Goal: Book appointment/travel/reservation

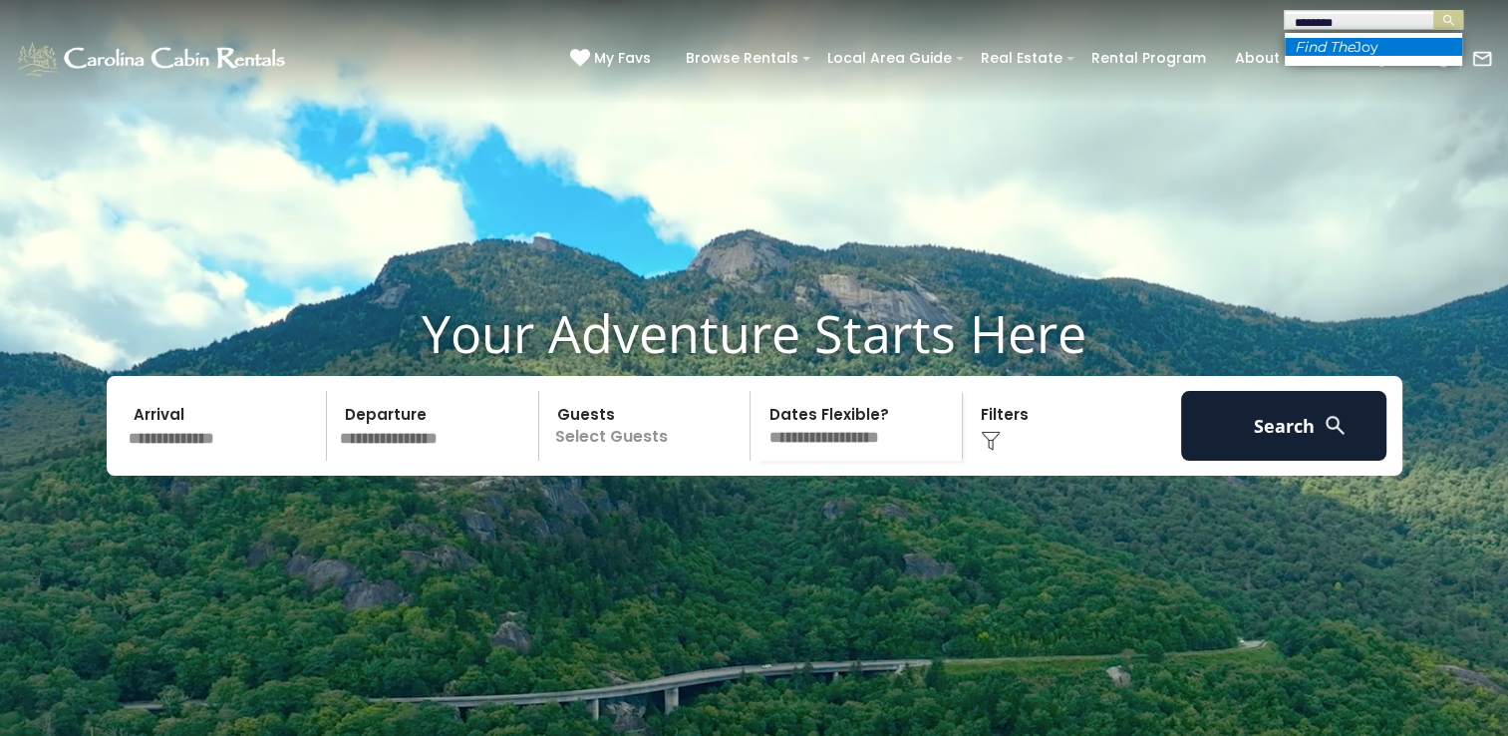
type input "********"
click at [1367, 51] on li "Find The Joy" at bounding box center [1373, 47] width 177 height 18
click at [1452, 18] on img "submit" at bounding box center [1448, 20] width 15 height 15
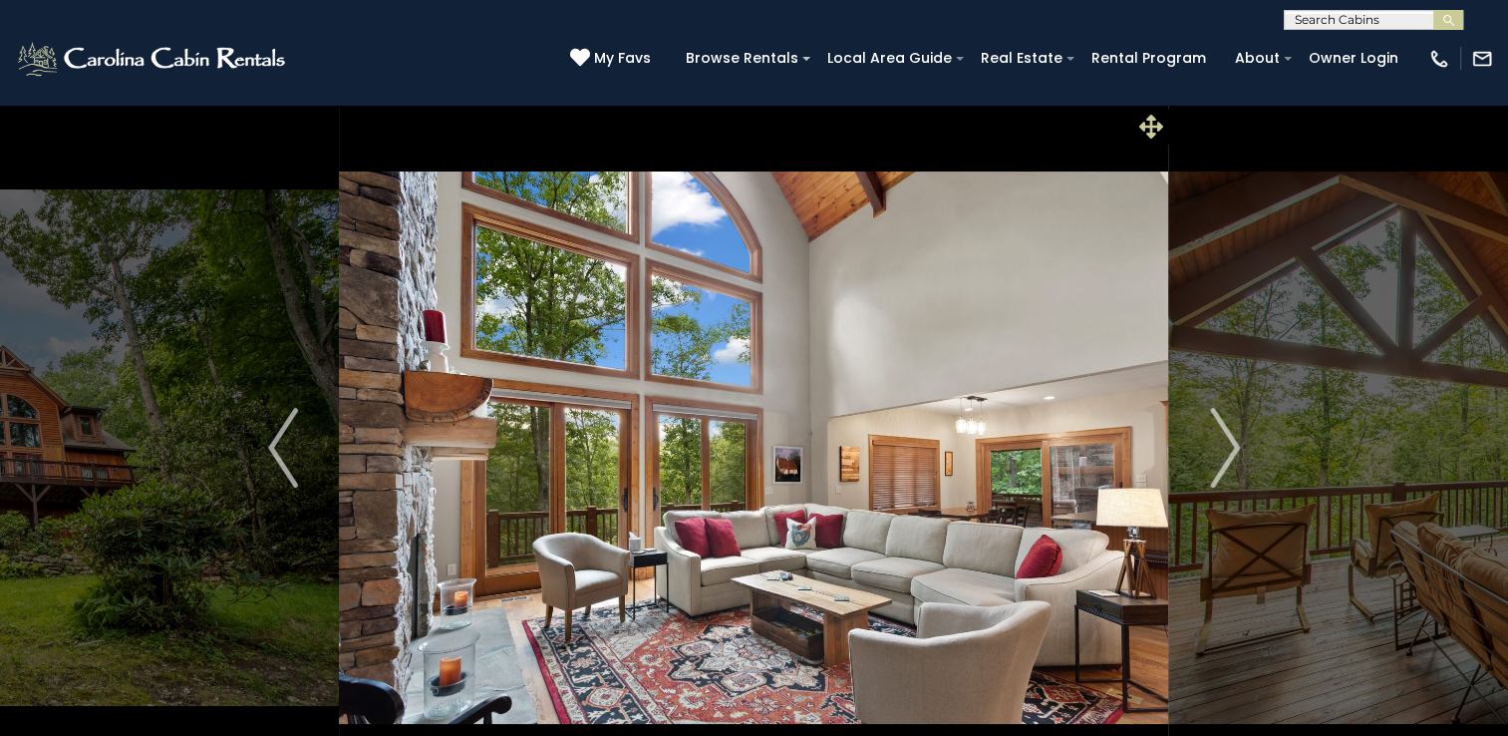
click at [1143, 131] on icon at bounding box center [1151, 127] width 24 height 24
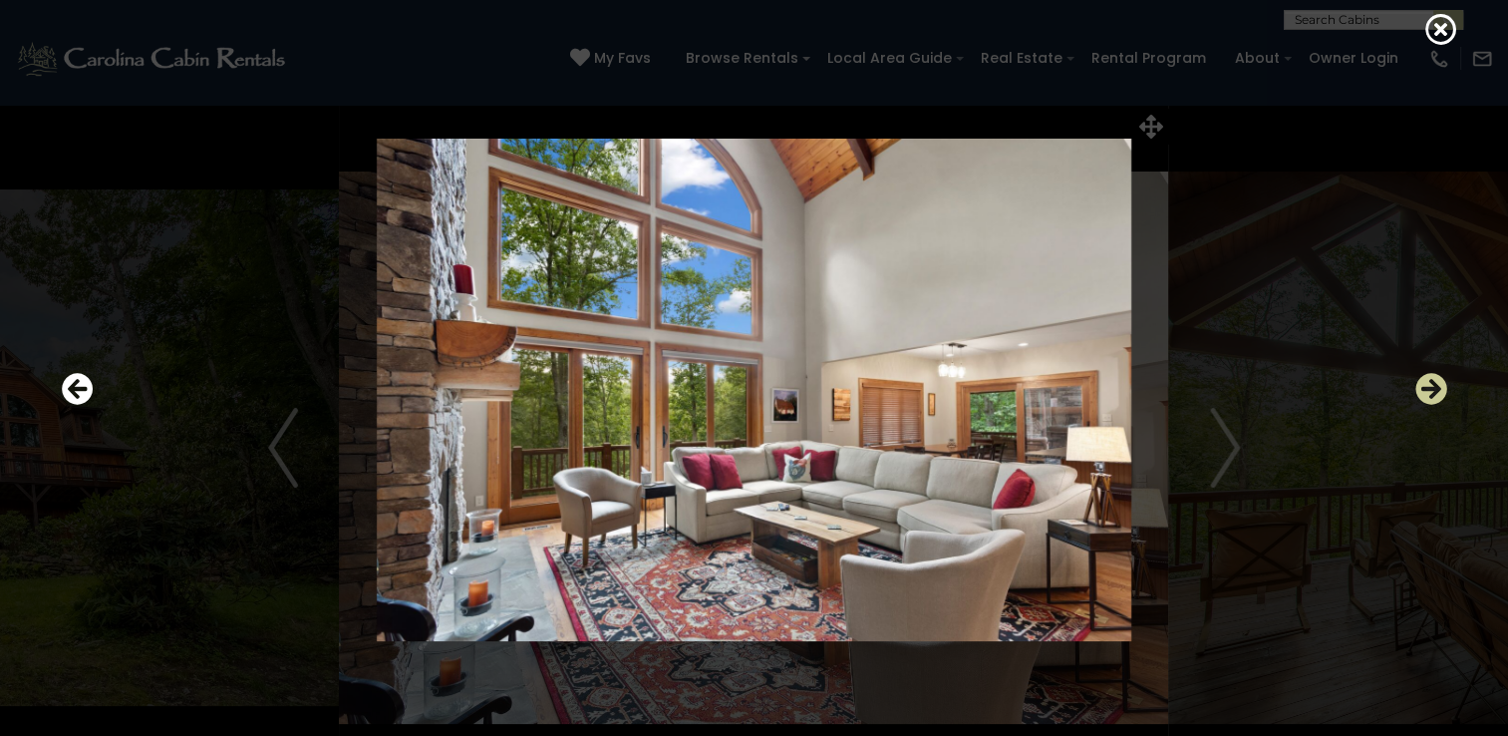
click at [1433, 386] on icon "Next" at bounding box center [1431, 389] width 32 height 32
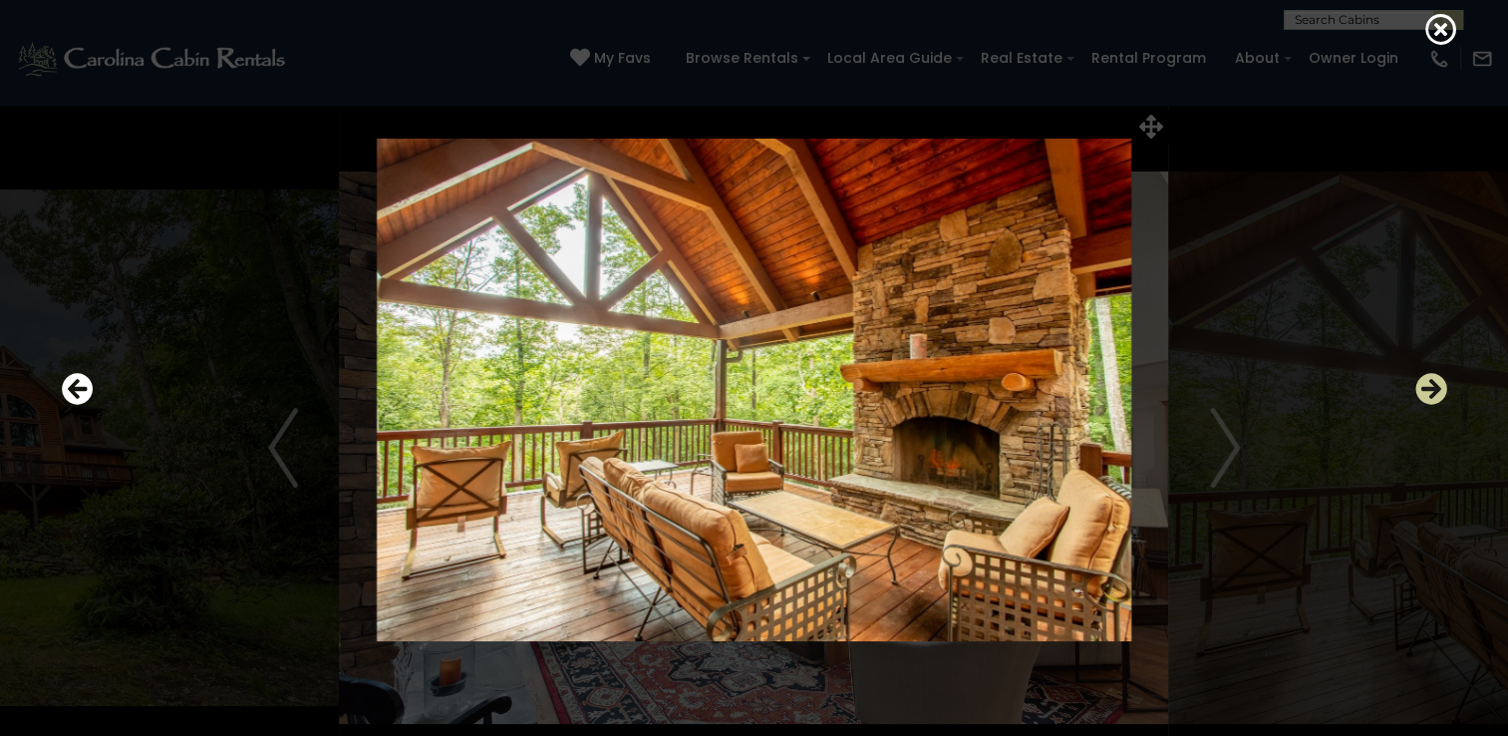
click at [1433, 386] on icon "Next" at bounding box center [1431, 389] width 32 height 32
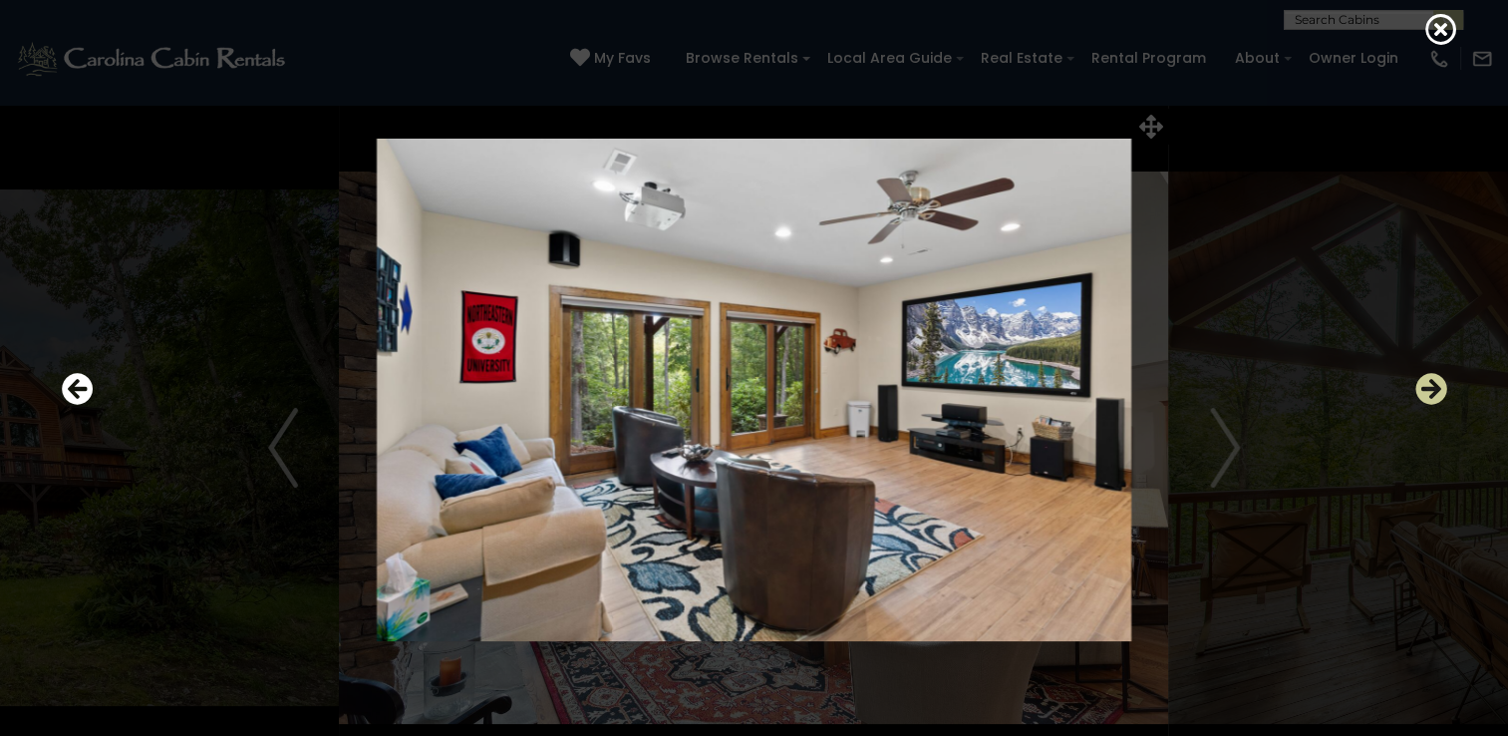
click at [1433, 386] on icon "Next" at bounding box center [1431, 389] width 32 height 32
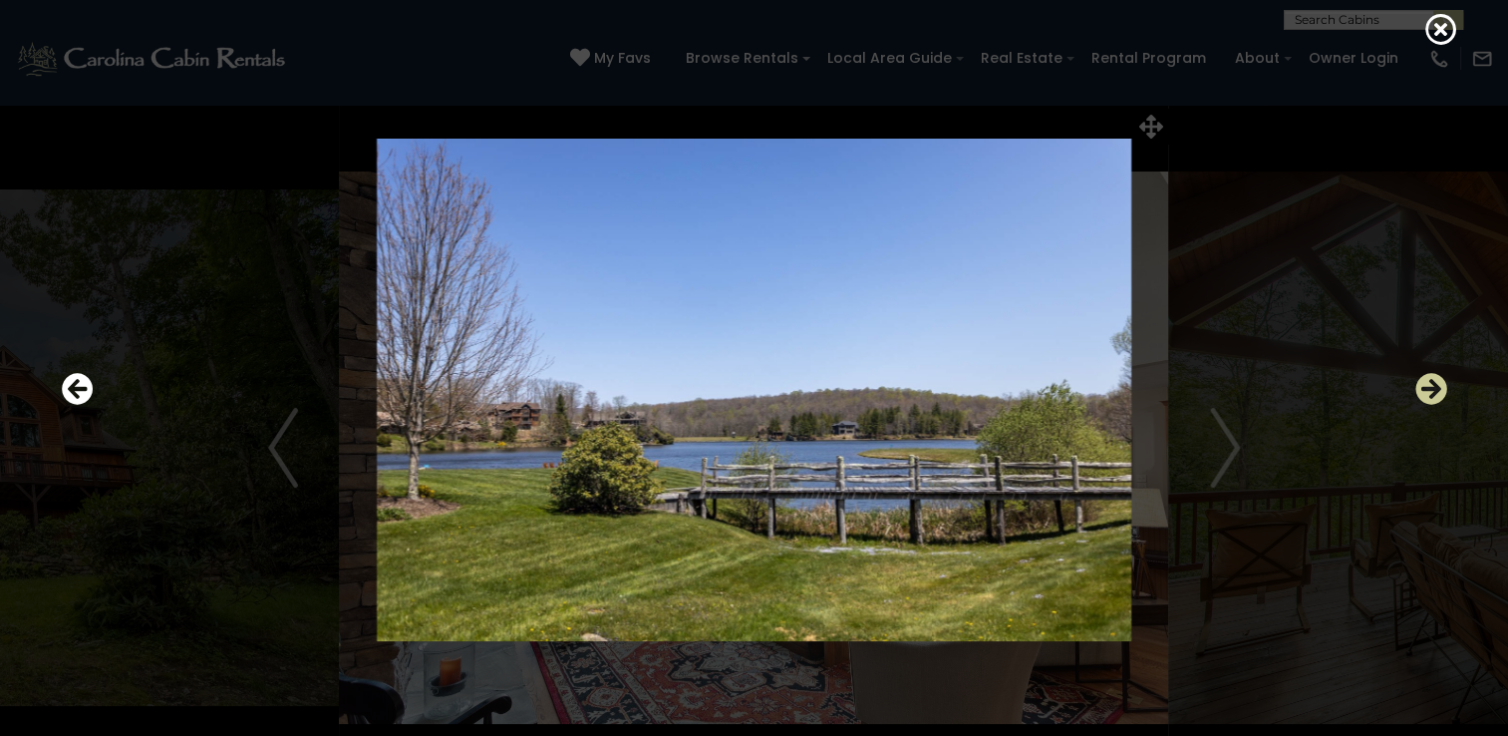
click at [1433, 386] on icon "Next" at bounding box center [1431, 389] width 32 height 32
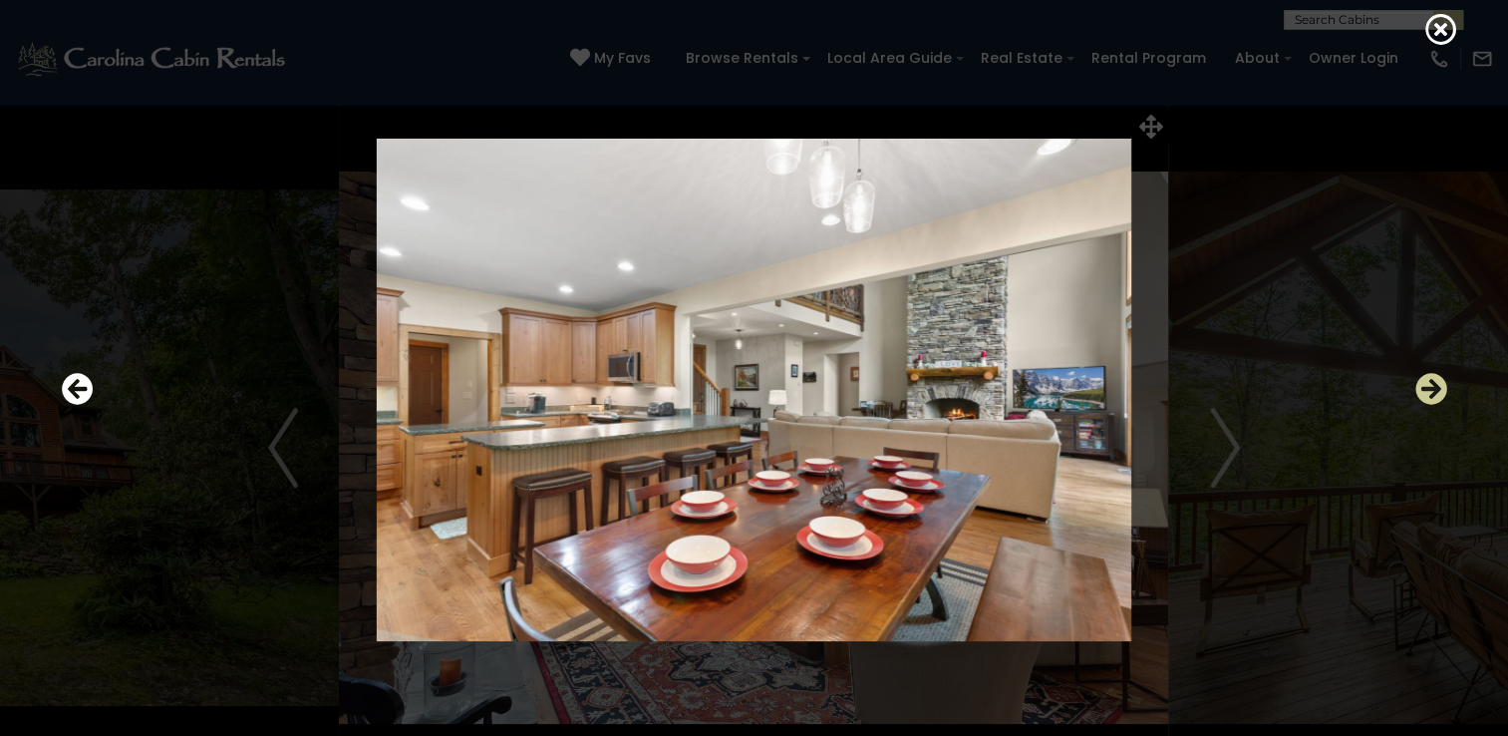
click at [1433, 386] on icon "Next" at bounding box center [1431, 389] width 32 height 32
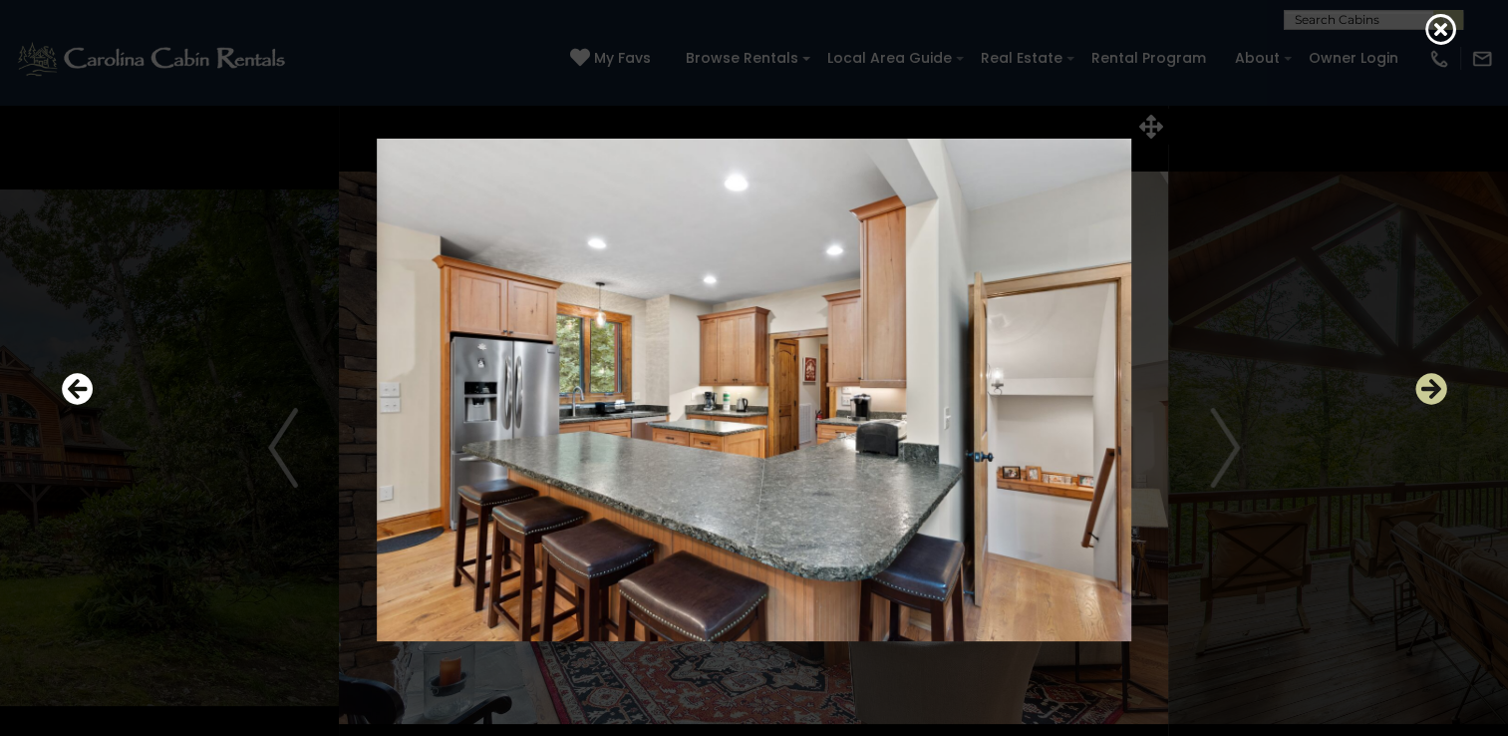
click at [1433, 386] on icon "Next" at bounding box center [1431, 389] width 32 height 32
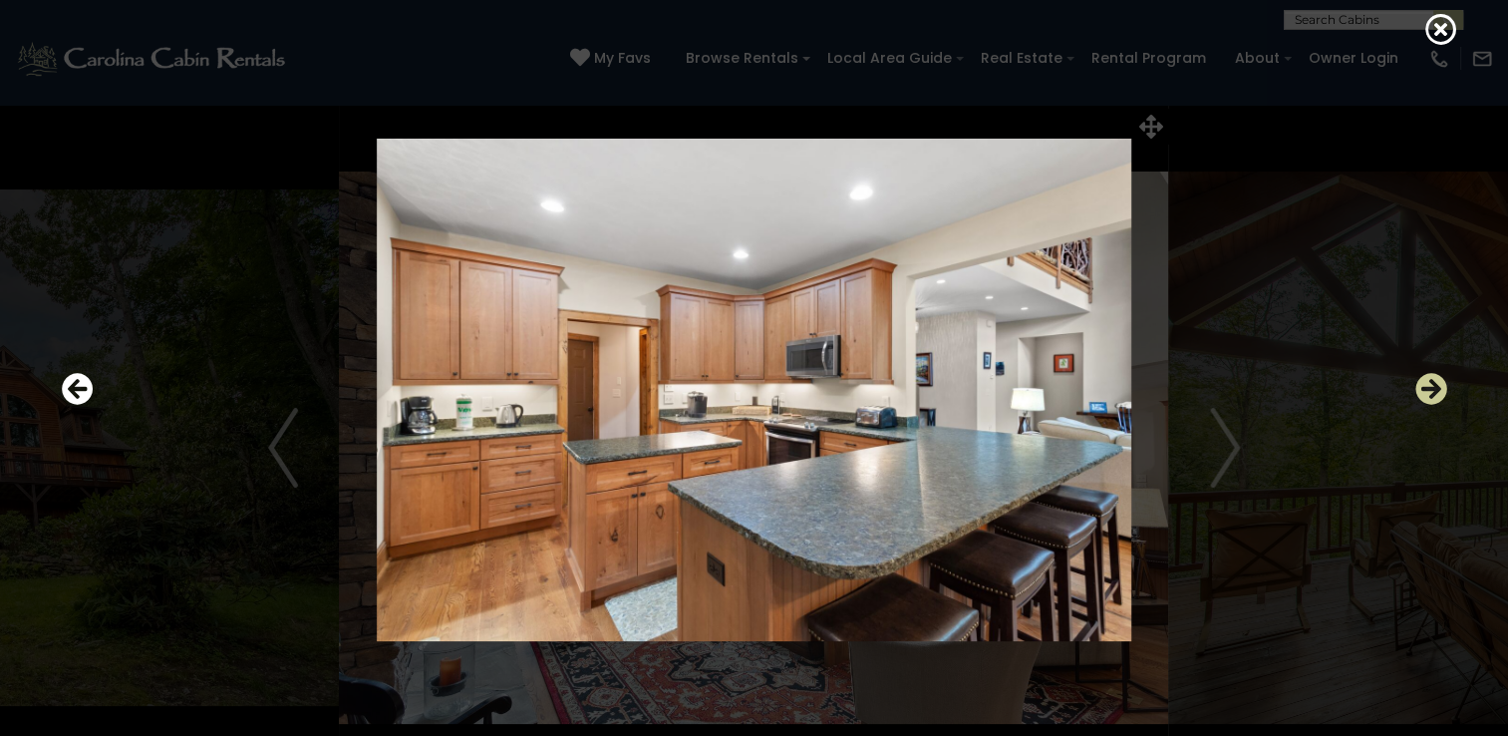
click at [1433, 386] on icon "Next" at bounding box center [1431, 389] width 32 height 32
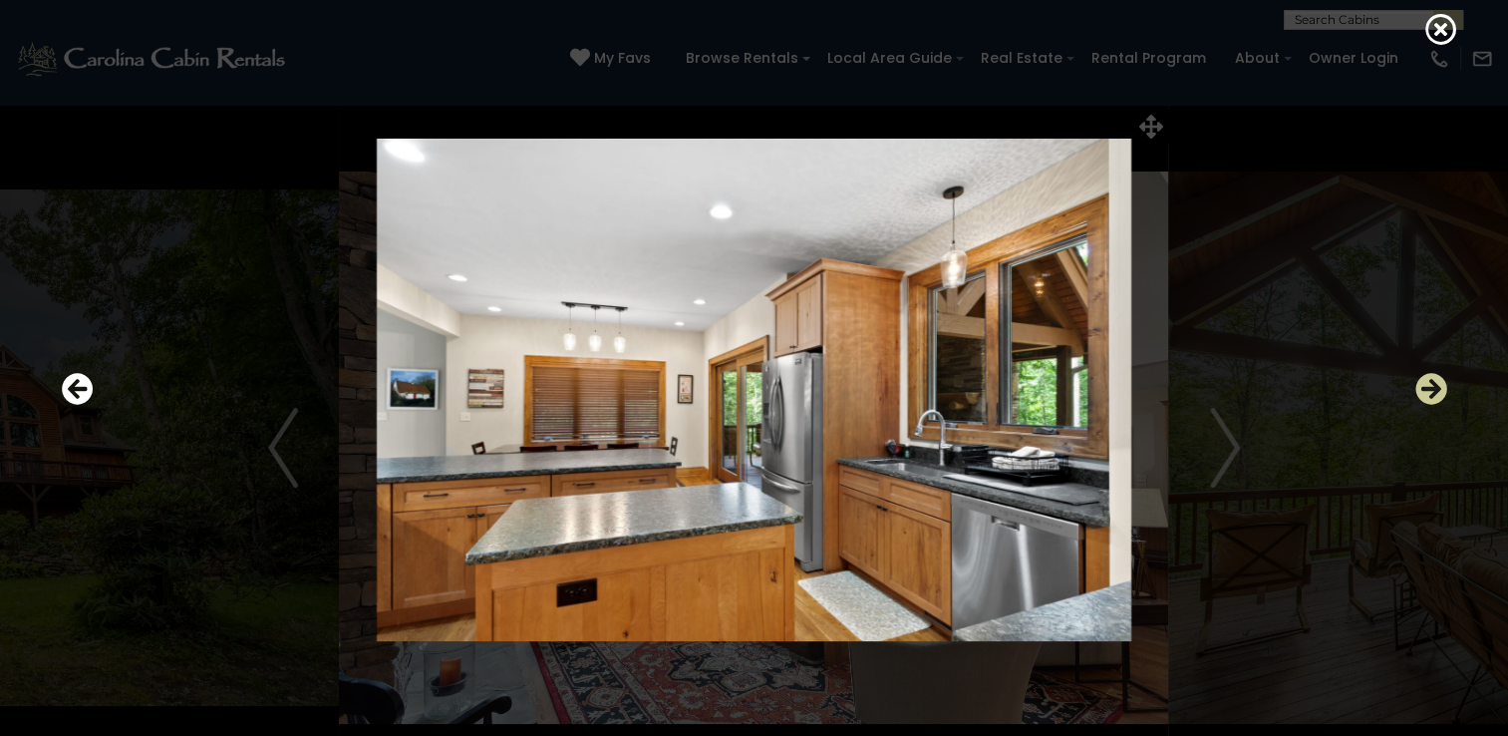
click at [1433, 386] on icon "Next" at bounding box center [1431, 389] width 32 height 32
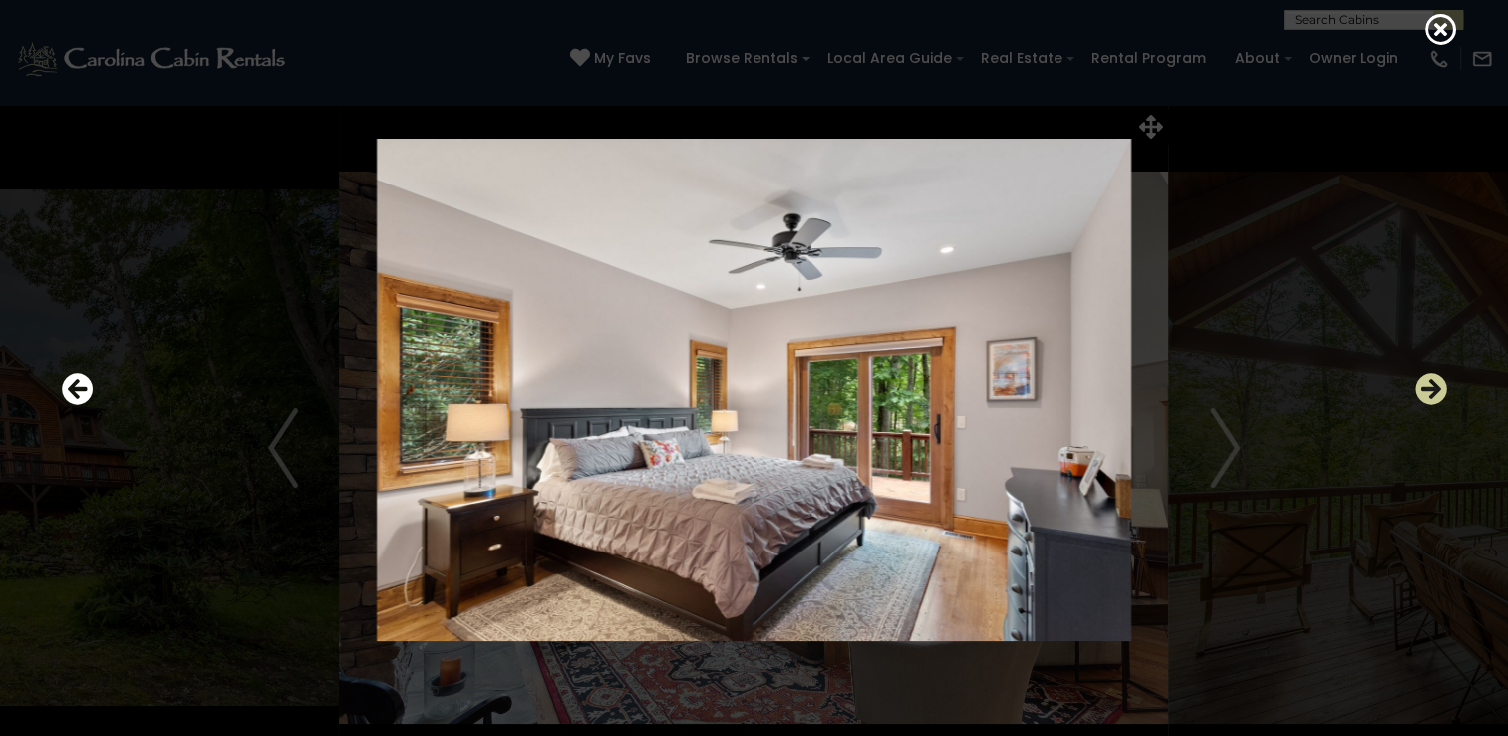
click at [1433, 386] on icon "Next" at bounding box center [1431, 389] width 32 height 32
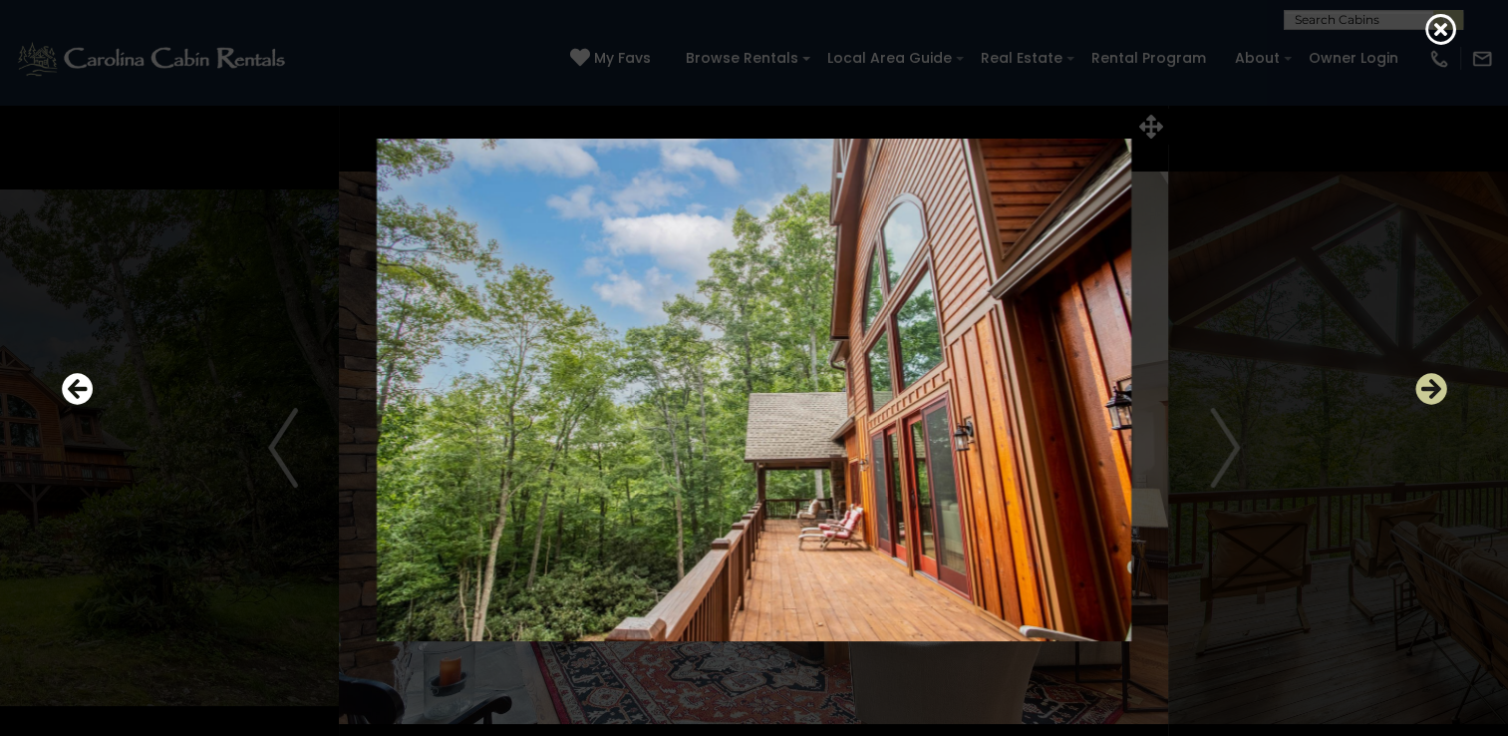
click at [1433, 389] on icon "Next" at bounding box center [1431, 389] width 32 height 32
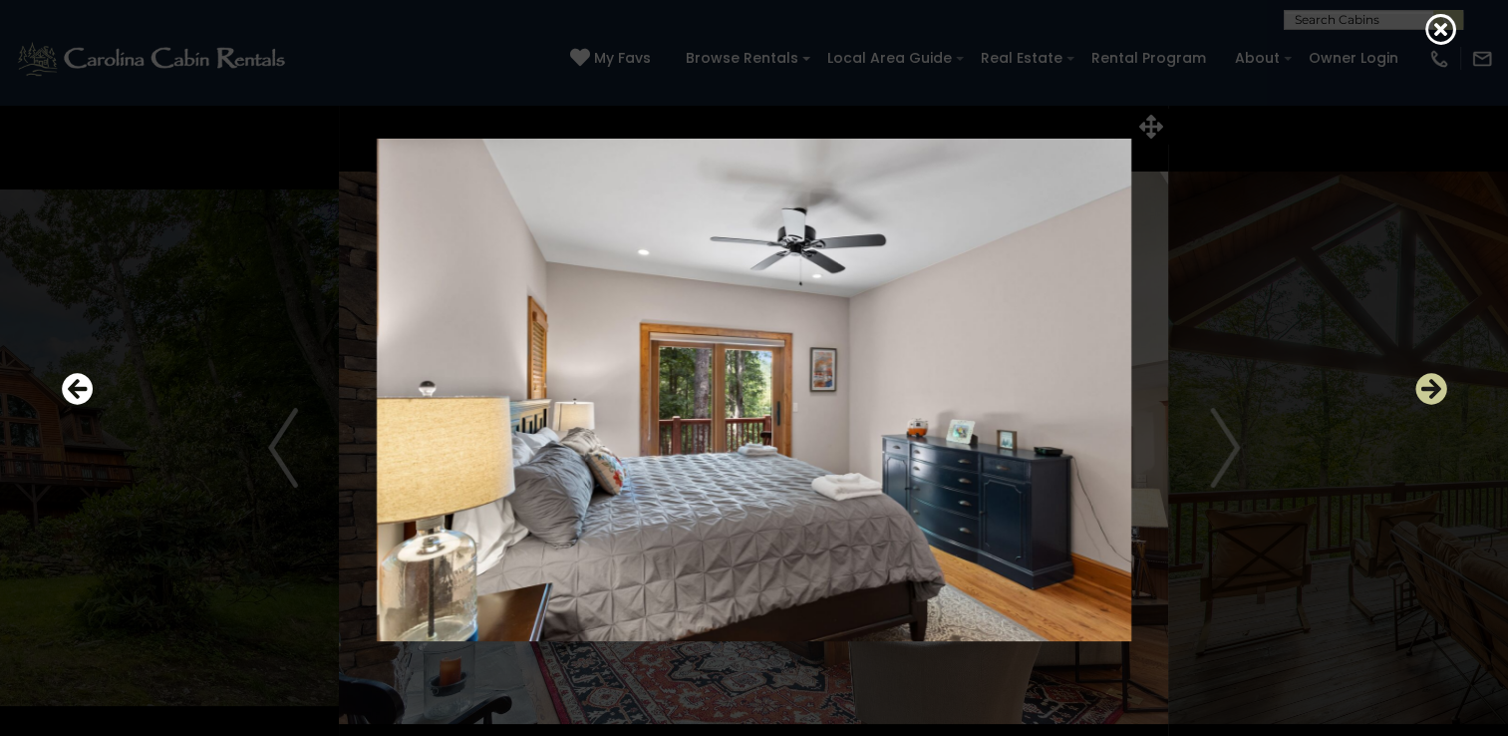
click at [1433, 389] on icon "Next" at bounding box center [1431, 389] width 32 height 32
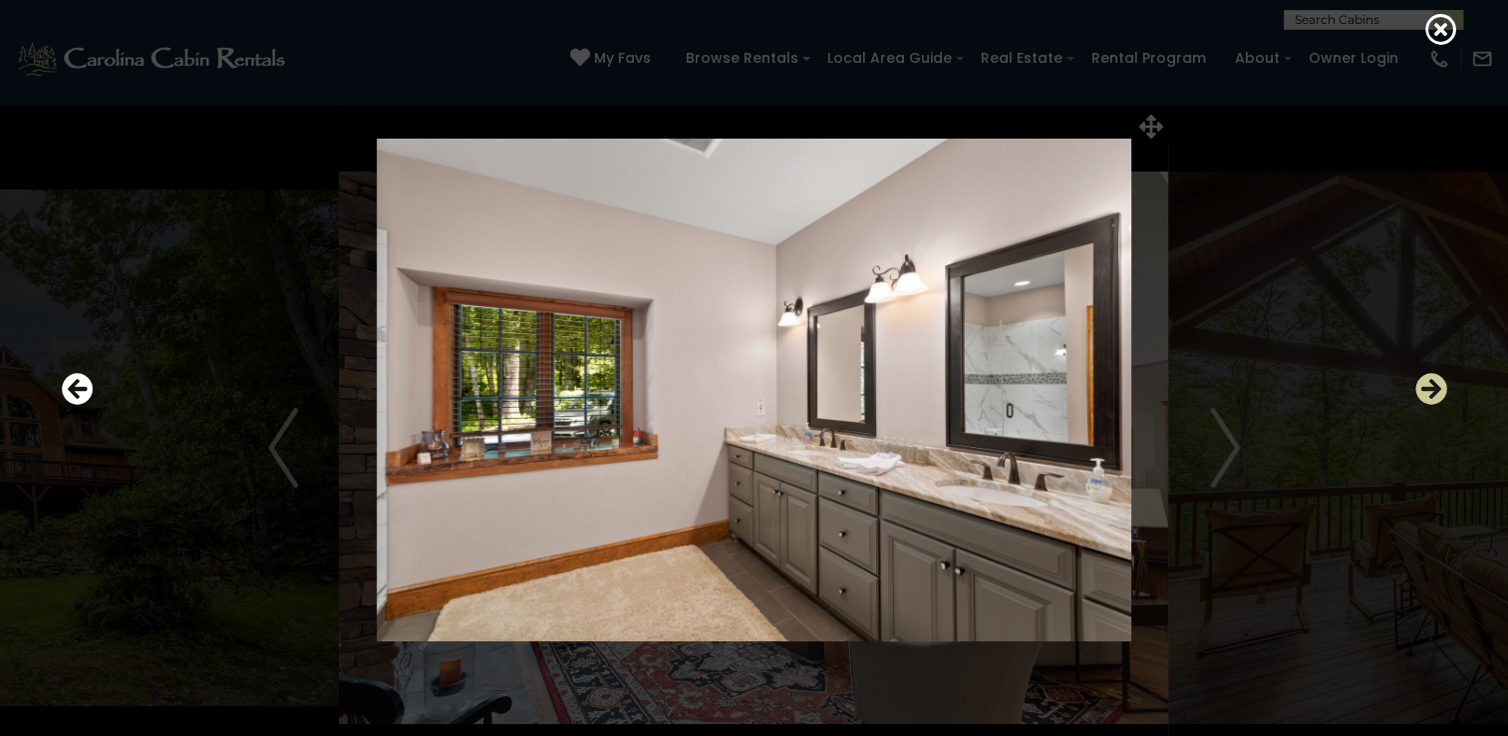
click at [1433, 389] on icon "Next" at bounding box center [1431, 389] width 32 height 32
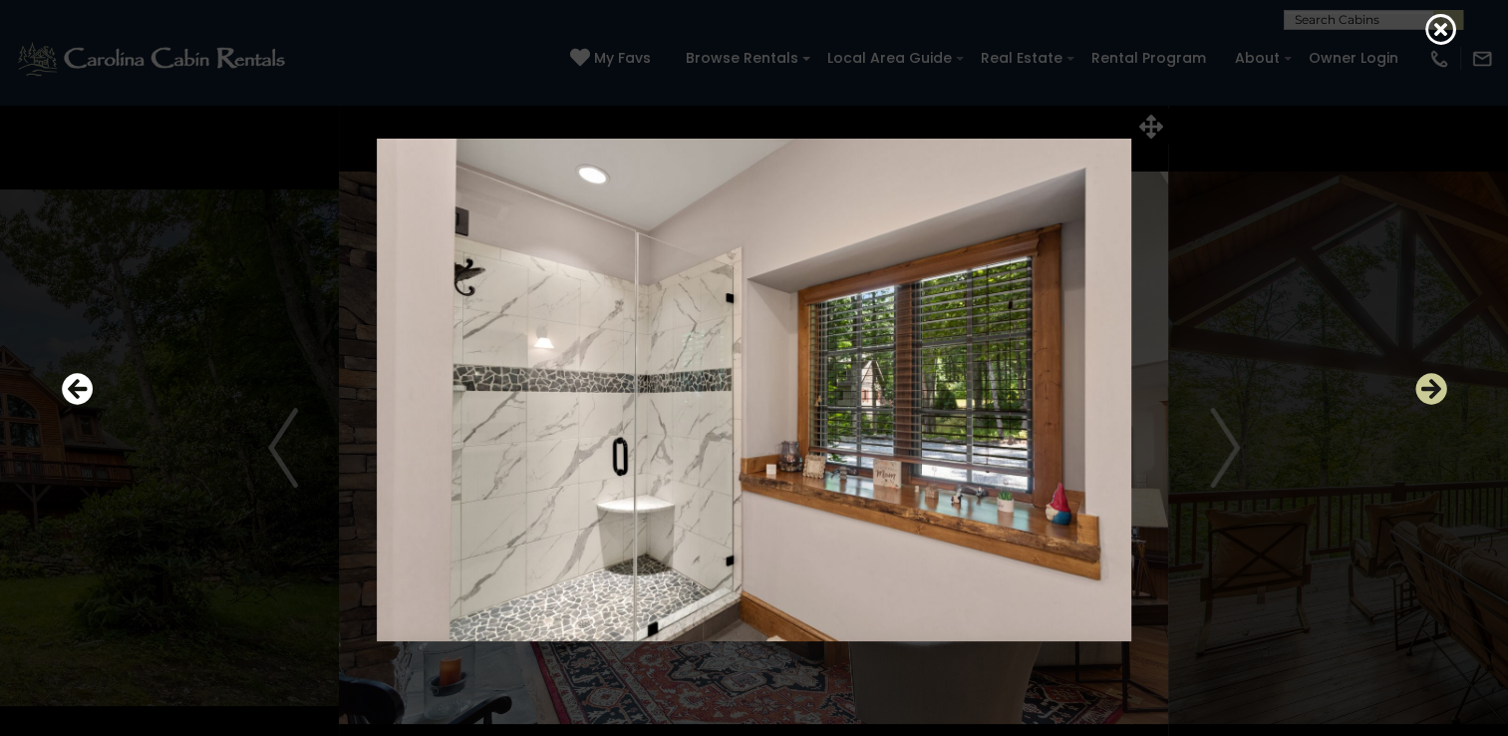
click at [1433, 389] on icon "Next" at bounding box center [1431, 389] width 32 height 32
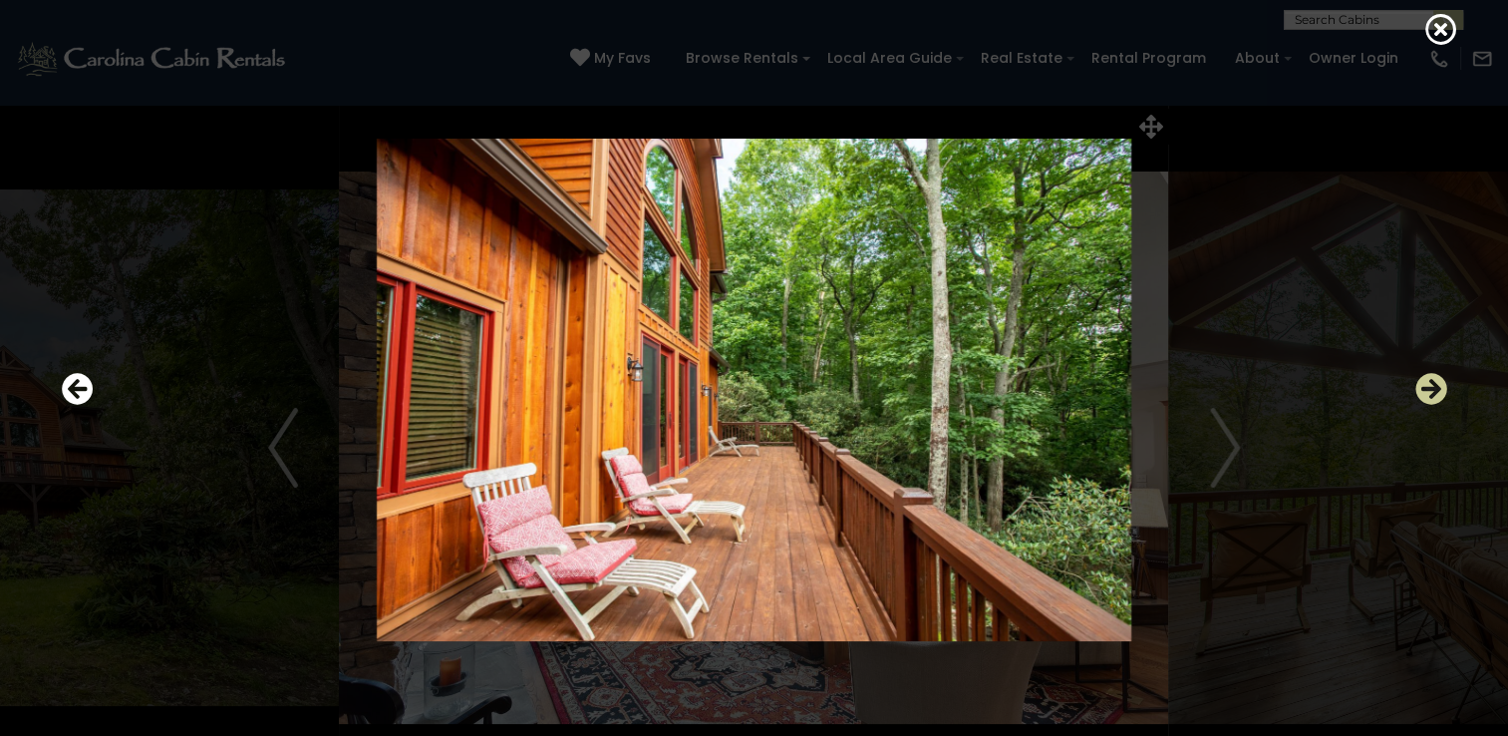
click at [1433, 389] on icon "Next" at bounding box center [1431, 389] width 32 height 32
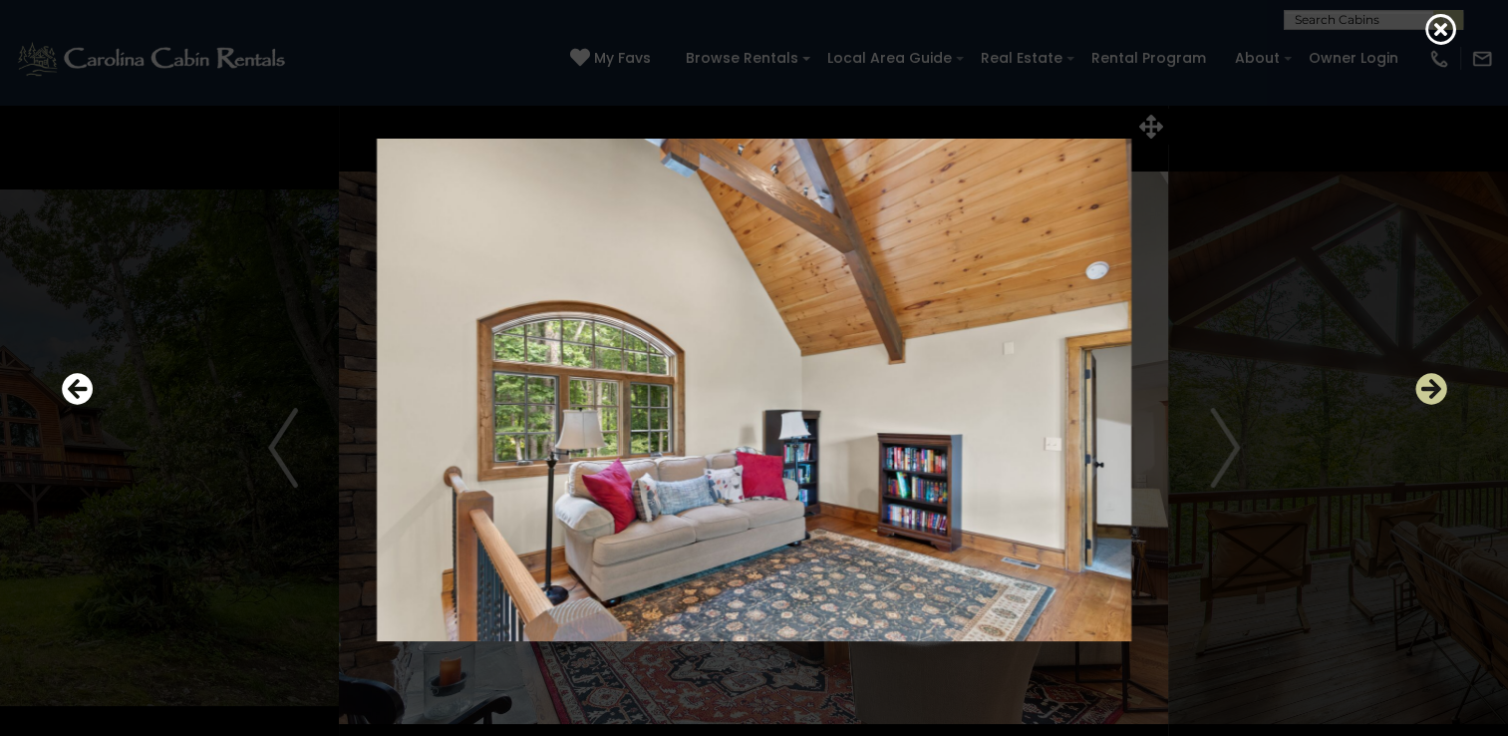
click at [1433, 389] on icon "Next" at bounding box center [1431, 389] width 32 height 32
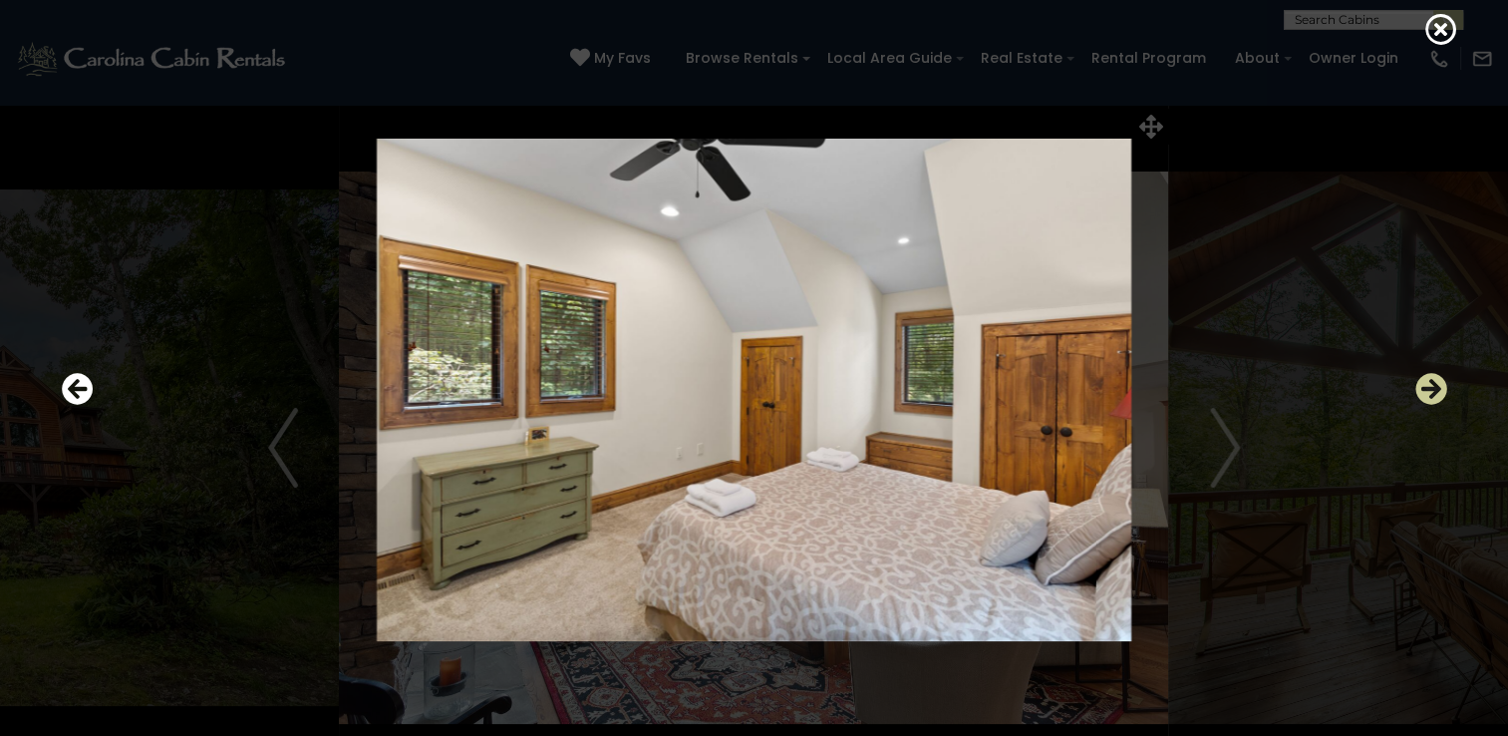
click at [1433, 389] on icon "Next" at bounding box center [1431, 389] width 32 height 32
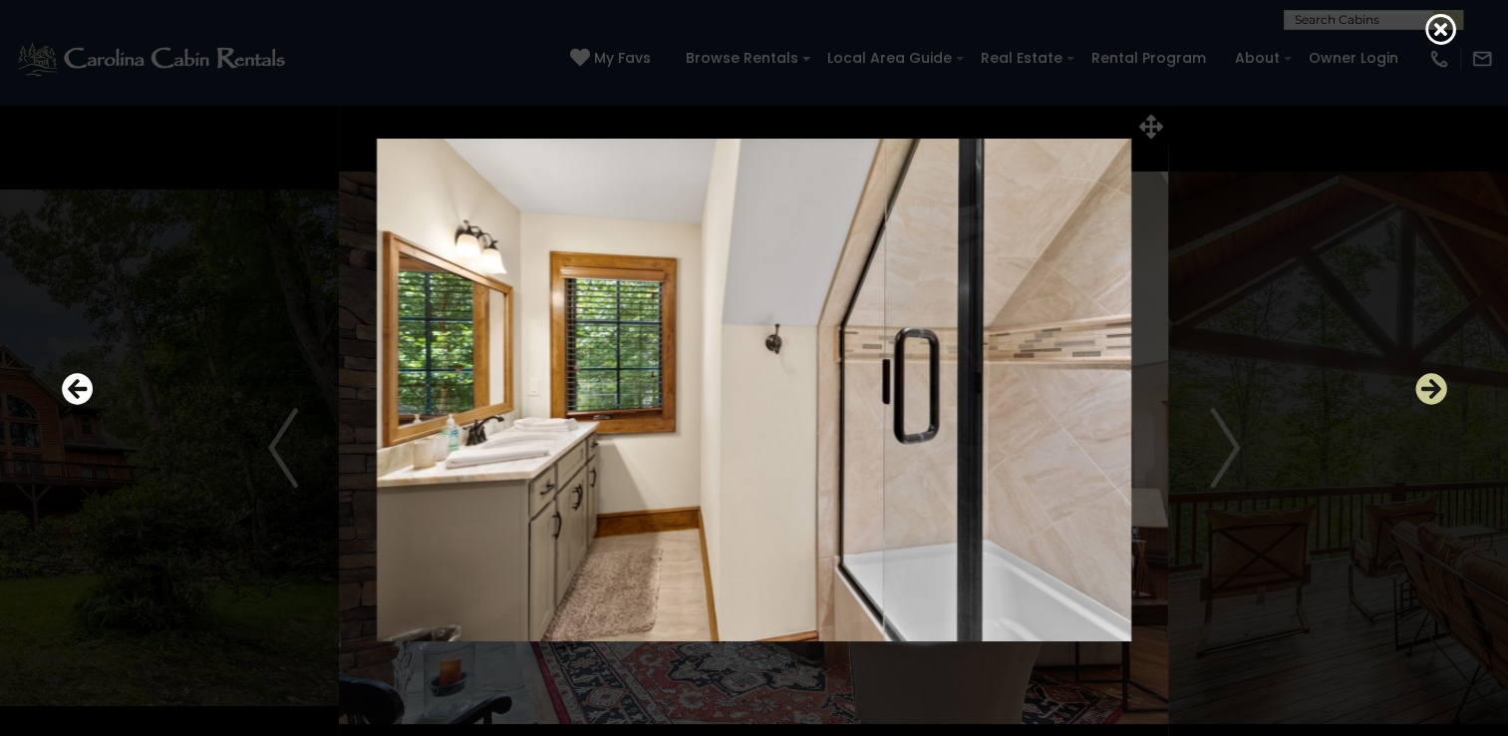
click at [1433, 389] on icon "Next" at bounding box center [1431, 389] width 32 height 32
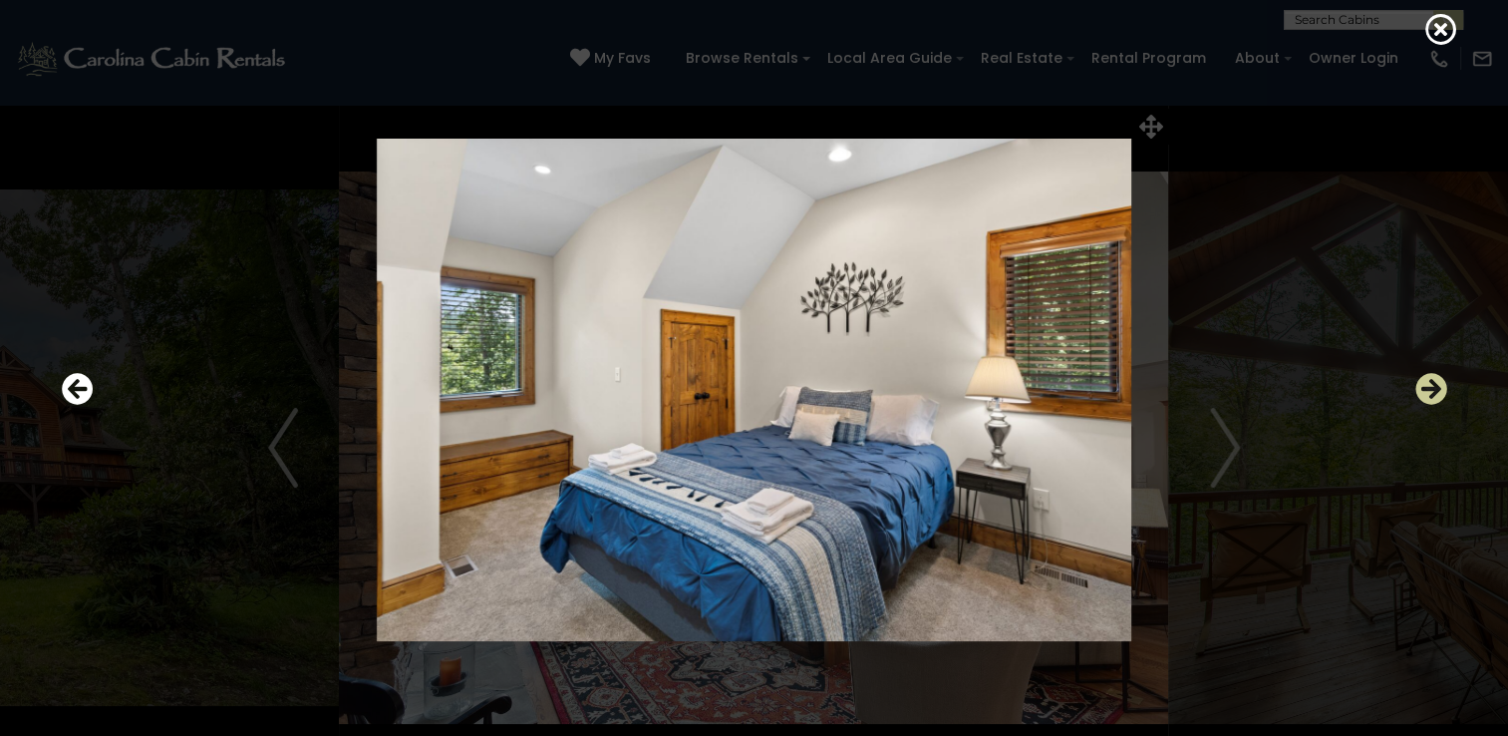
click at [1433, 389] on icon "Next" at bounding box center [1431, 389] width 32 height 32
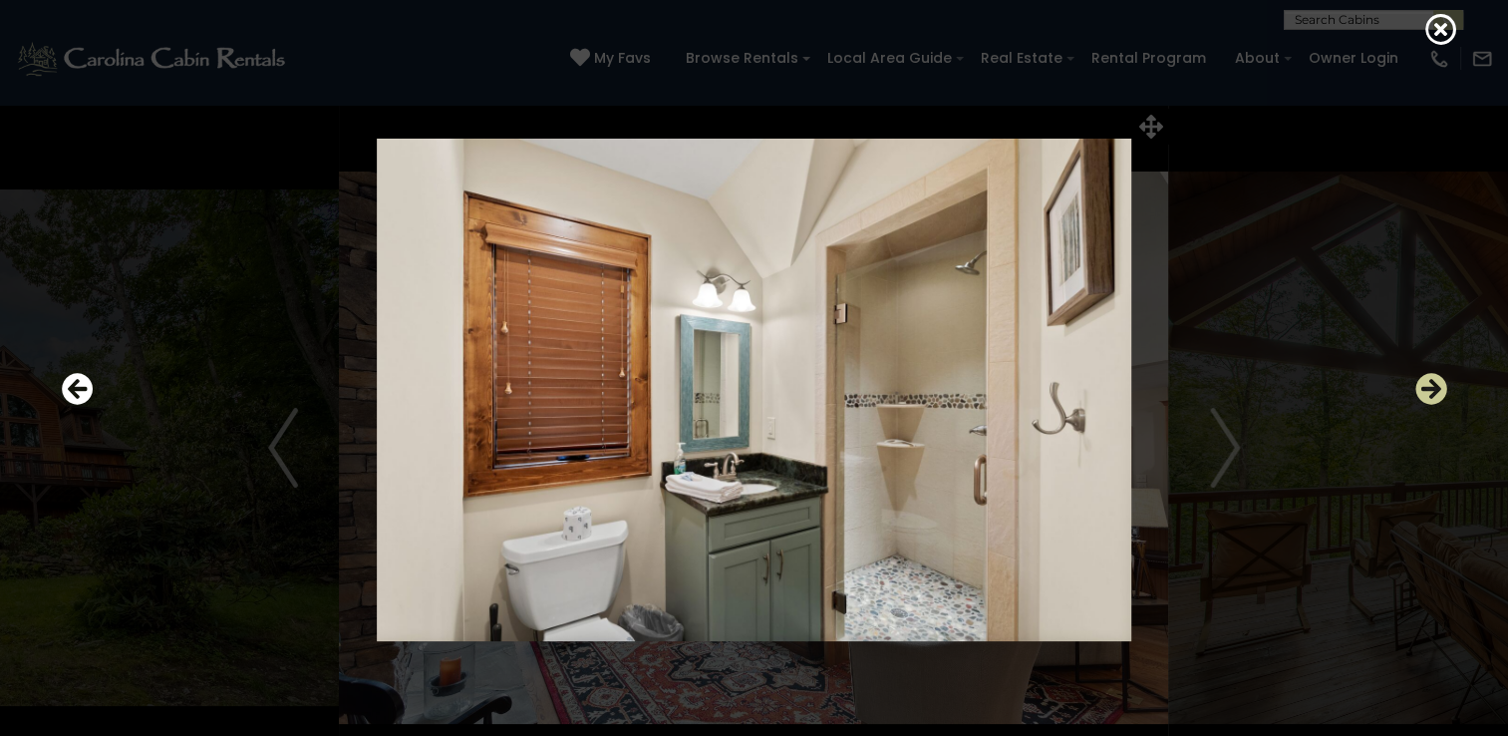
click at [1433, 389] on icon "Next" at bounding box center [1431, 389] width 32 height 32
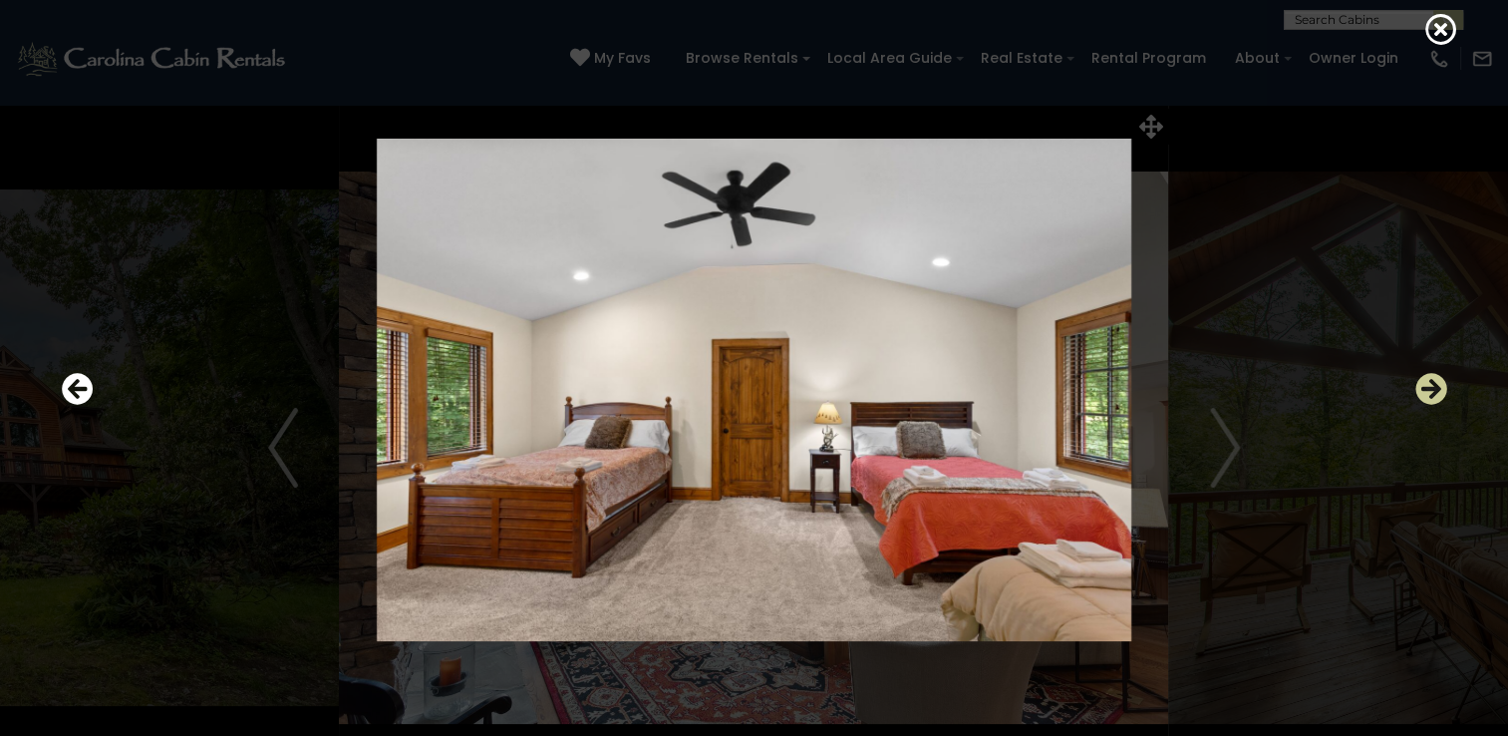
click at [1433, 389] on icon "Next" at bounding box center [1431, 389] width 32 height 32
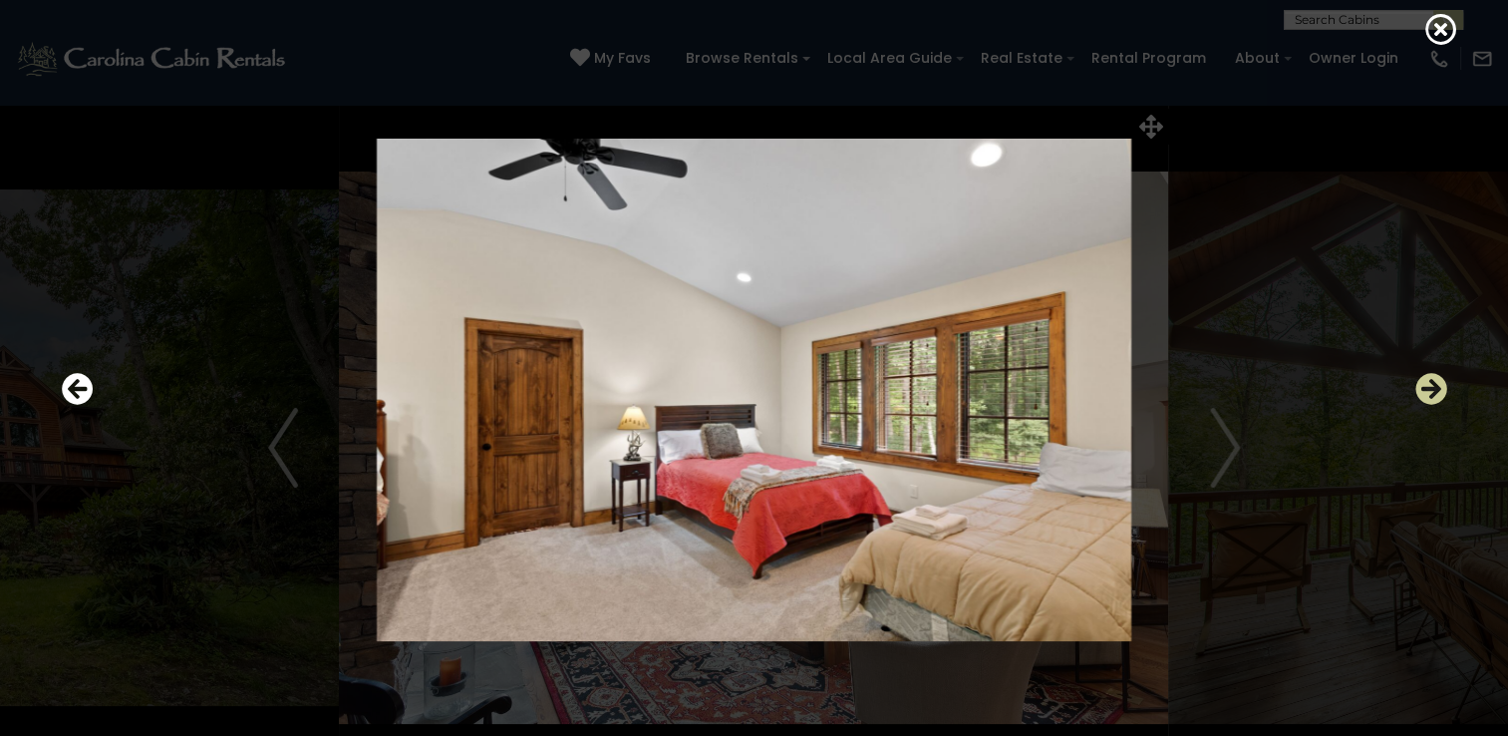
click at [1433, 389] on icon "Next" at bounding box center [1431, 389] width 32 height 32
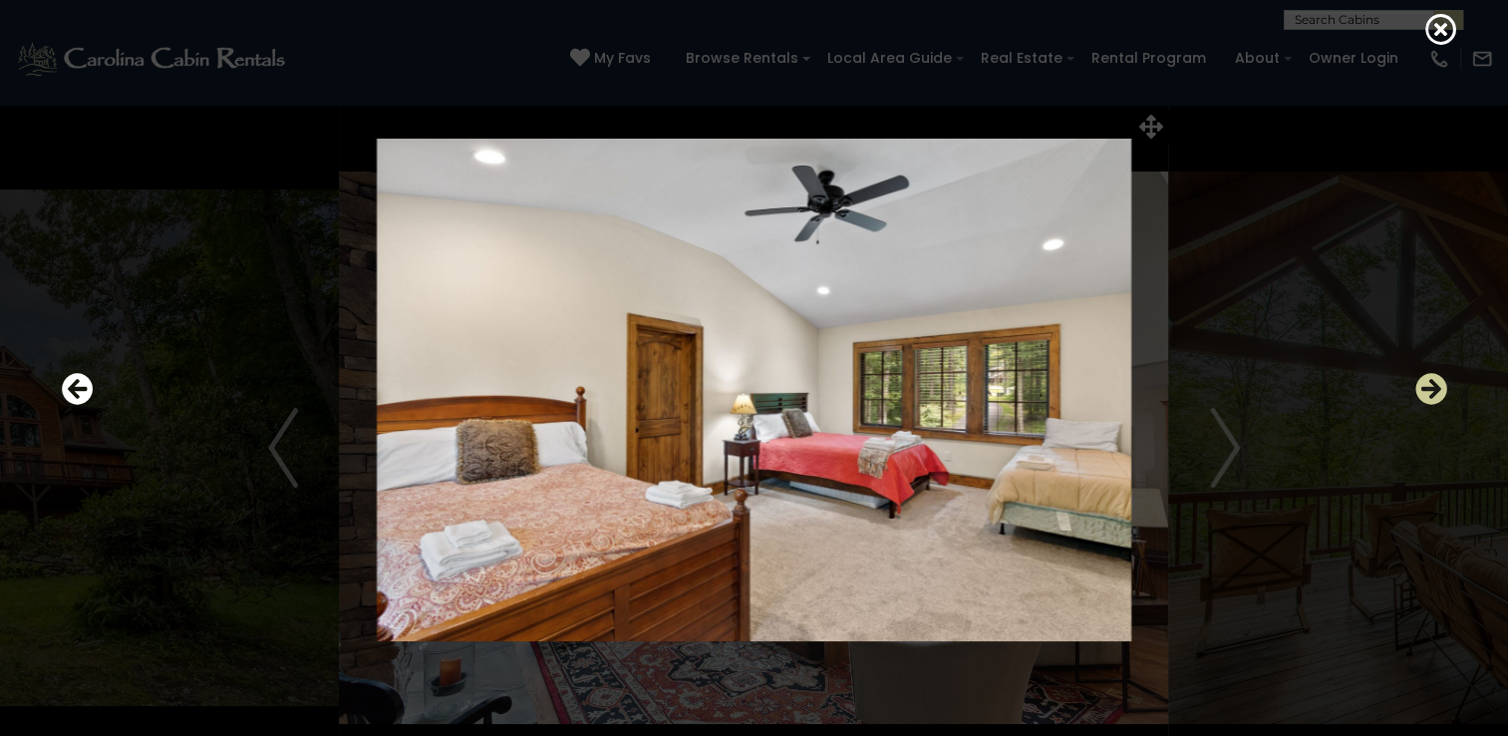
click at [1433, 389] on icon "Next" at bounding box center [1431, 389] width 32 height 32
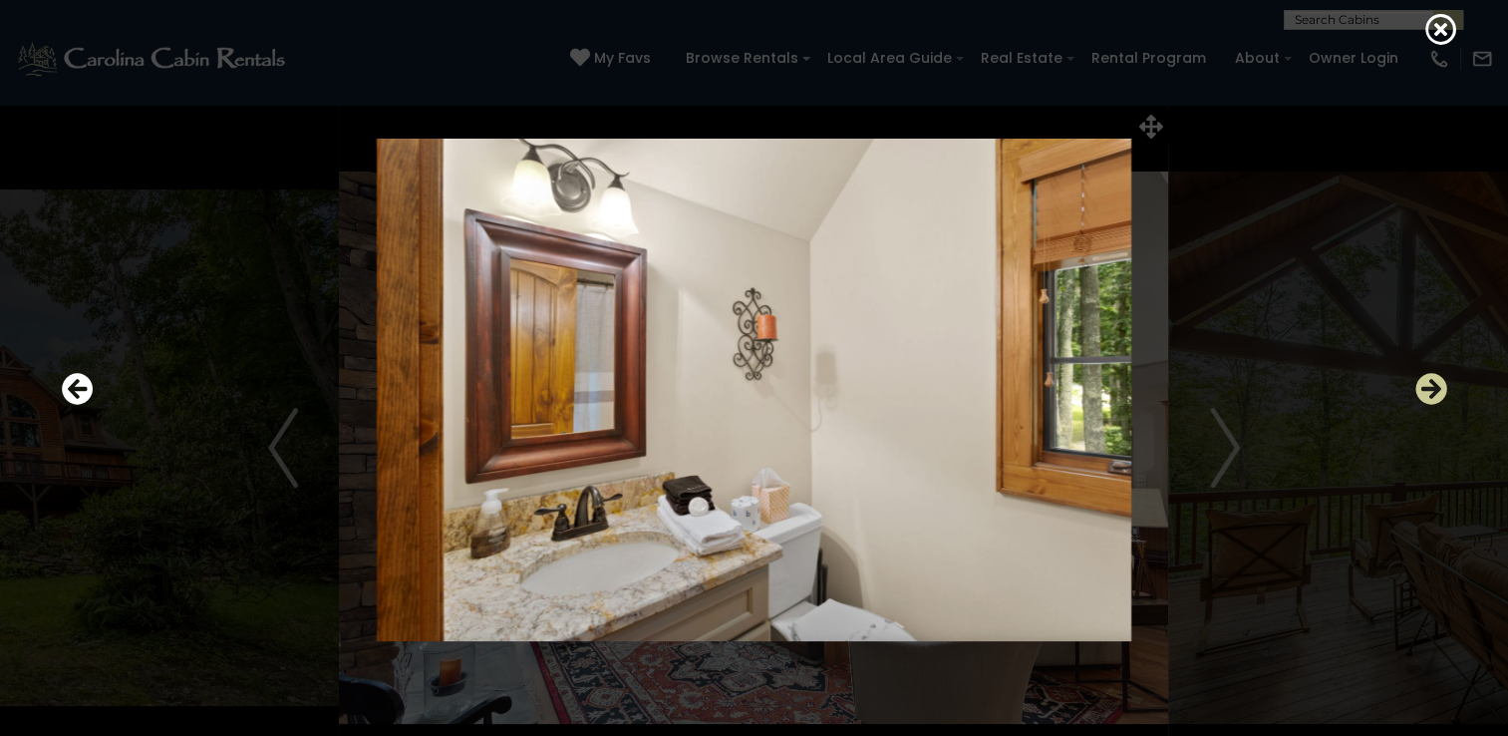
click at [1433, 389] on icon "Next" at bounding box center [1431, 389] width 32 height 32
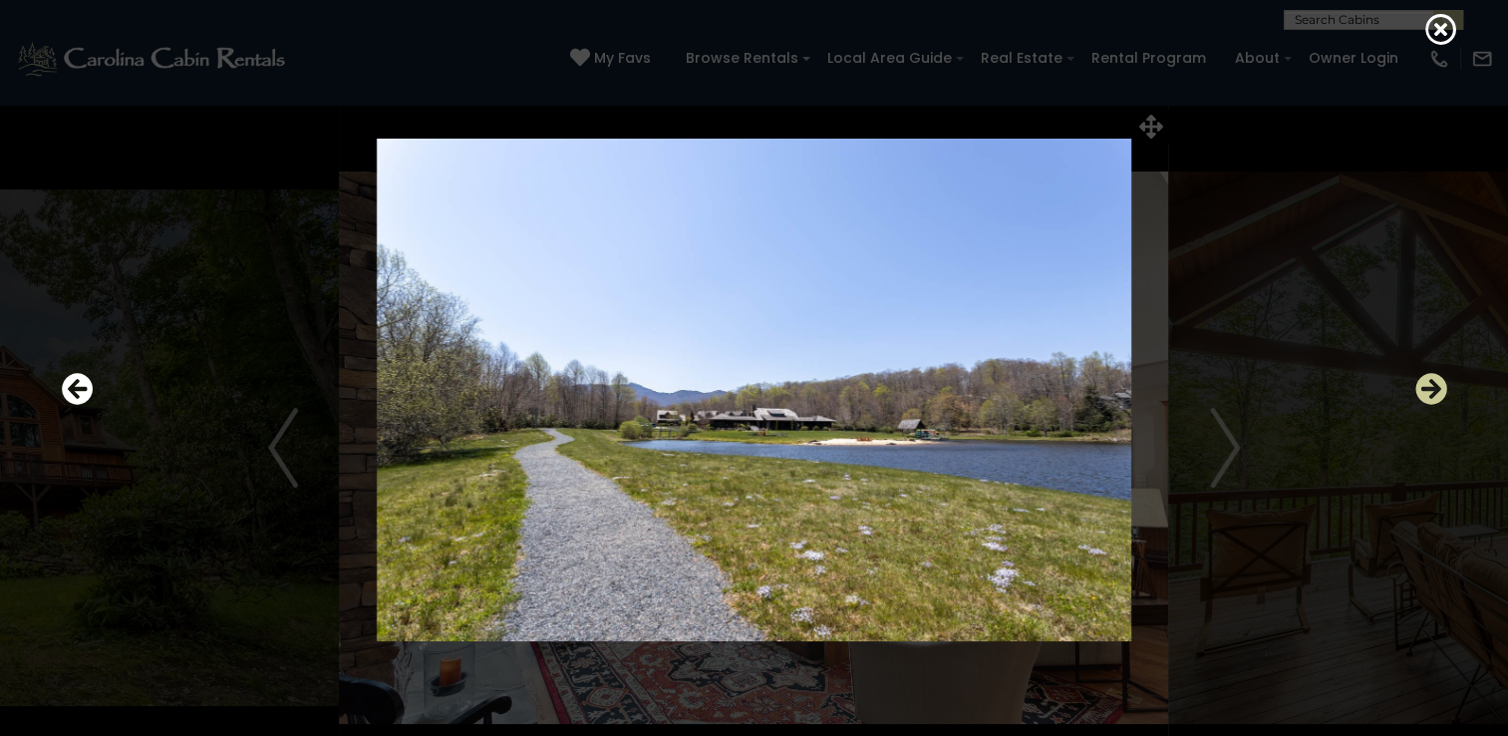
click at [1433, 389] on icon "Next" at bounding box center [1431, 389] width 32 height 32
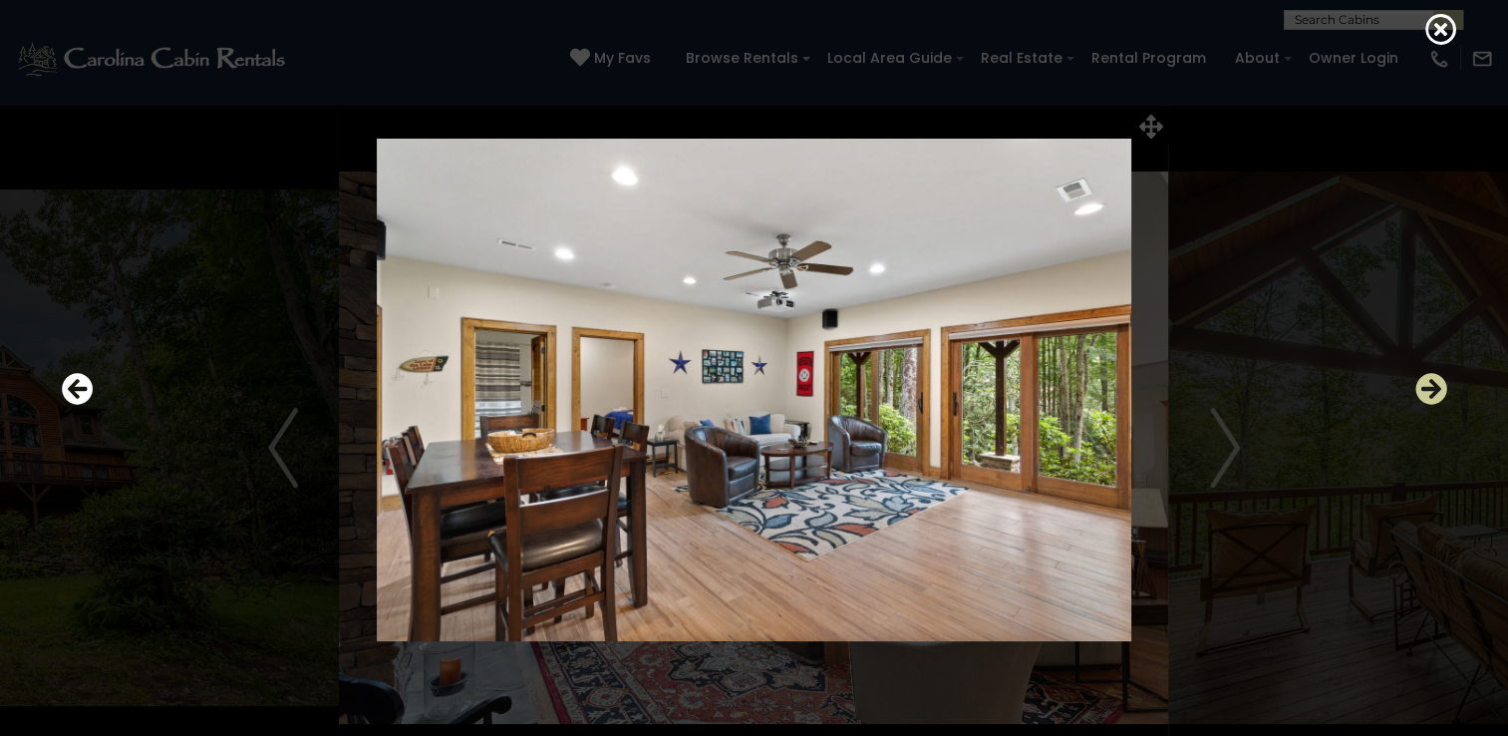
click at [1433, 389] on icon "Next" at bounding box center [1431, 389] width 32 height 32
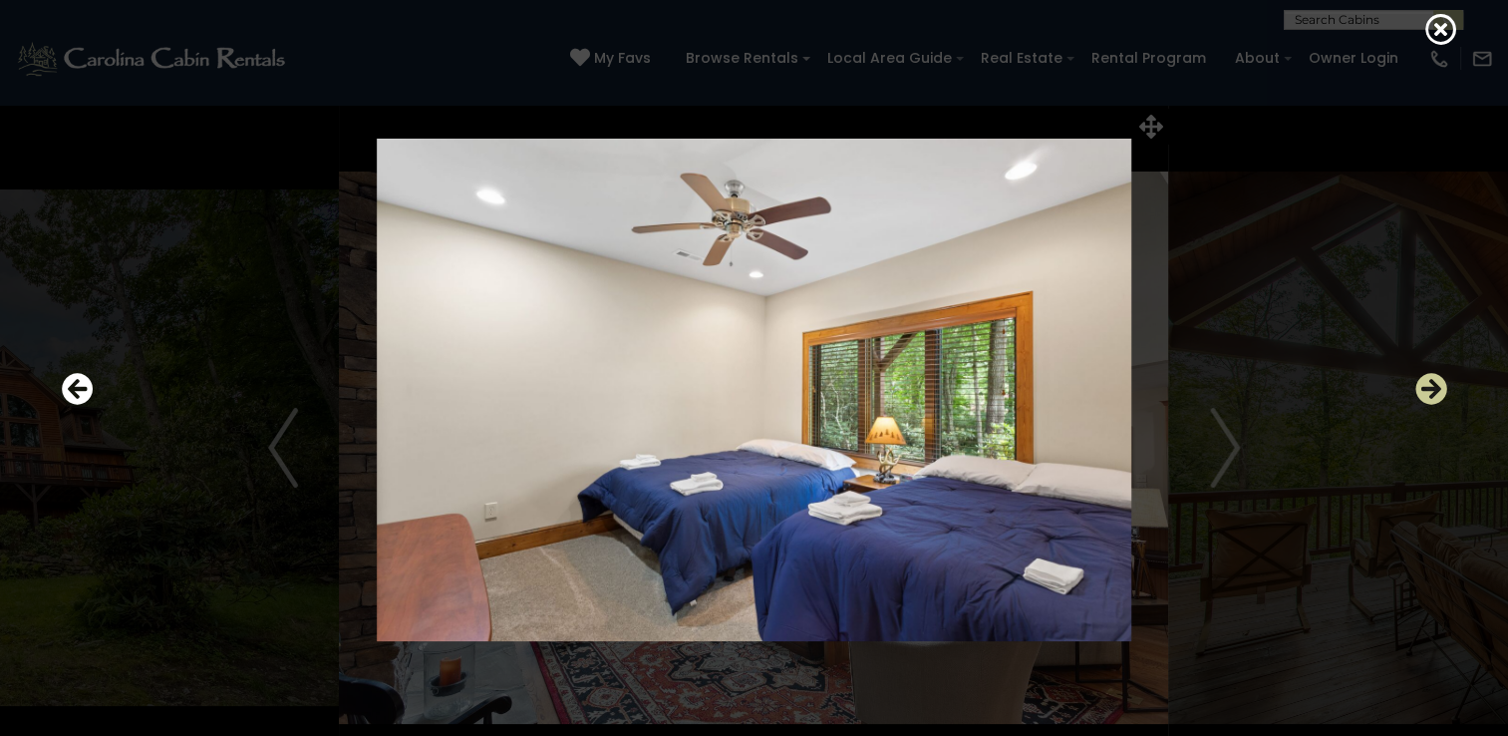
click at [1433, 389] on icon "Next" at bounding box center [1431, 389] width 32 height 32
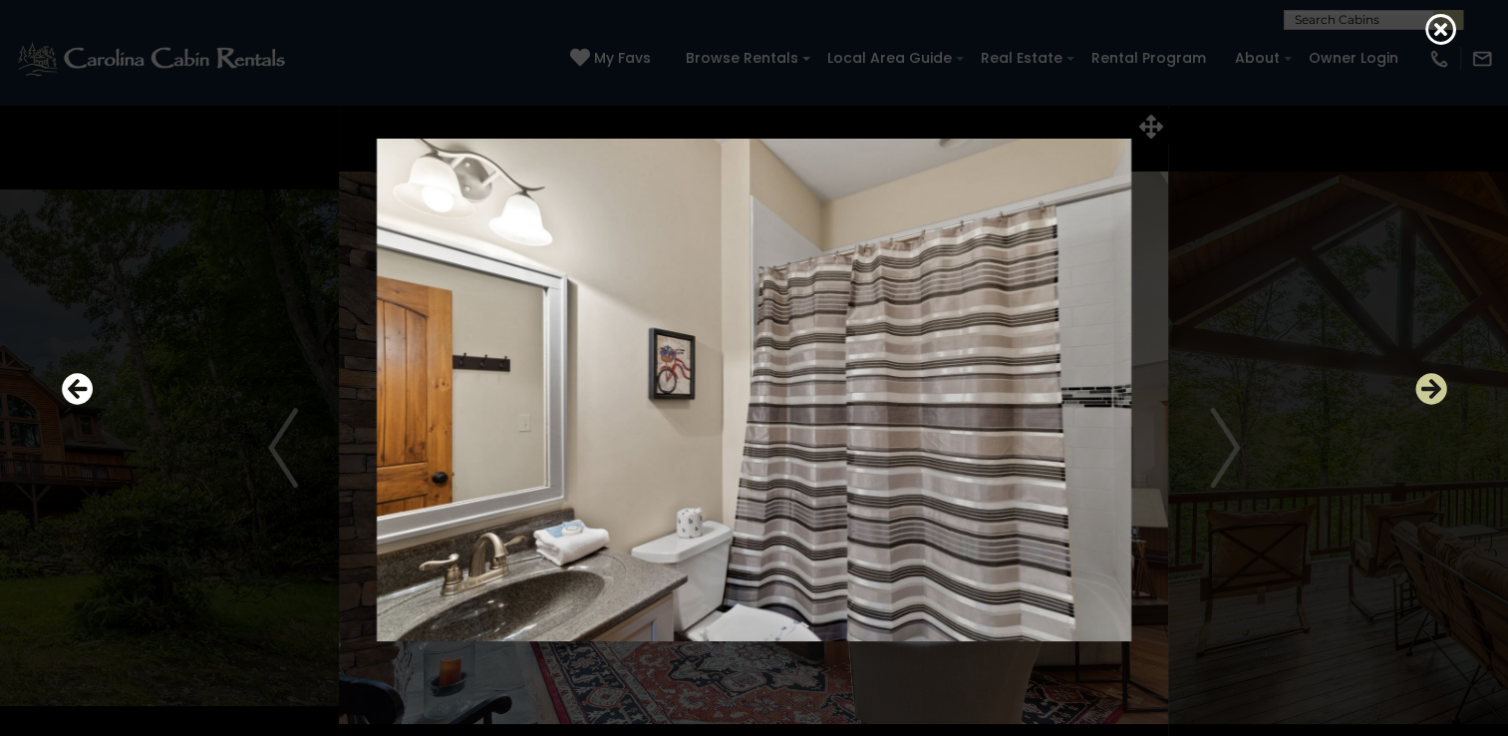
click at [1433, 389] on icon "Next" at bounding box center [1431, 389] width 32 height 32
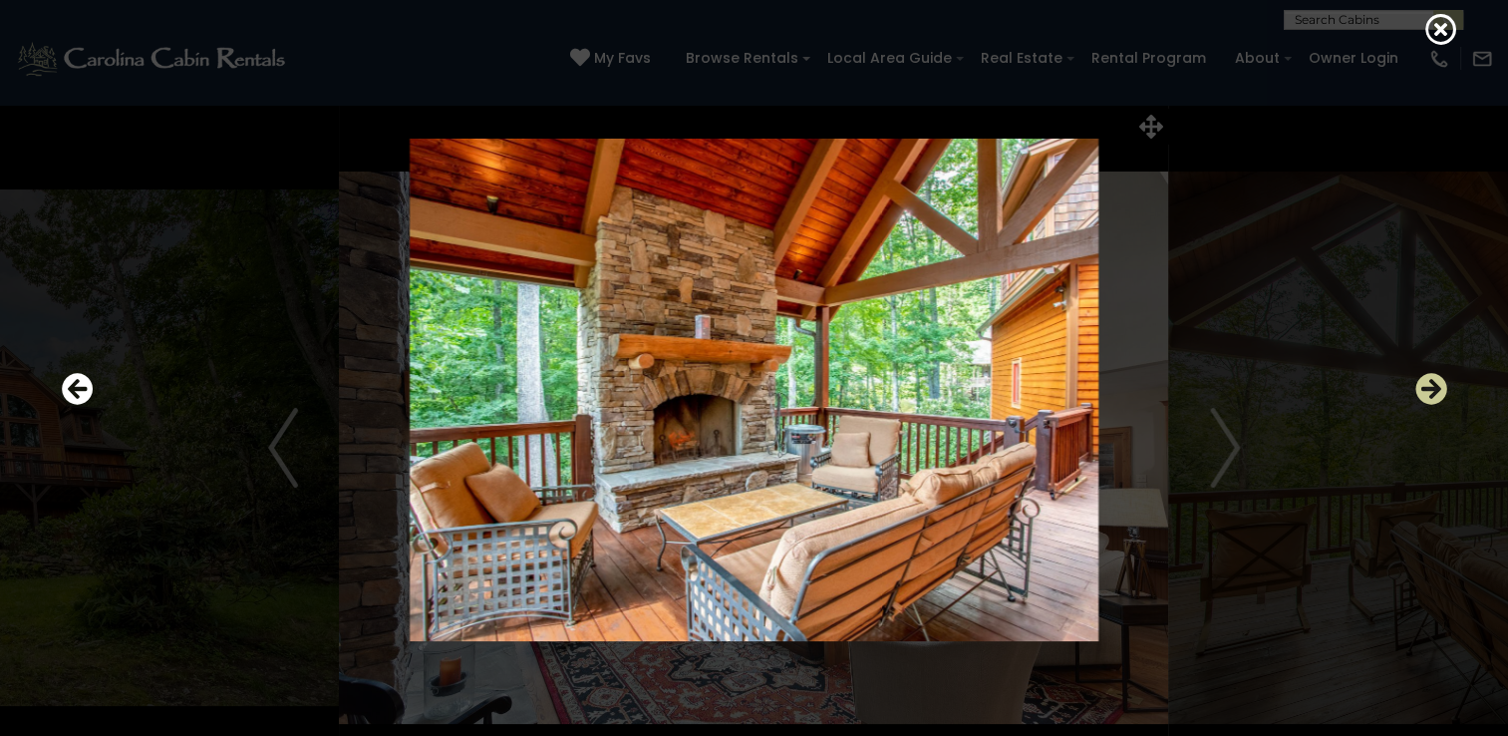
click at [1433, 389] on icon "Next" at bounding box center [1431, 389] width 32 height 32
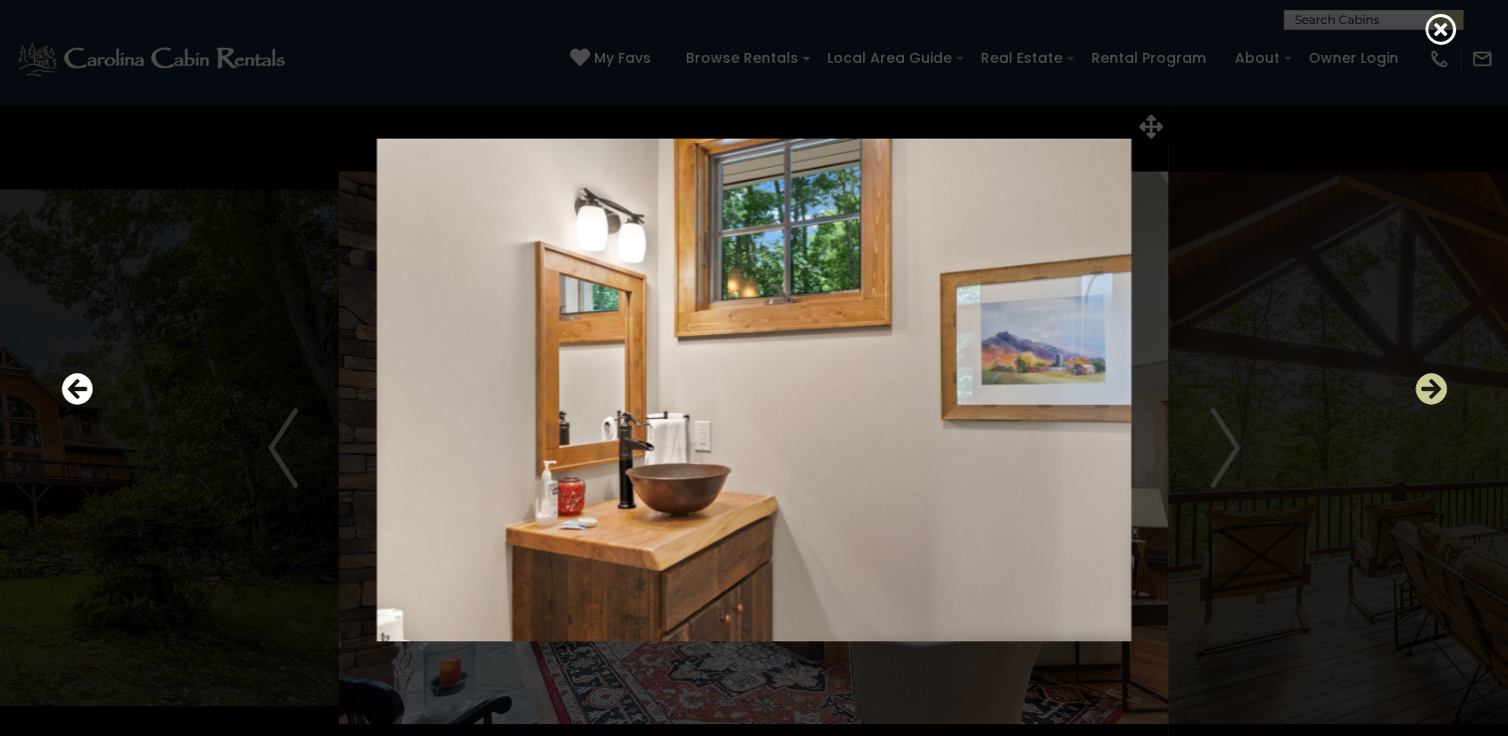
click at [1433, 389] on icon "Next" at bounding box center [1431, 389] width 32 height 32
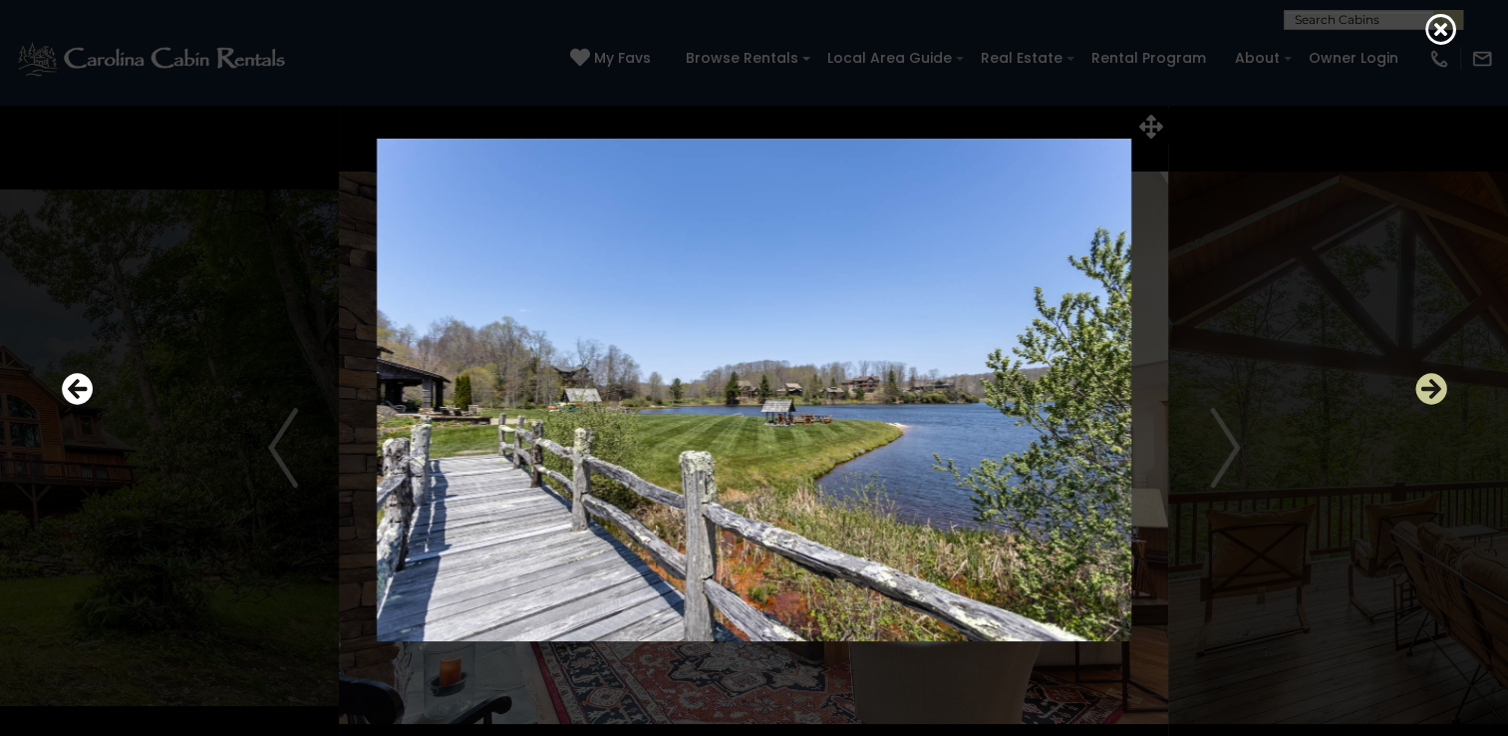
click at [1433, 389] on icon "Next" at bounding box center [1431, 389] width 32 height 32
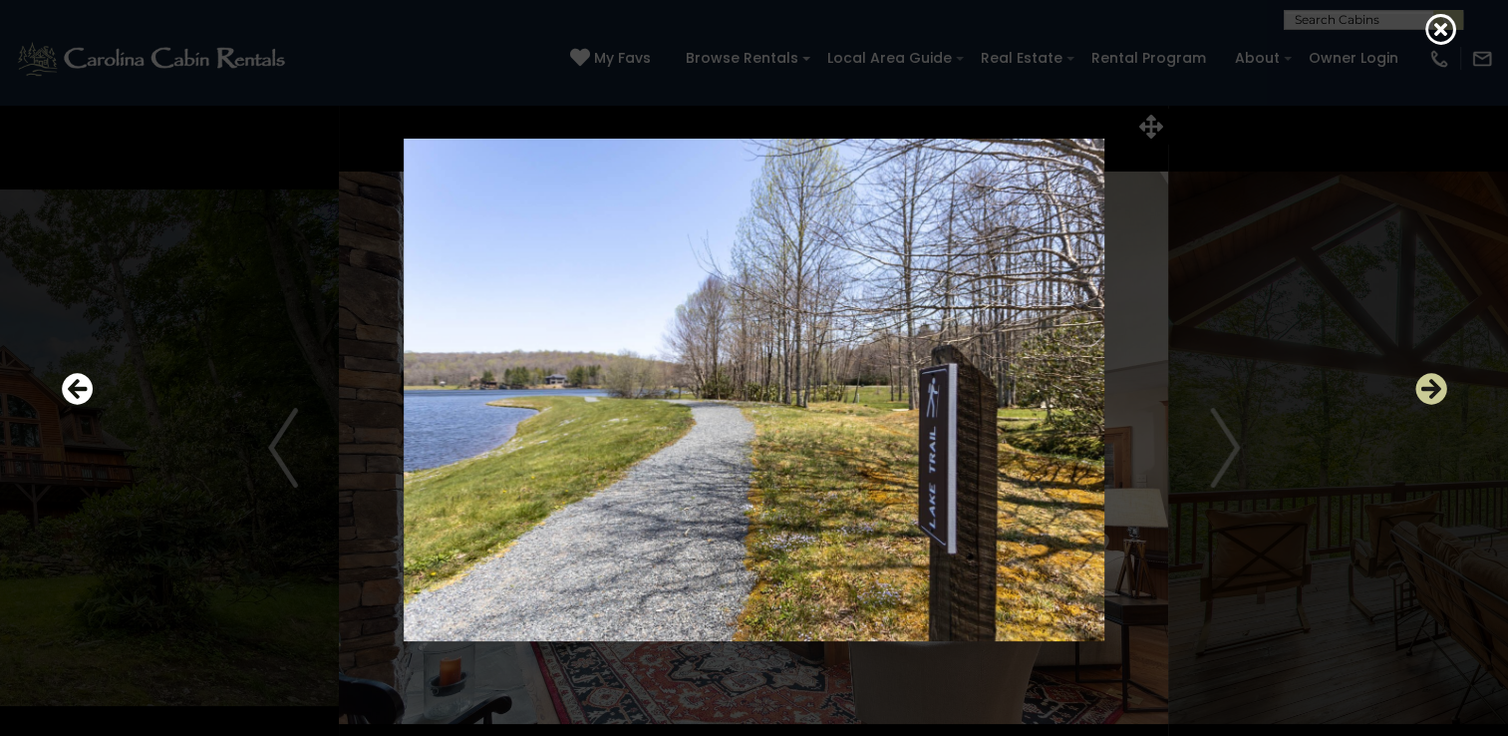
click at [1433, 389] on icon "Next" at bounding box center [1431, 389] width 32 height 32
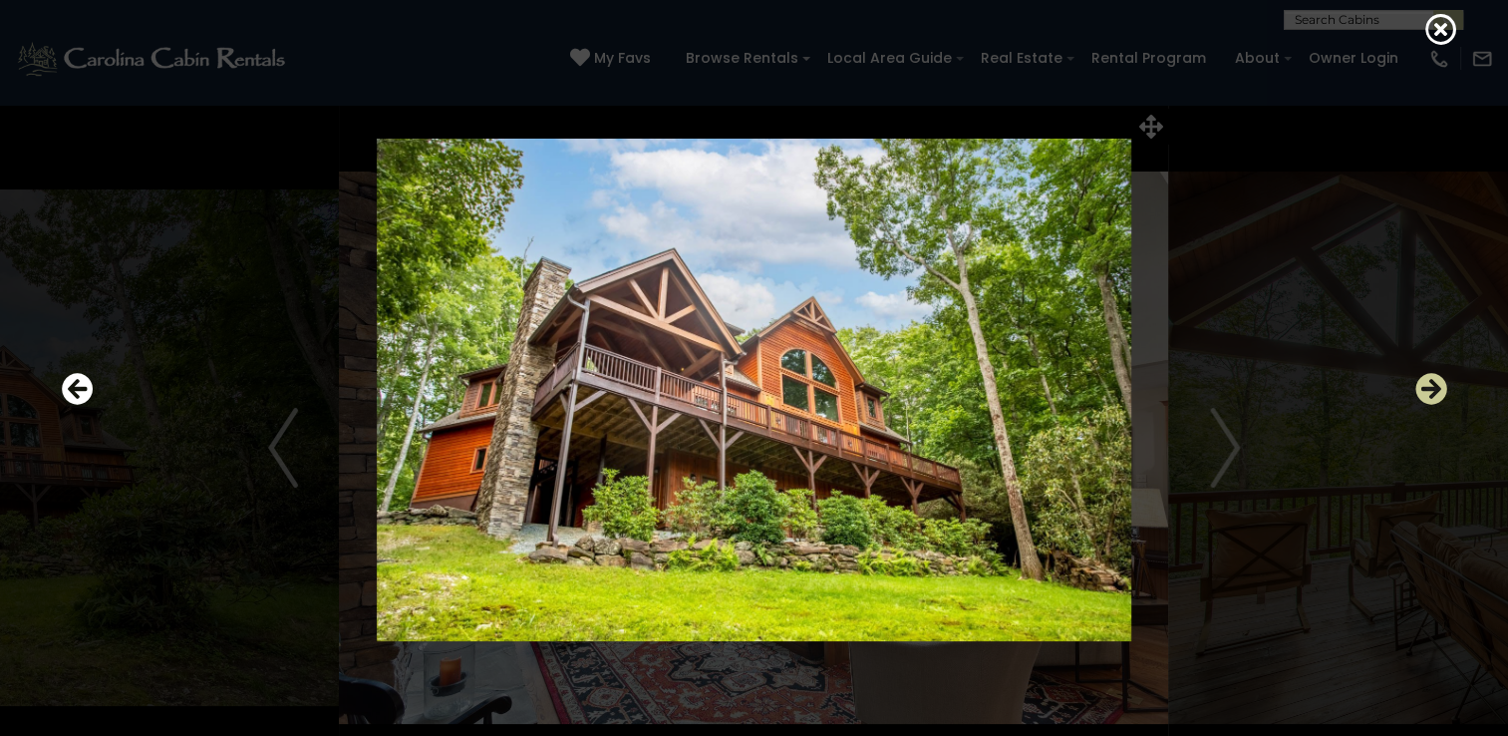
click at [1433, 389] on icon "Next" at bounding box center [1431, 389] width 32 height 32
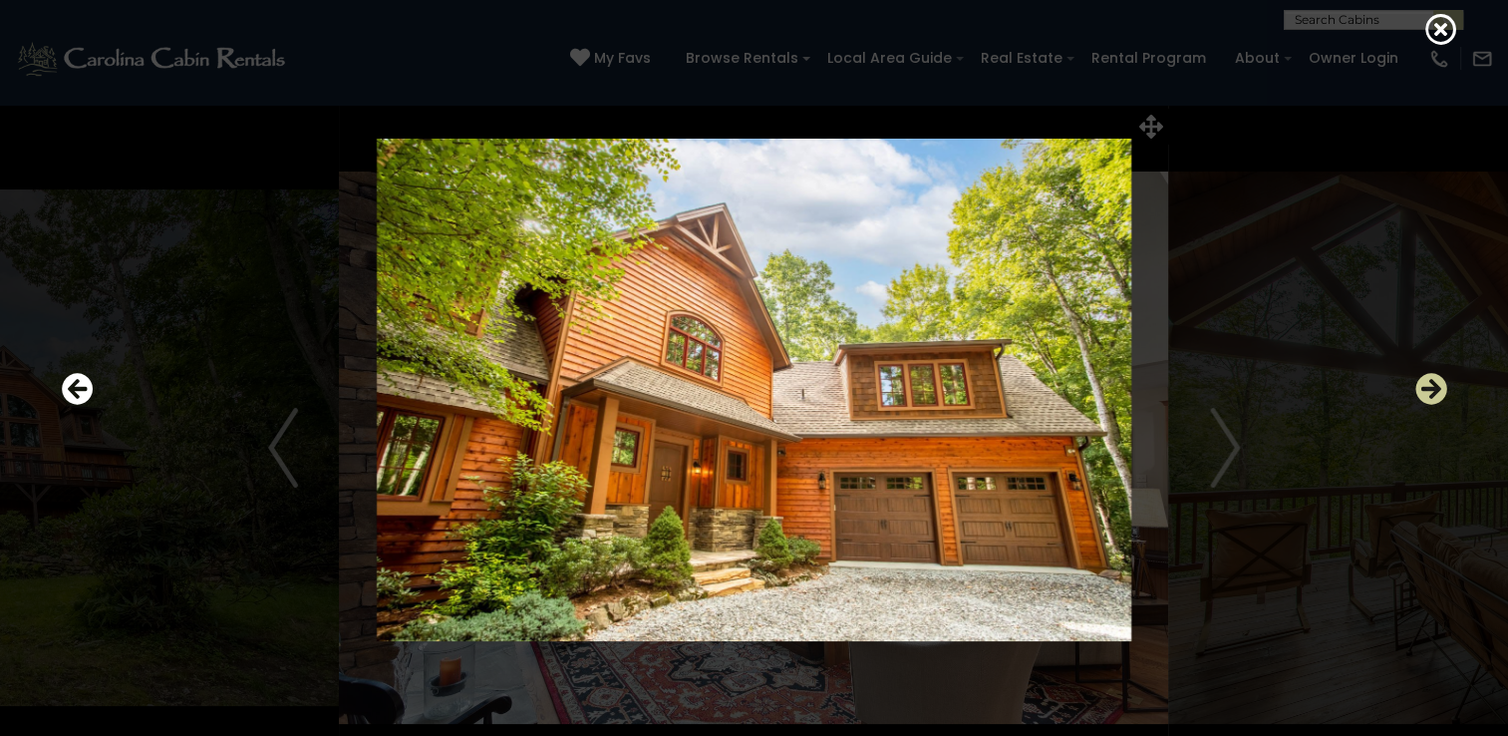
click at [1433, 389] on icon "Next" at bounding box center [1431, 389] width 32 height 32
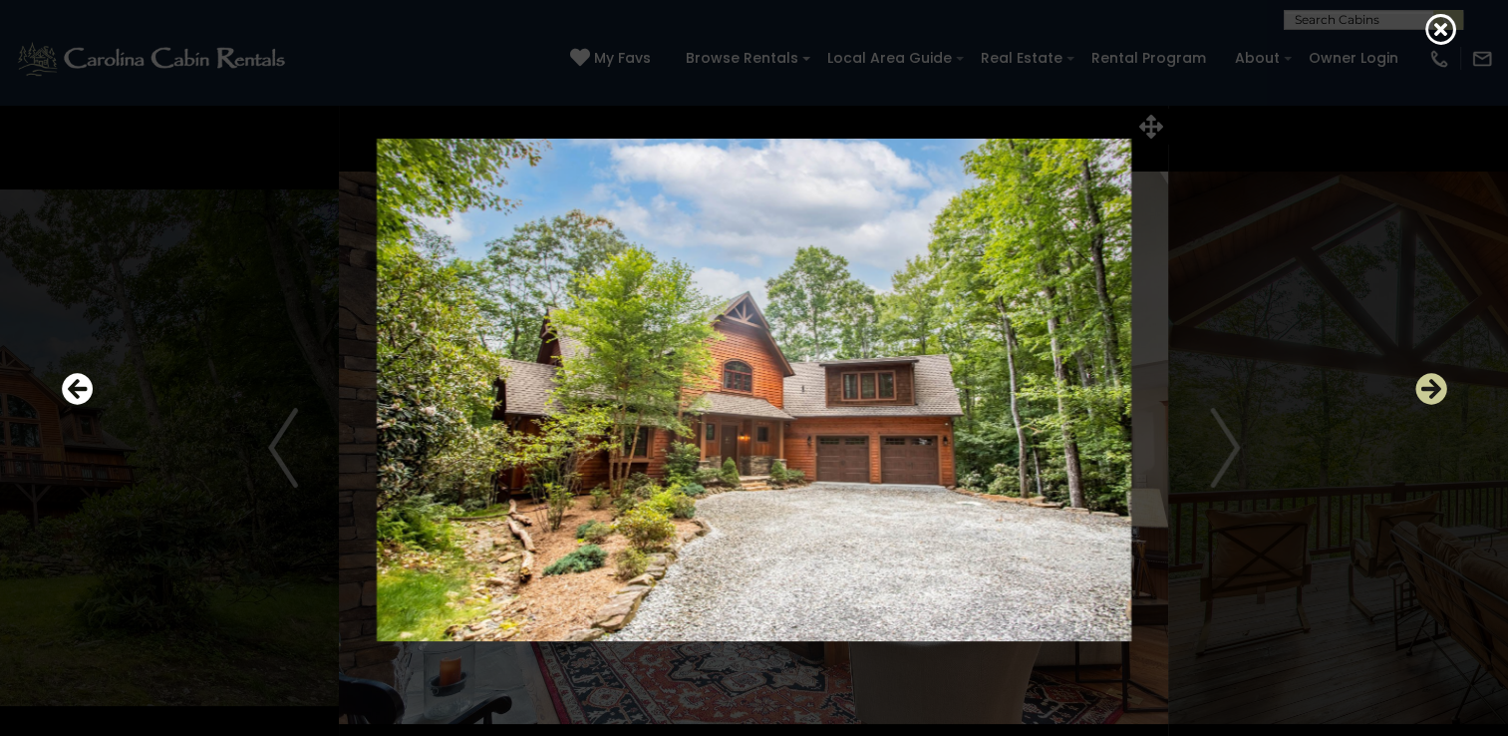
click at [1433, 389] on icon "Next" at bounding box center [1431, 389] width 32 height 32
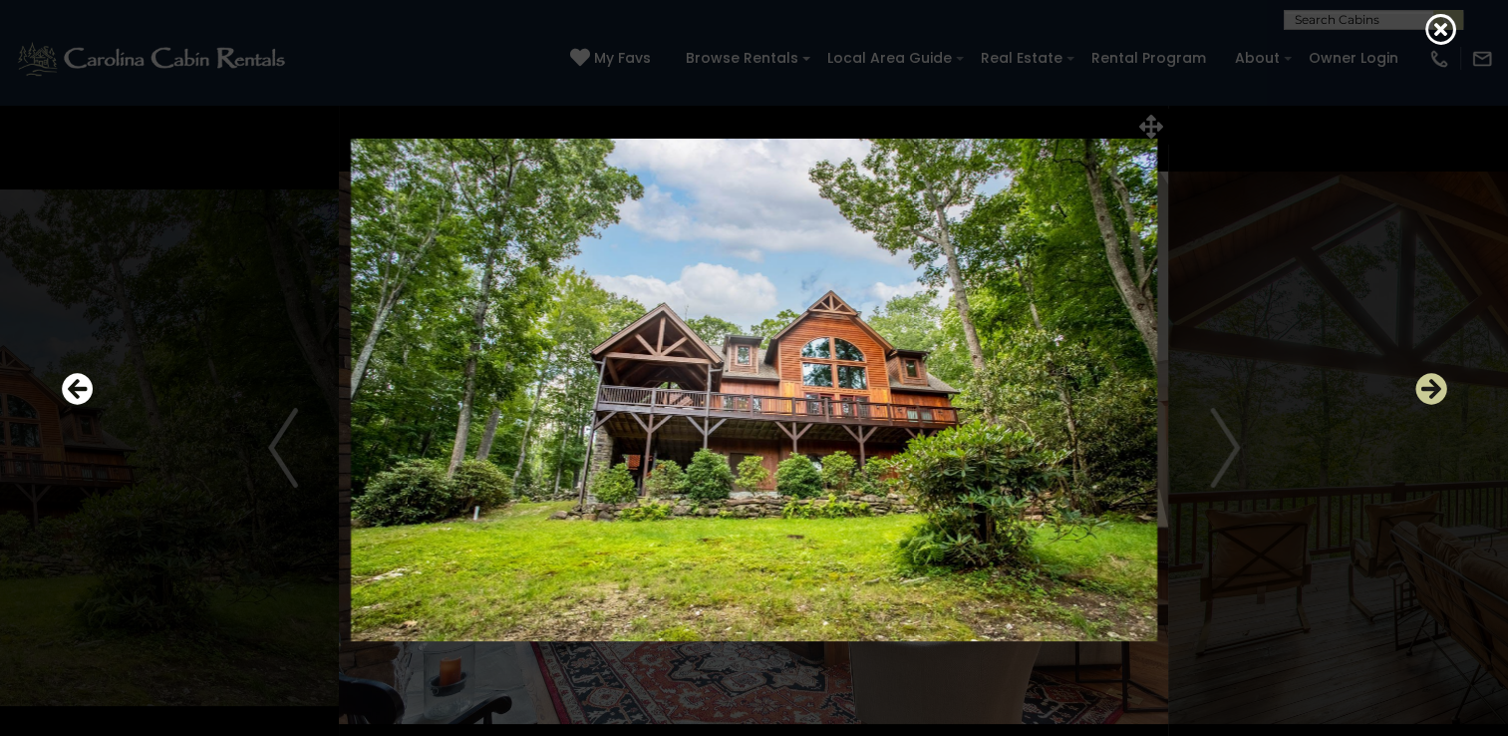
click at [1433, 389] on icon "Next" at bounding box center [1431, 389] width 32 height 32
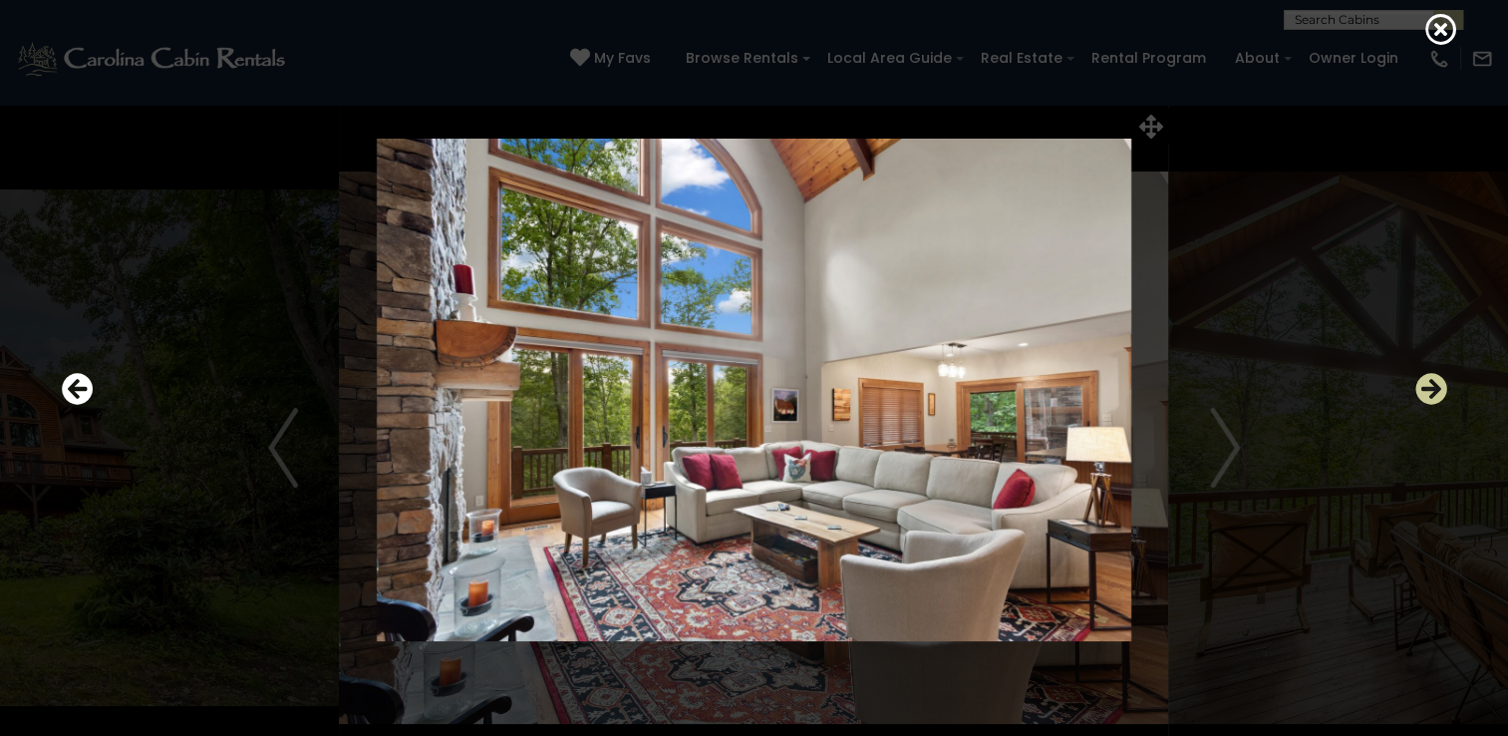
click at [1433, 389] on icon "Next" at bounding box center [1431, 389] width 32 height 32
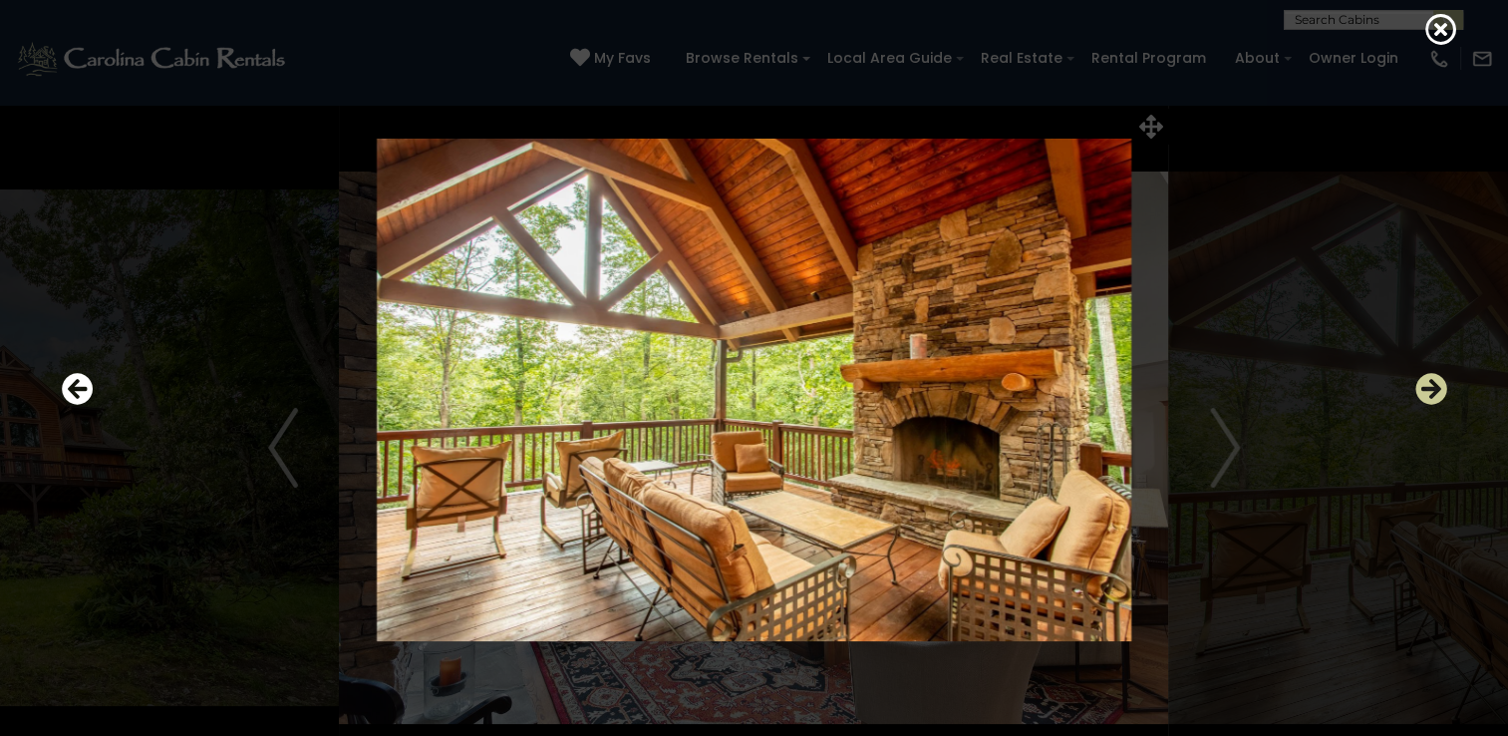
click at [1433, 389] on icon "Next" at bounding box center [1431, 389] width 32 height 32
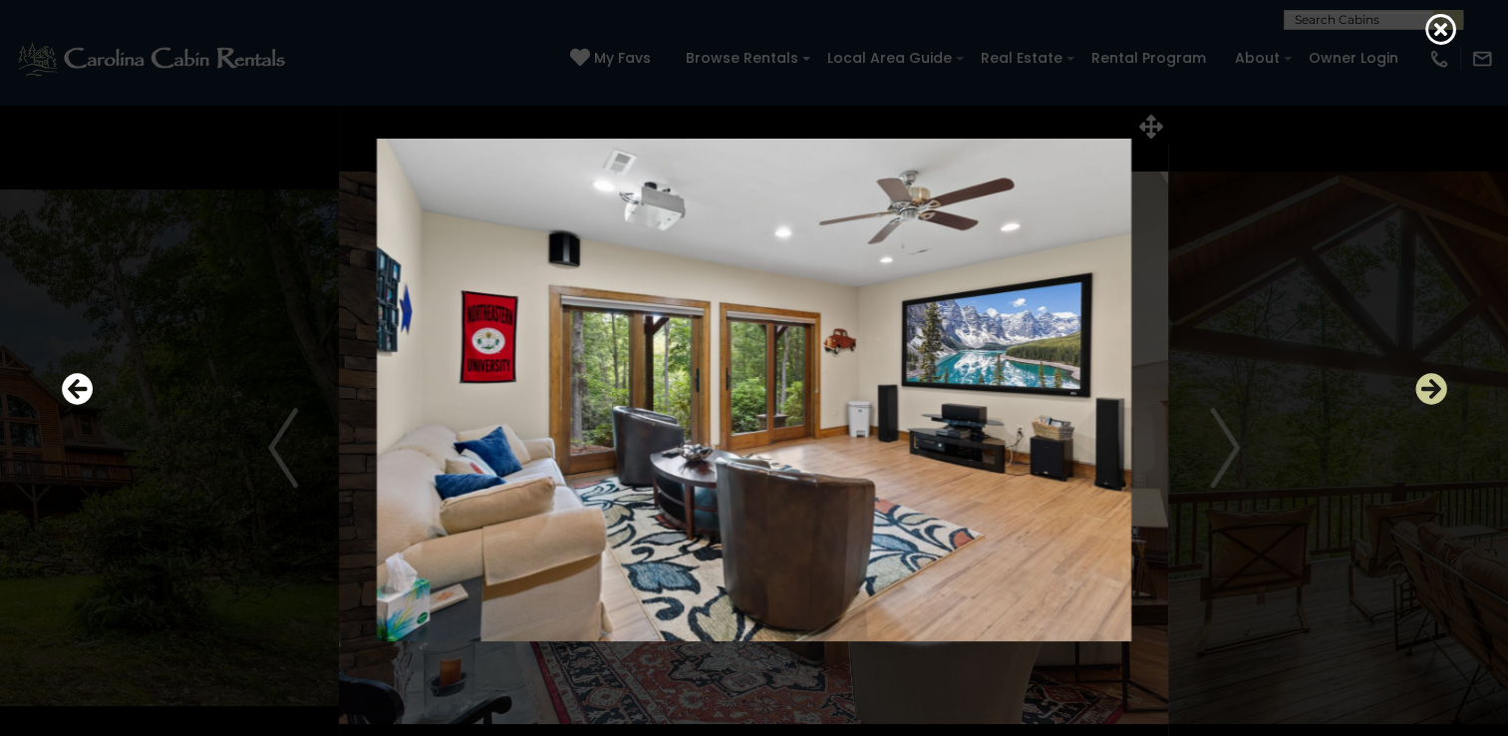
click at [1433, 389] on icon "Next" at bounding box center [1431, 389] width 32 height 32
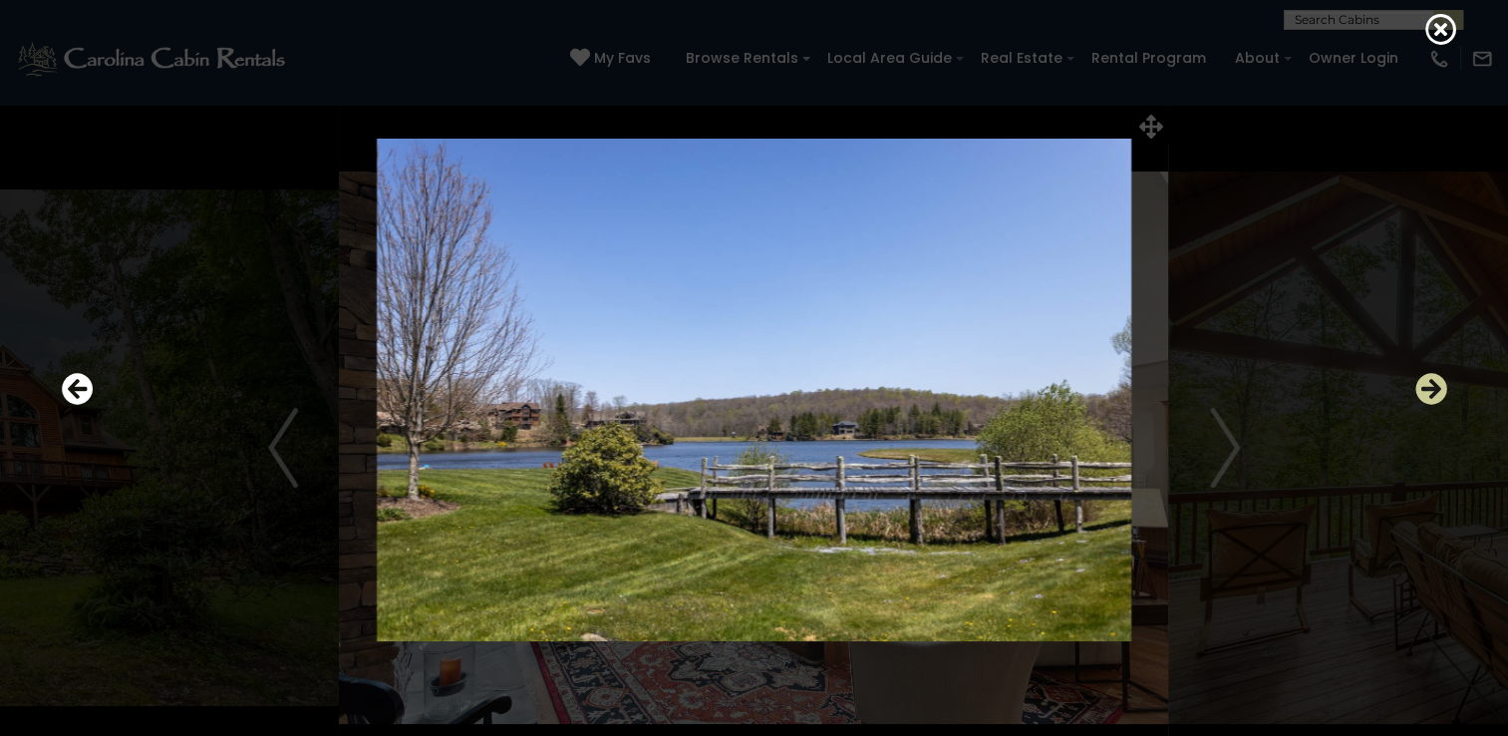
click at [1433, 389] on icon "Next" at bounding box center [1431, 389] width 32 height 32
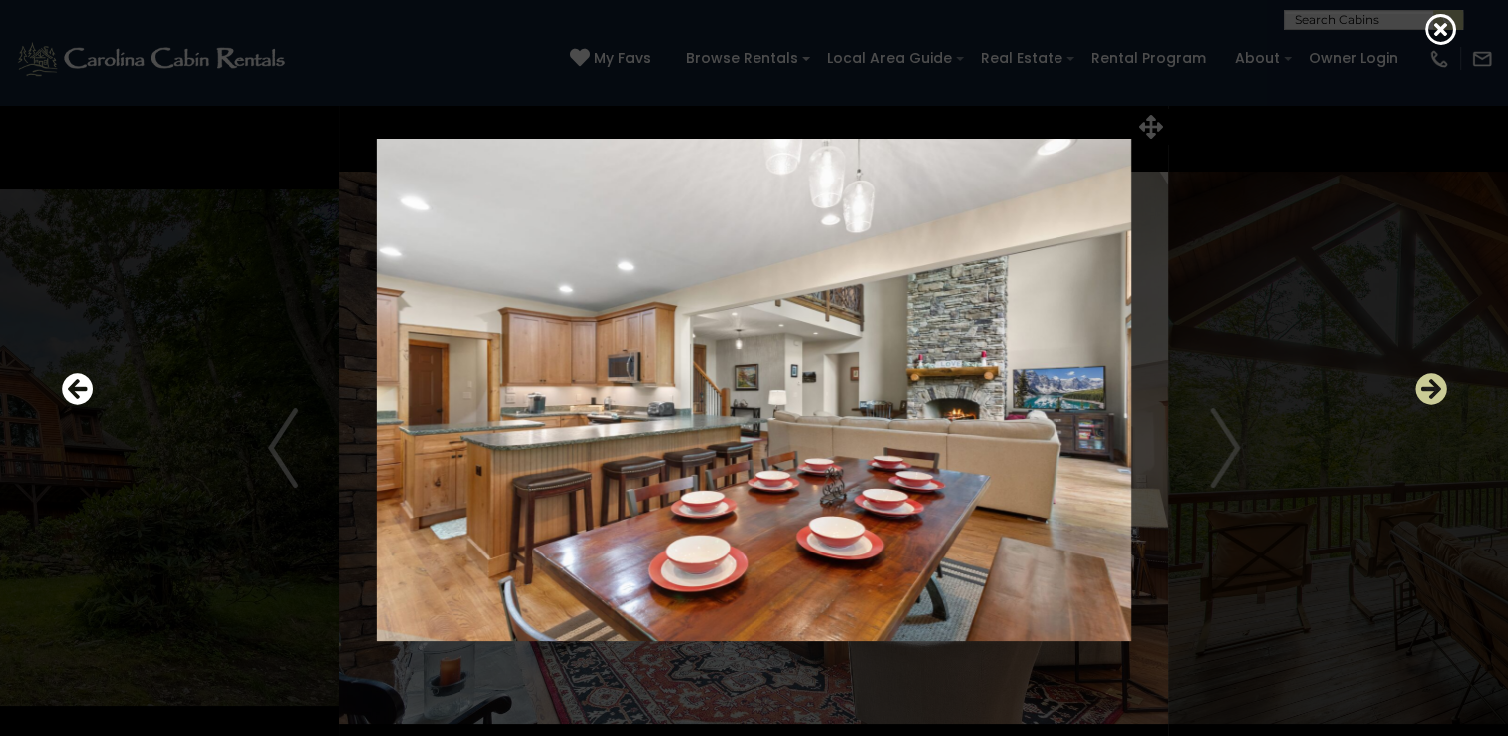
click at [1433, 389] on icon "Next" at bounding box center [1431, 389] width 32 height 32
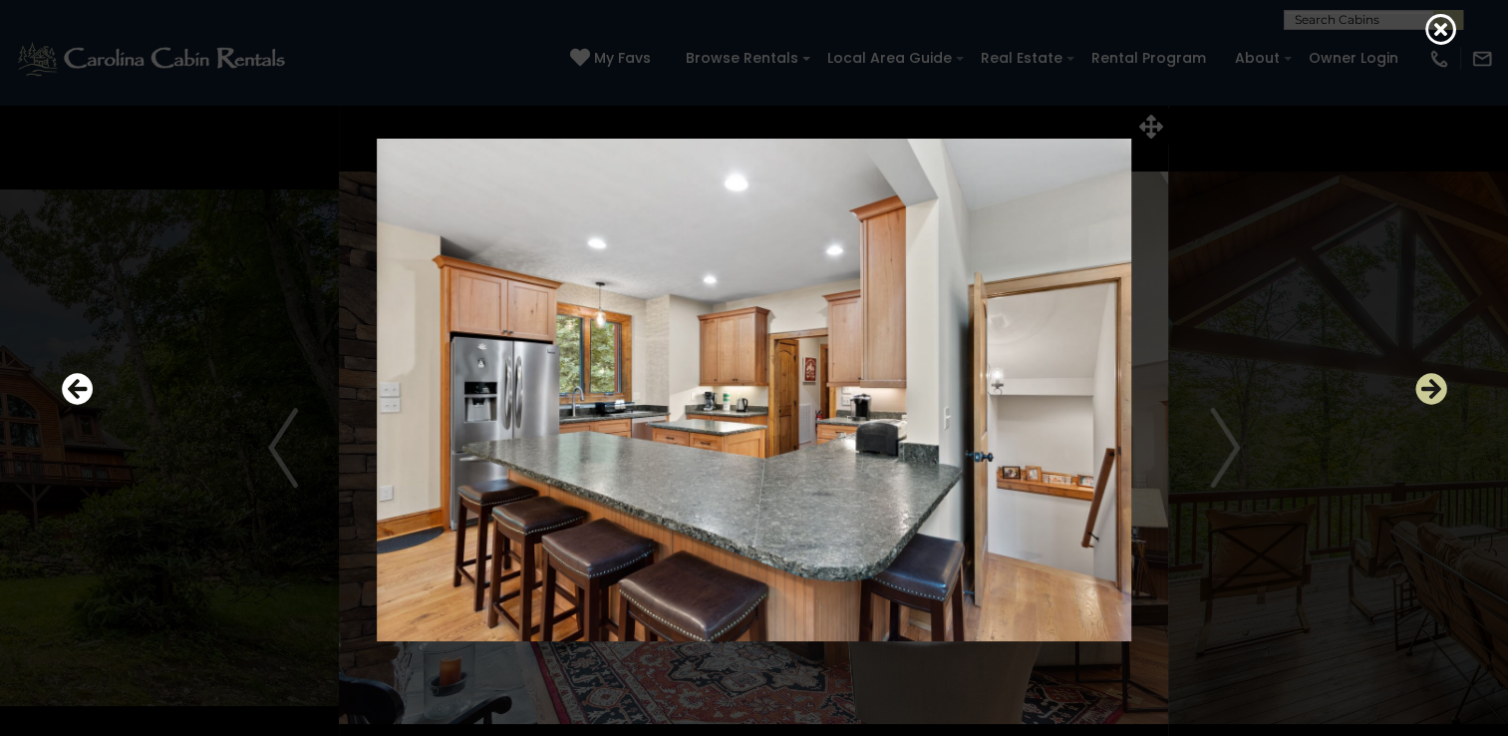
click at [1433, 389] on icon "Next" at bounding box center [1431, 389] width 32 height 32
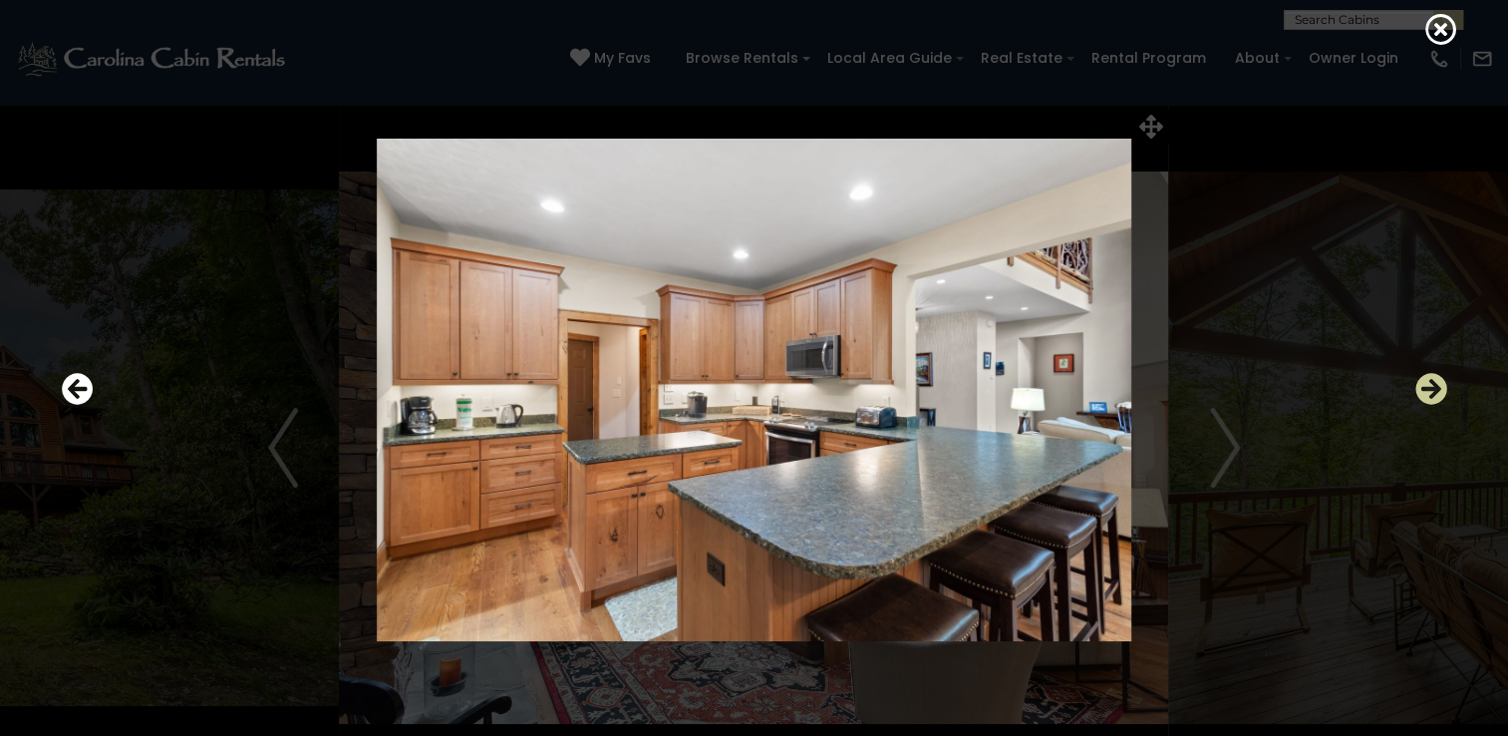
click at [1433, 389] on icon "Next" at bounding box center [1431, 389] width 32 height 32
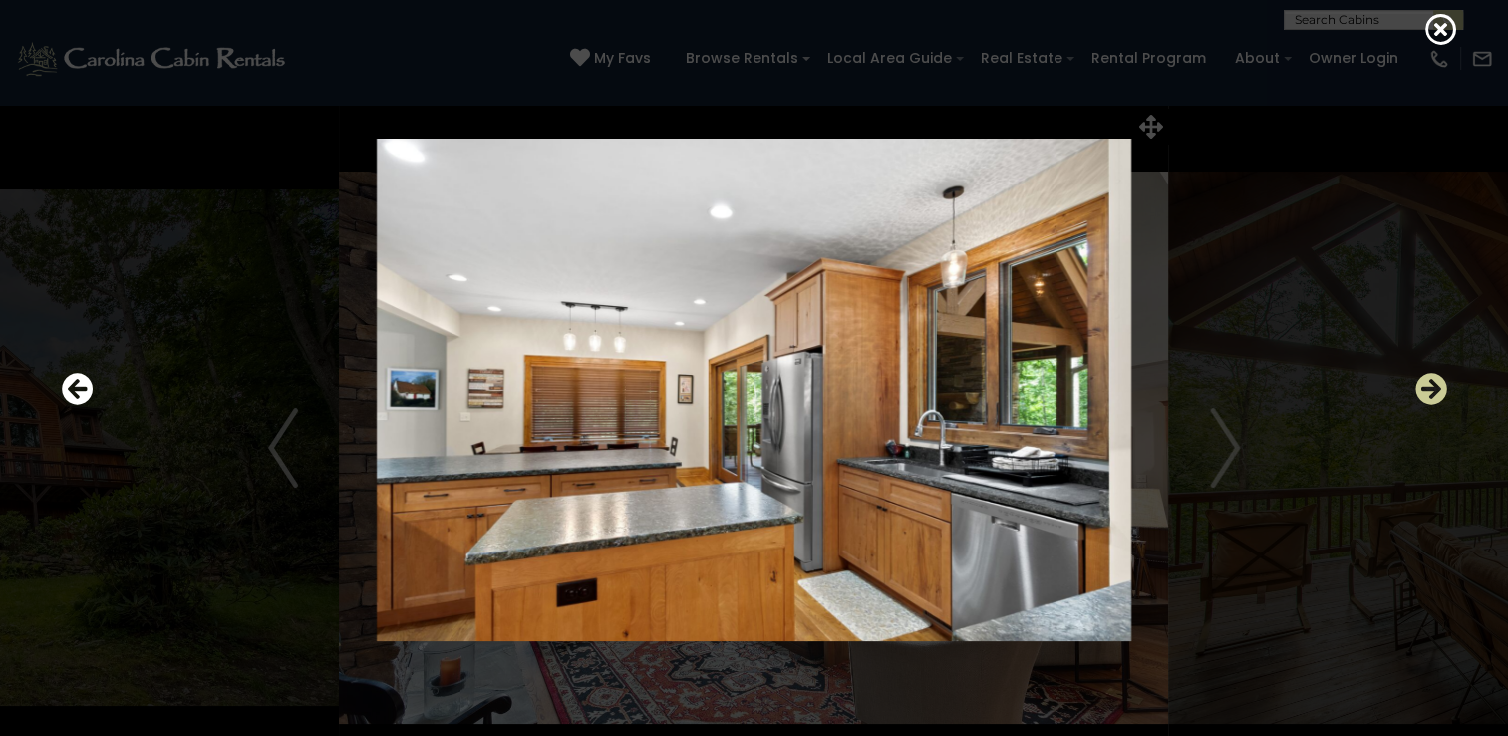
click at [1433, 389] on icon "Next" at bounding box center [1431, 389] width 32 height 32
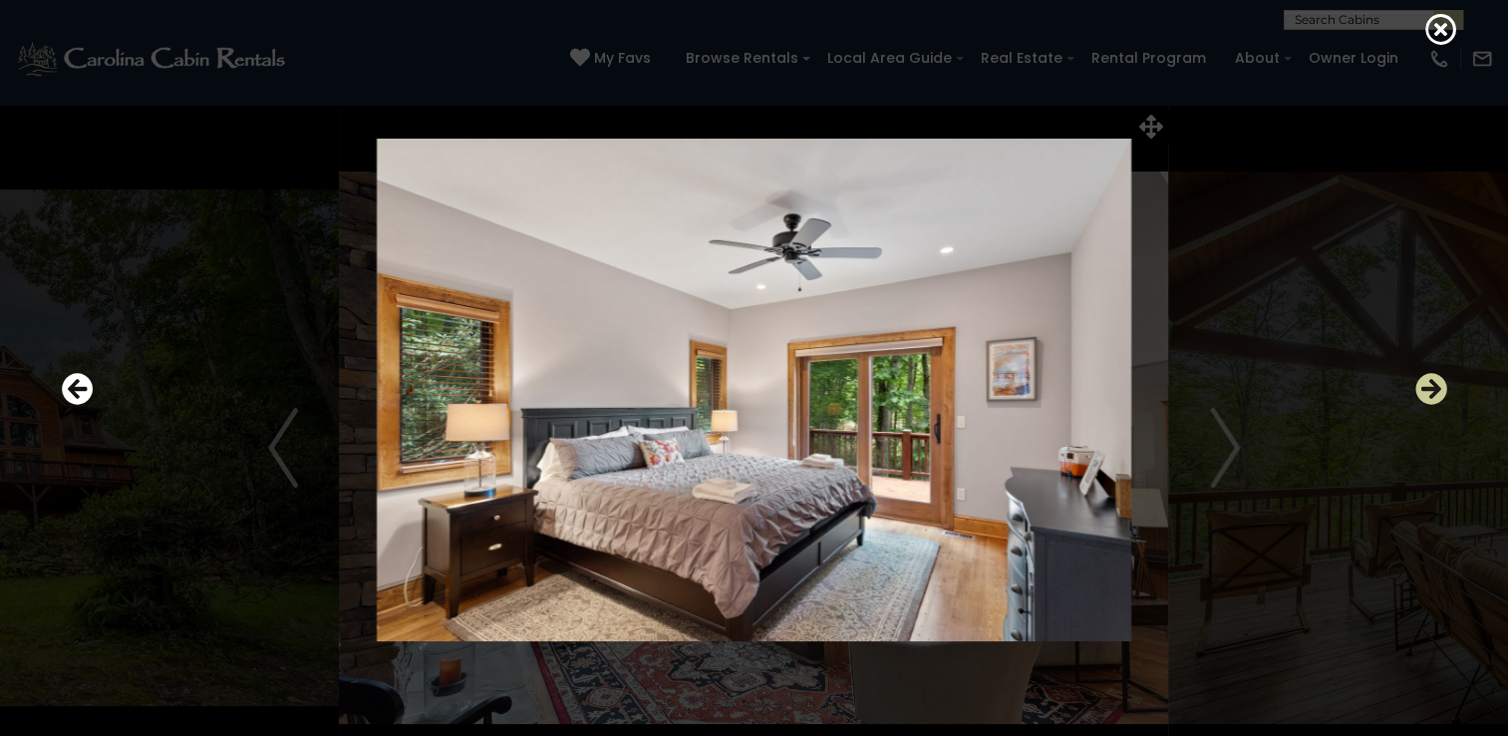
click at [1433, 389] on icon "Next" at bounding box center [1431, 389] width 32 height 32
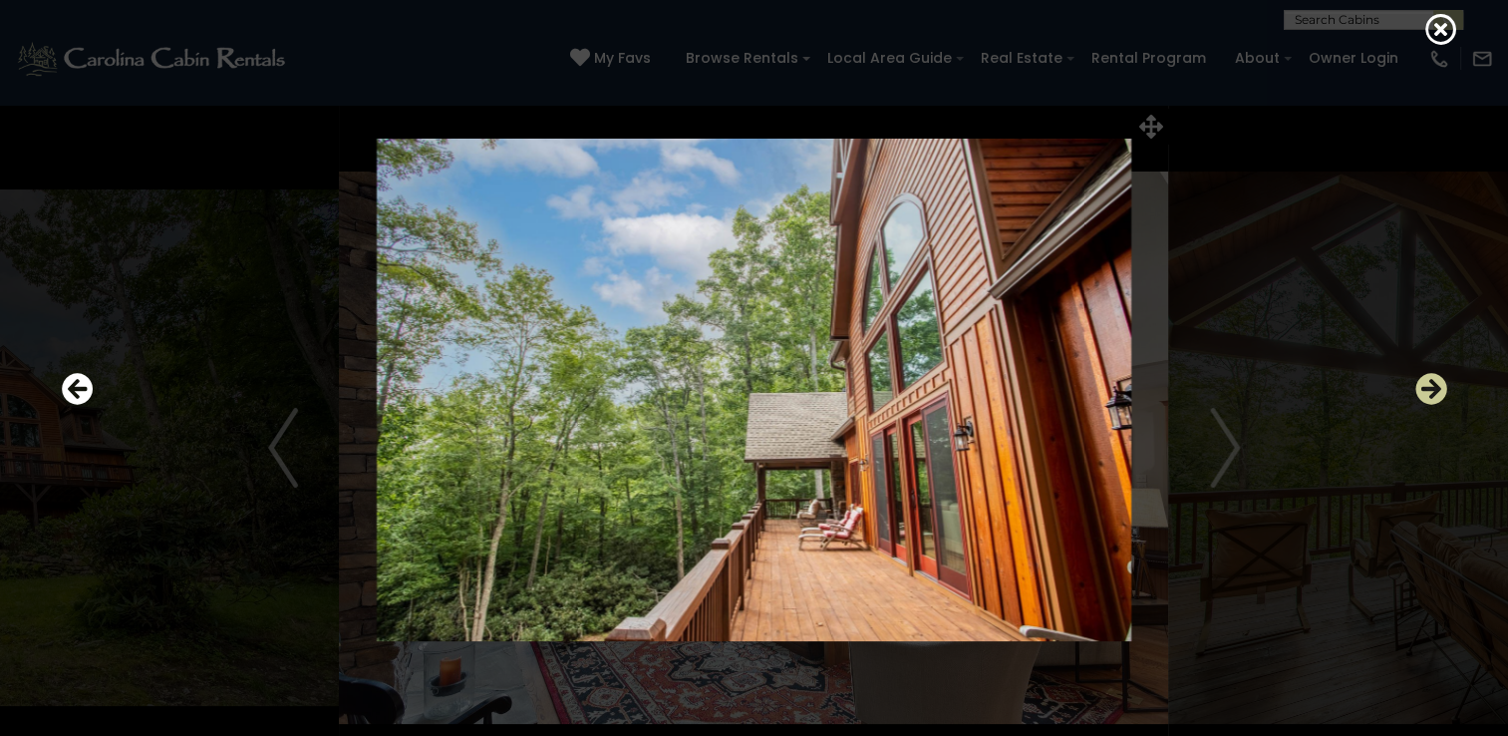
click at [1433, 389] on icon "Next" at bounding box center [1431, 389] width 32 height 32
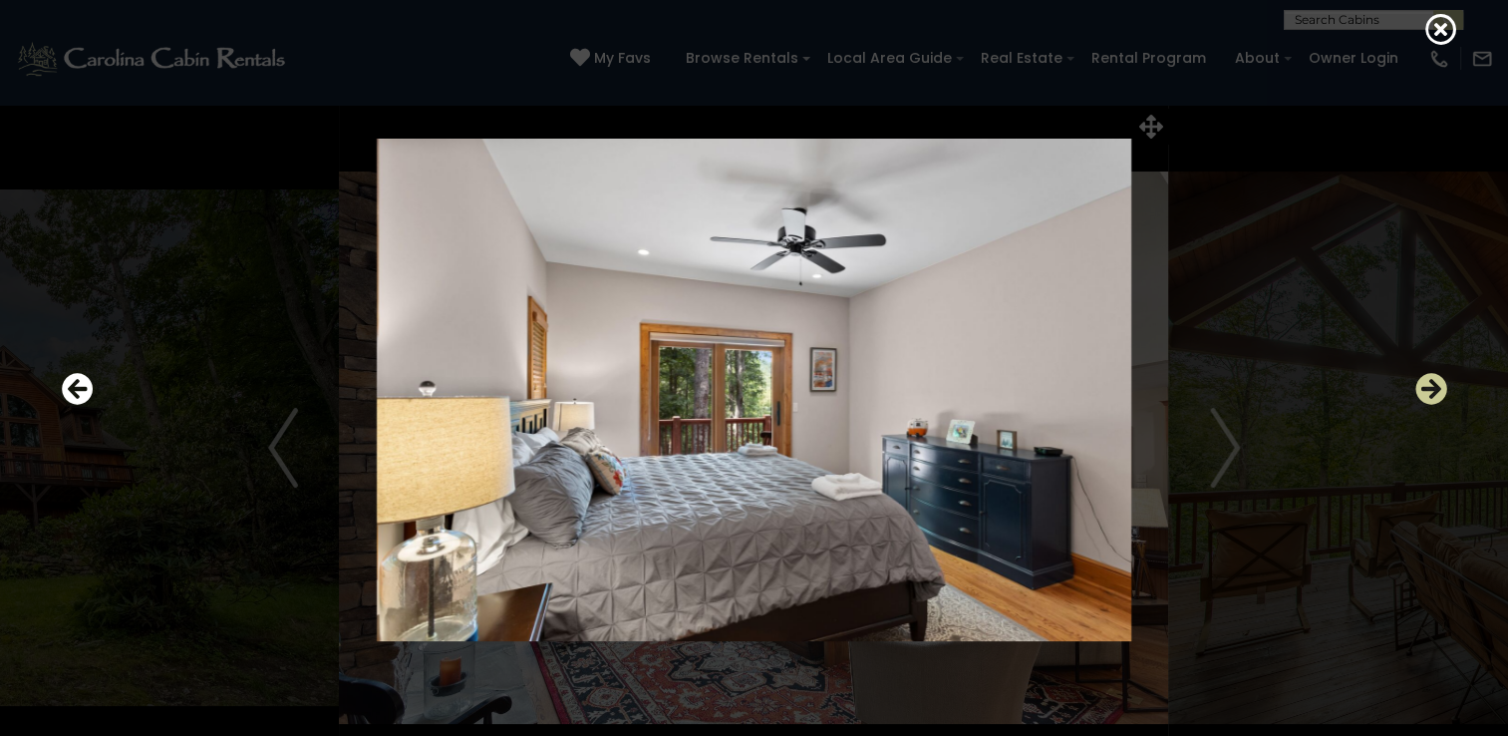
click at [1433, 389] on icon "Next" at bounding box center [1431, 389] width 32 height 32
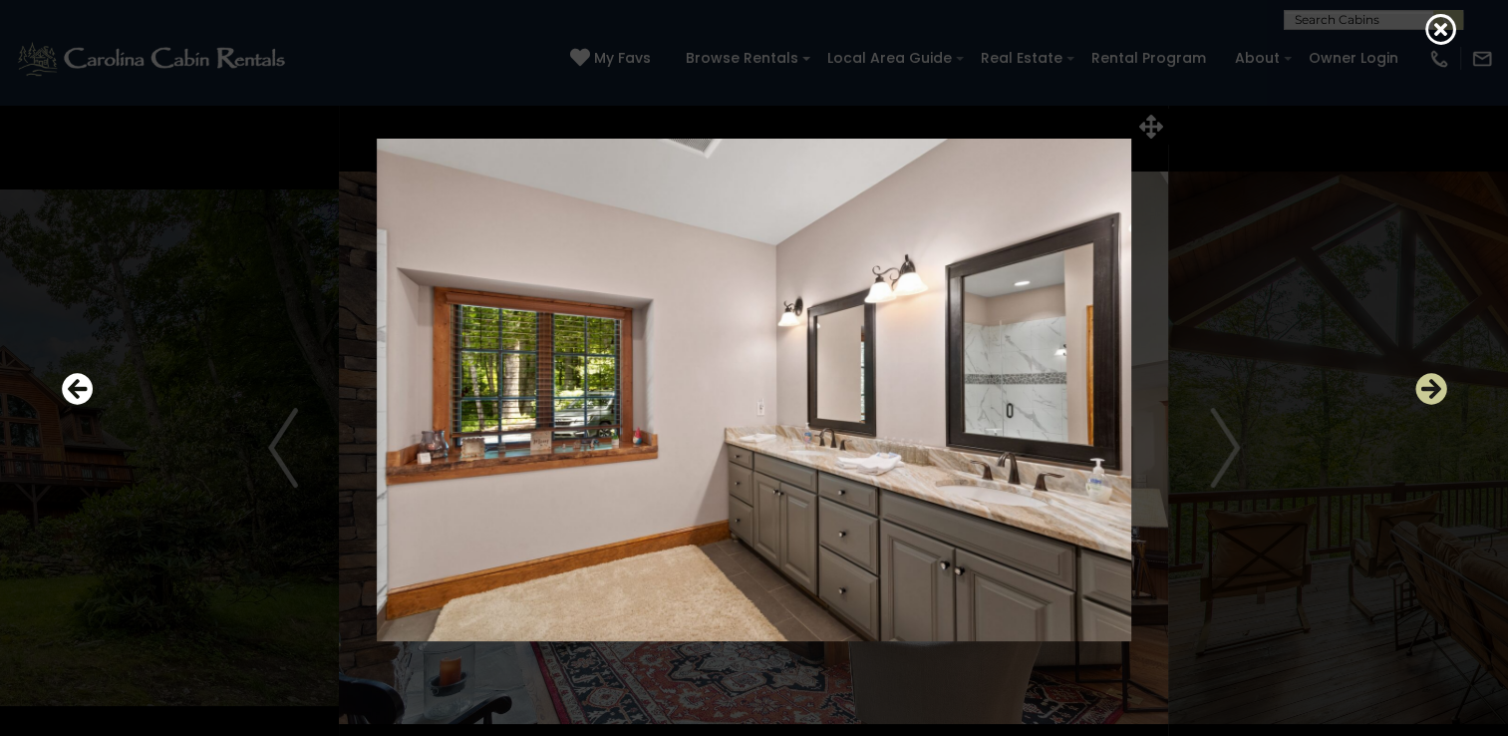
click at [1433, 389] on icon "Next" at bounding box center [1431, 389] width 32 height 32
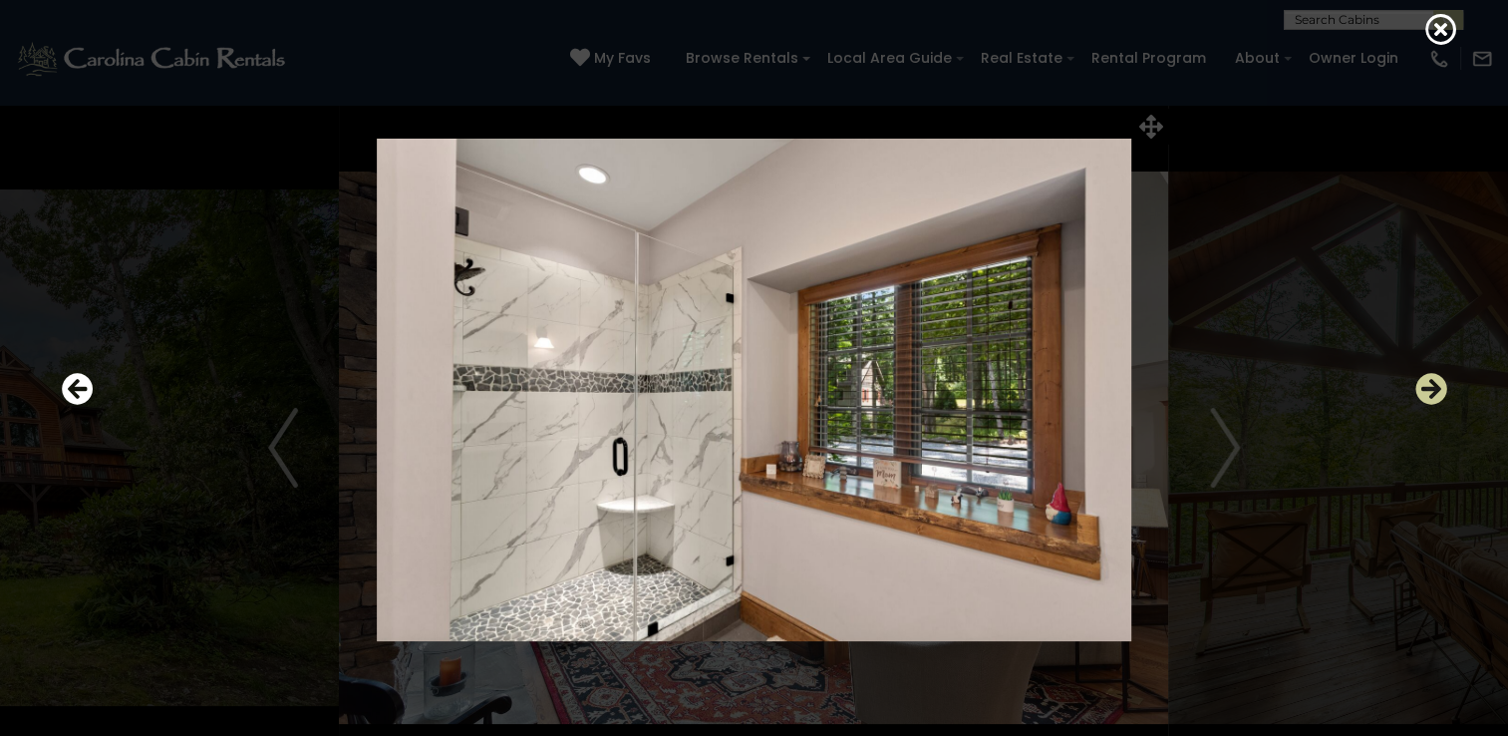
click at [1433, 389] on icon "Next" at bounding box center [1431, 389] width 32 height 32
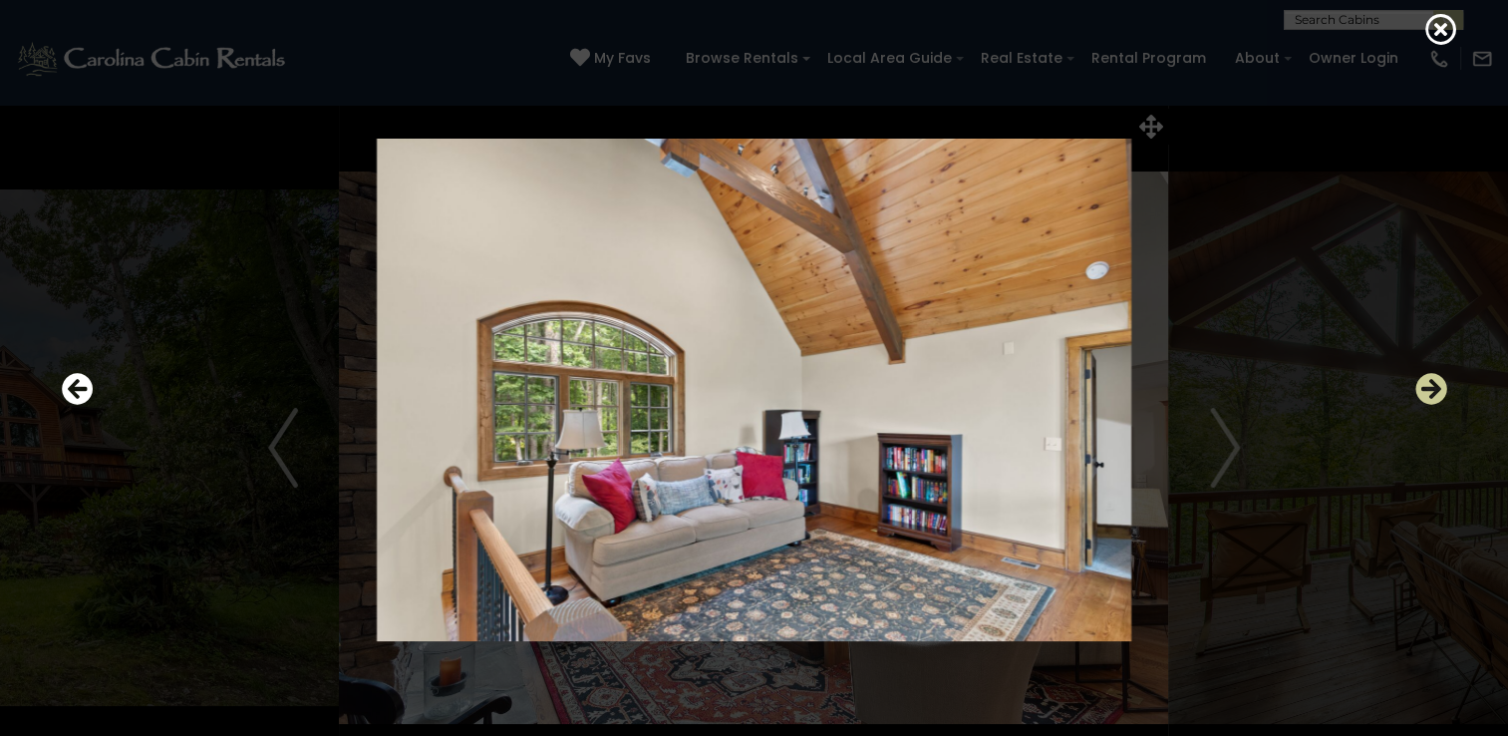
click at [1433, 389] on icon "Next" at bounding box center [1431, 389] width 32 height 32
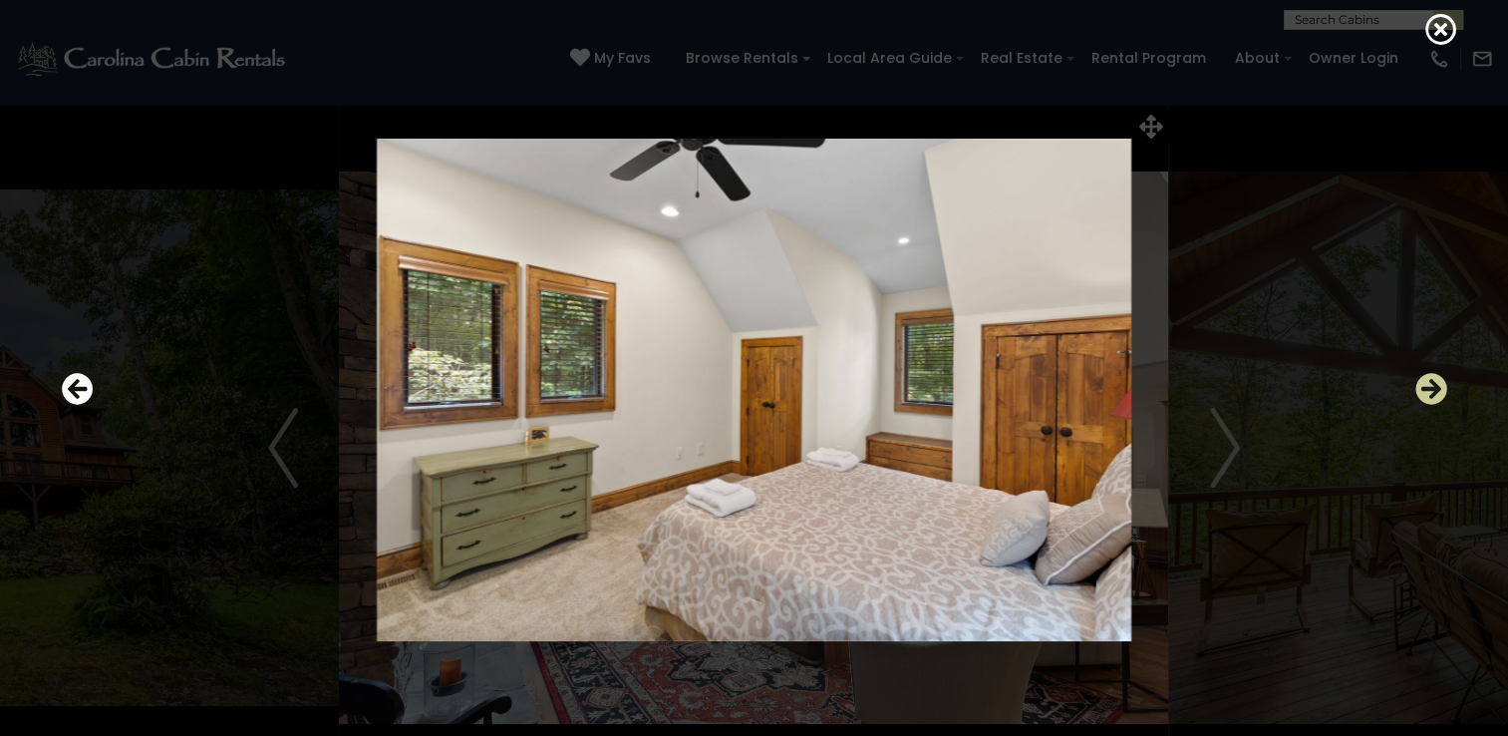
click at [1433, 389] on icon "Next" at bounding box center [1431, 389] width 32 height 32
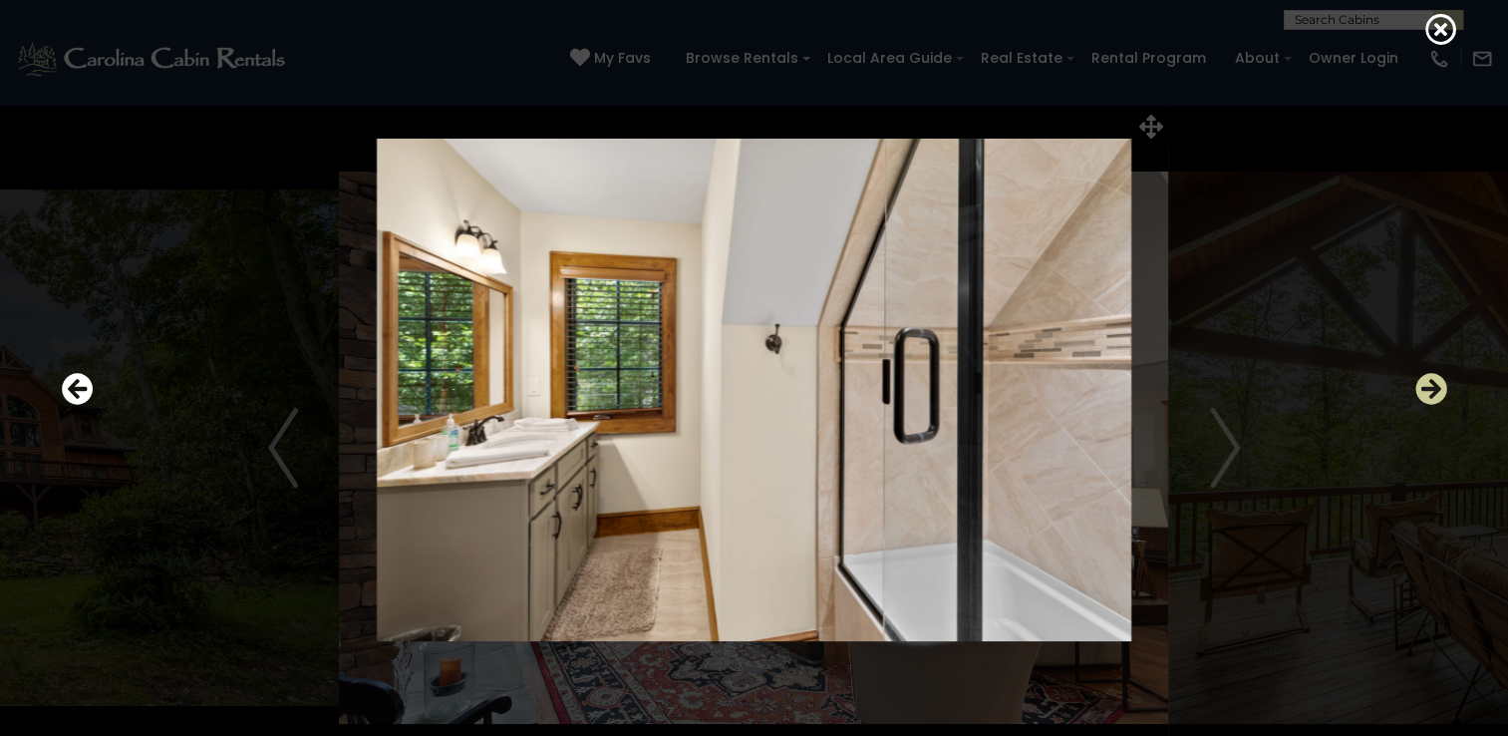
click at [1433, 389] on icon "Next" at bounding box center [1431, 389] width 32 height 32
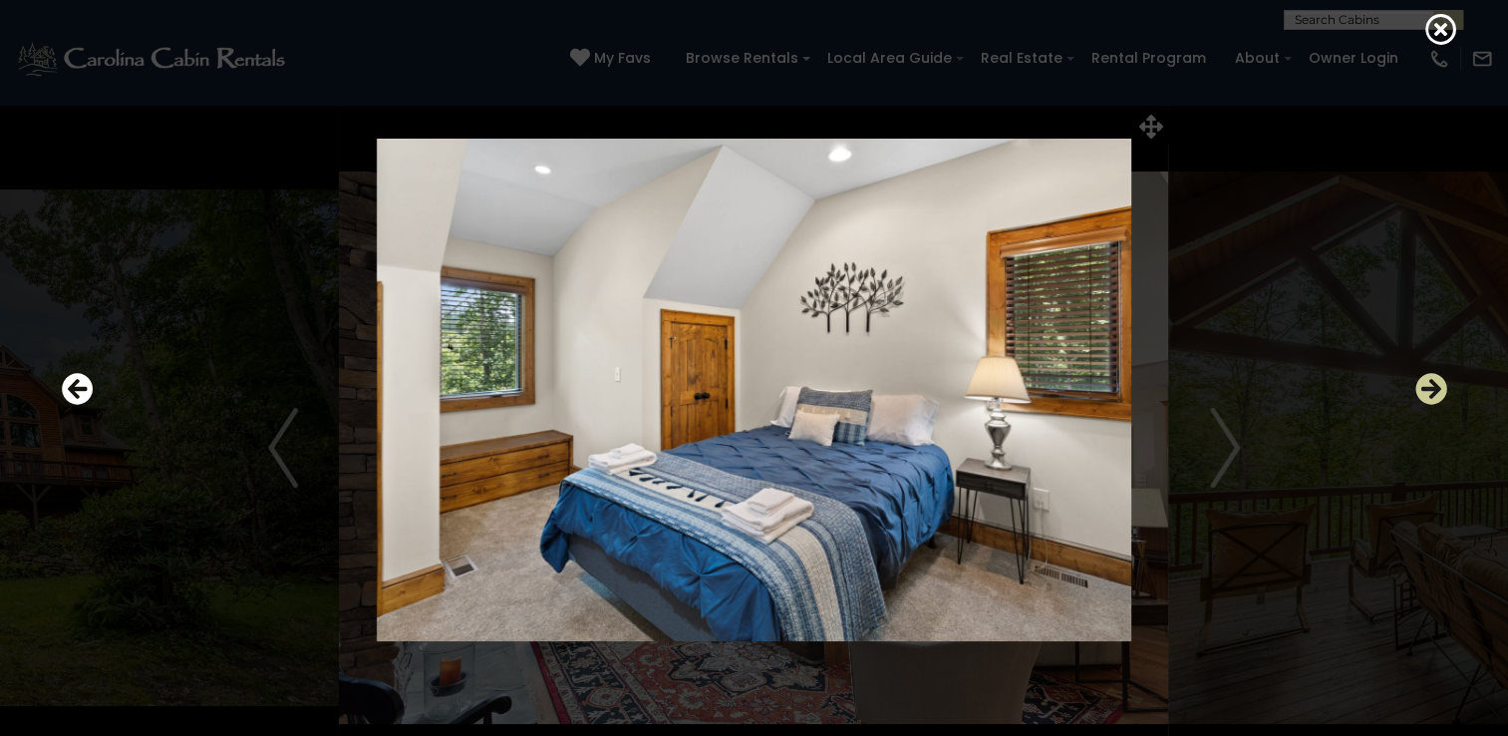
click at [1433, 389] on icon "Next" at bounding box center [1431, 389] width 32 height 32
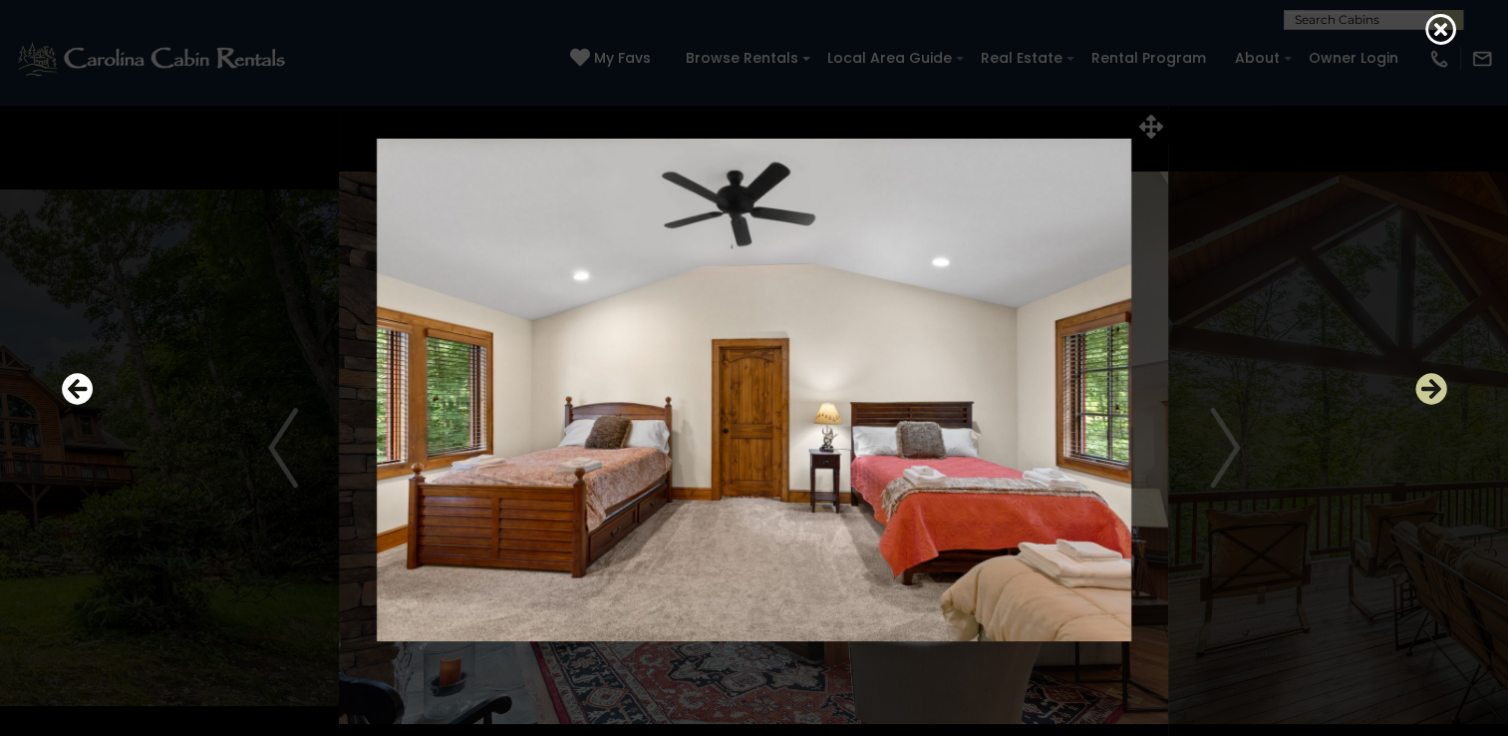
click at [1433, 389] on icon "Next" at bounding box center [1431, 389] width 32 height 32
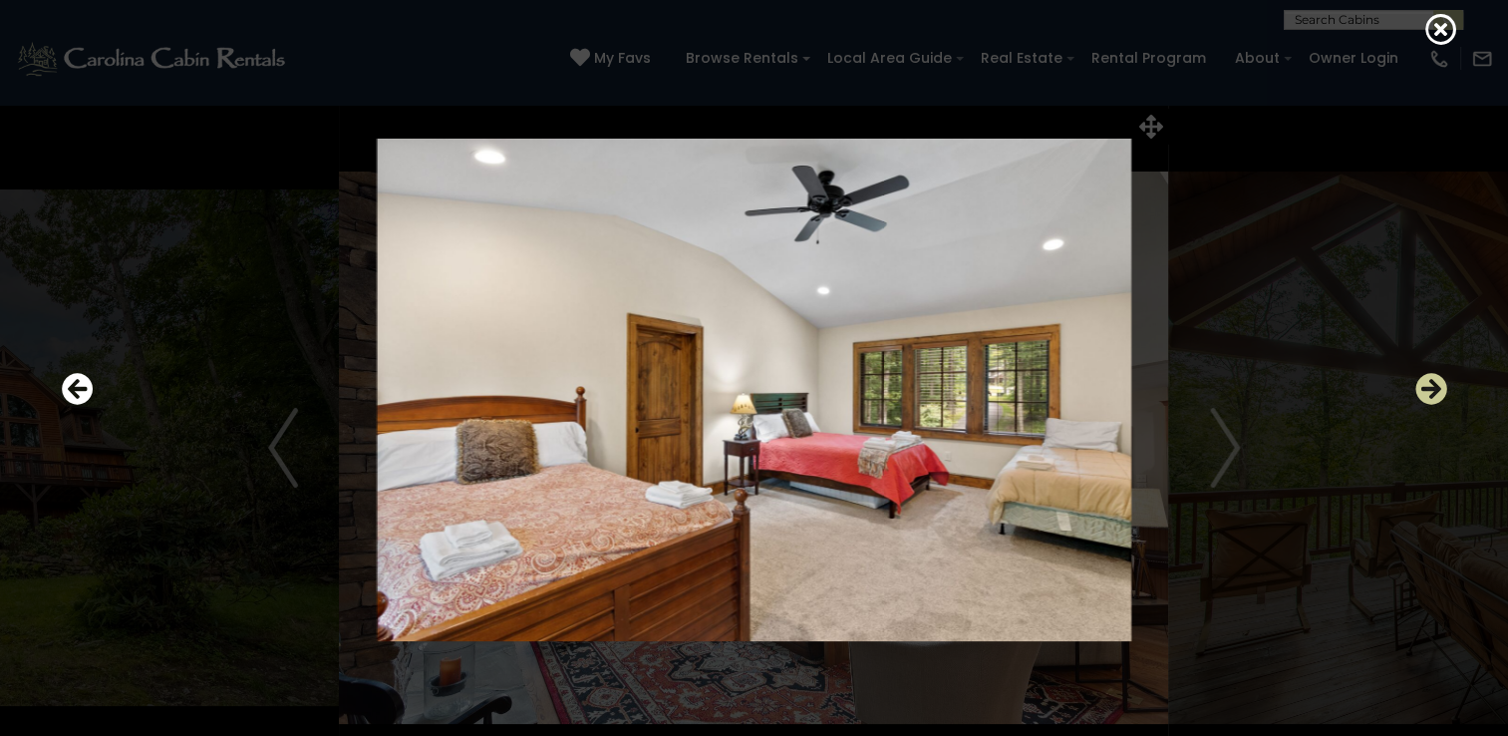
click at [1433, 389] on icon "Next" at bounding box center [1431, 389] width 32 height 32
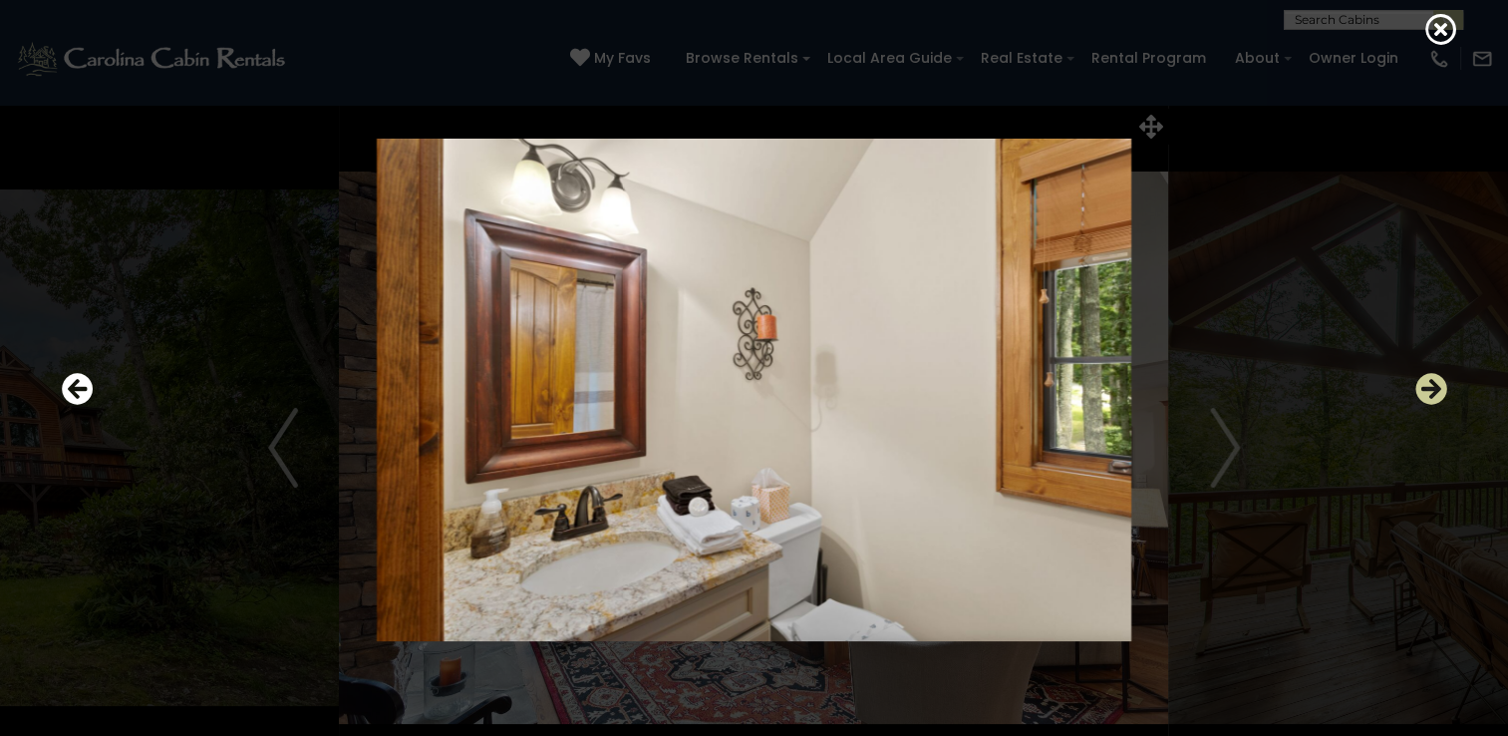
click at [1433, 389] on icon "Next" at bounding box center [1431, 389] width 32 height 32
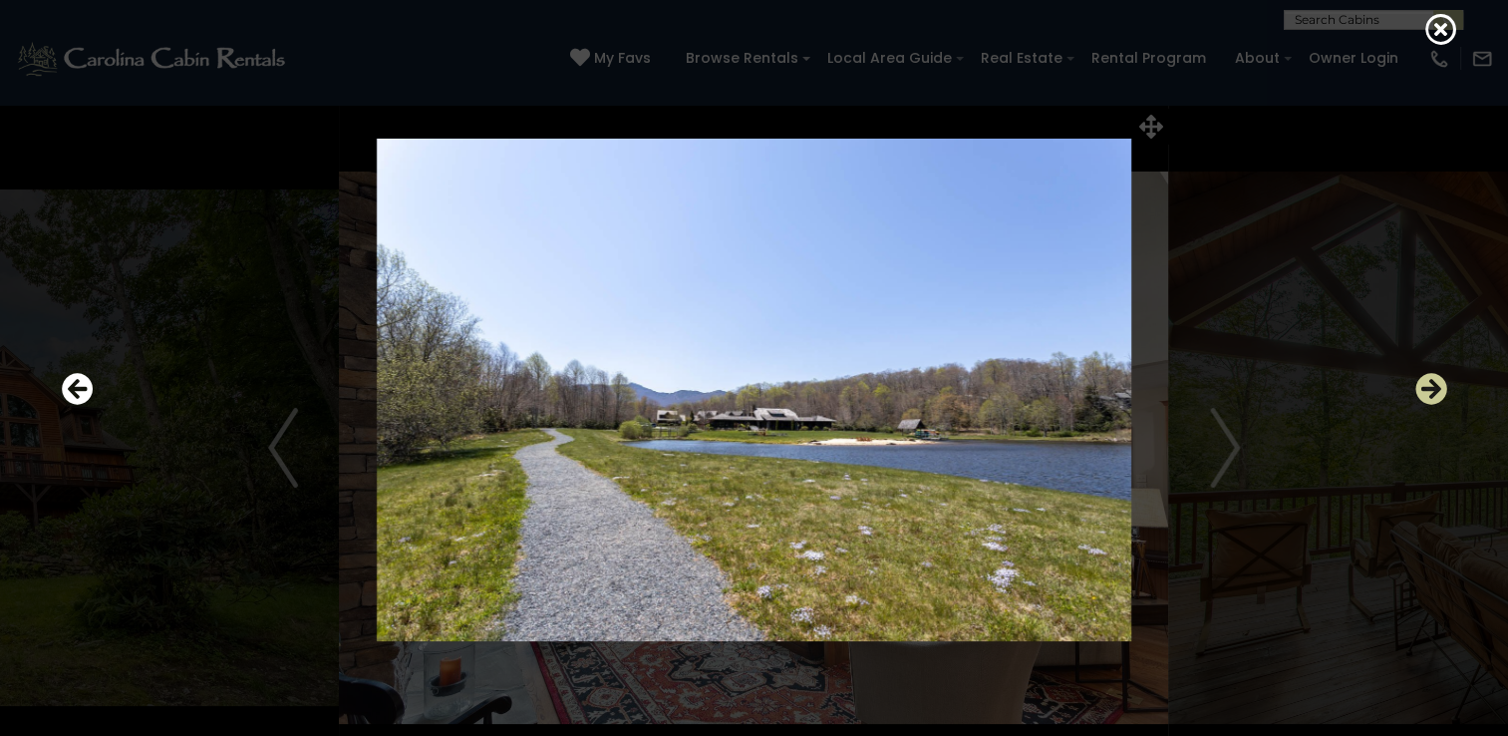
click at [1433, 389] on icon "Next" at bounding box center [1431, 389] width 32 height 32
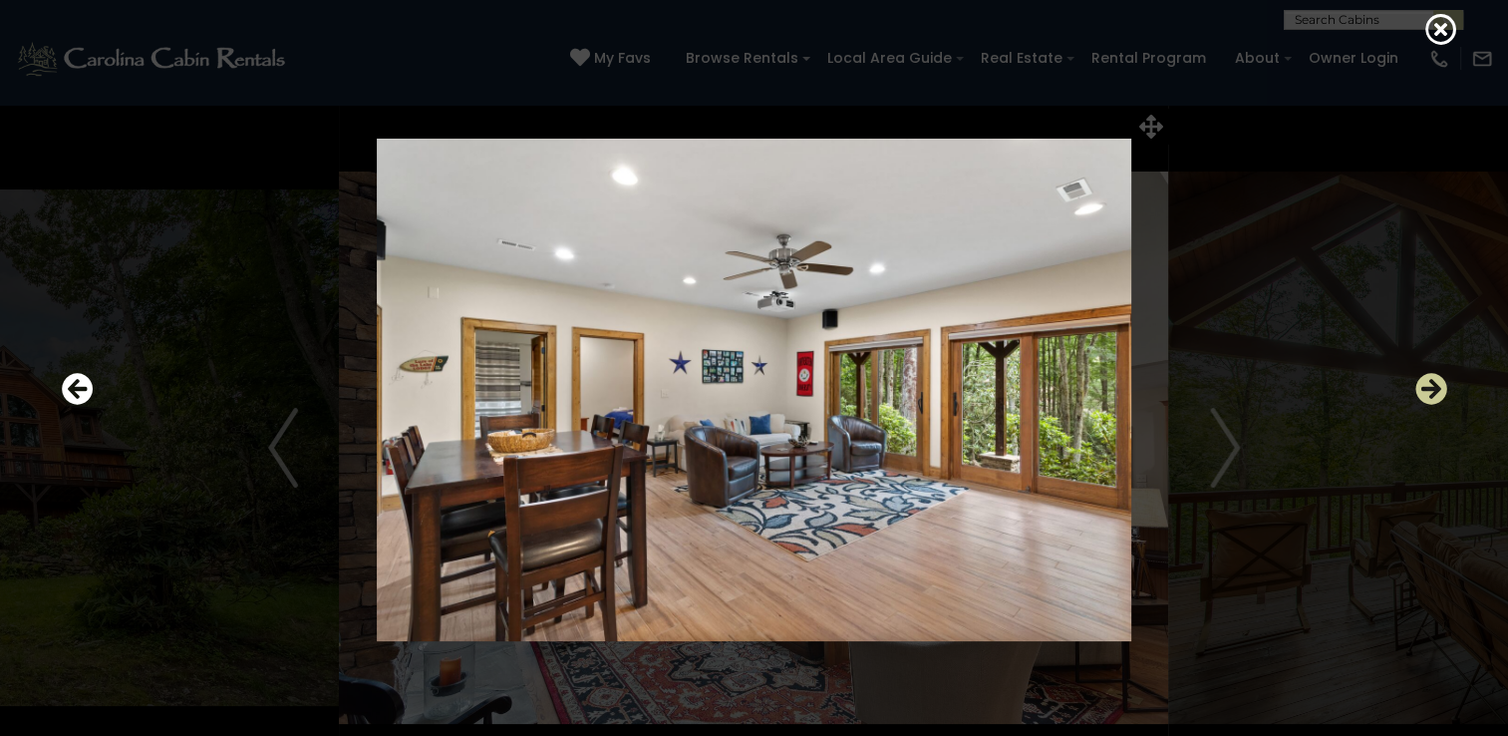
click at [1433, 389] on icon "Next" at bounding box center [1431, 389] width 32 height 32
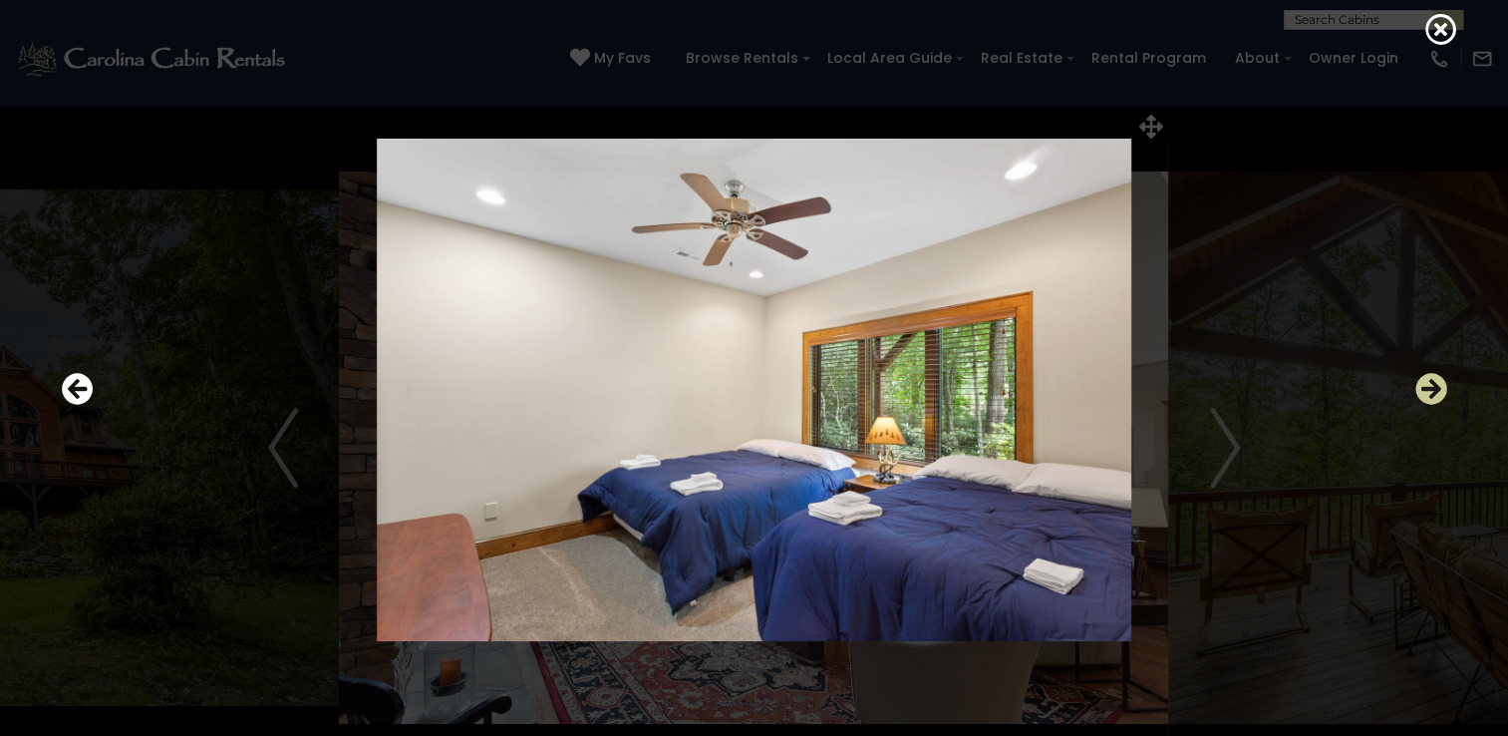
click at [1433, 389] on icon "Next" at bounding box center [1431, 389] width 32 height 32
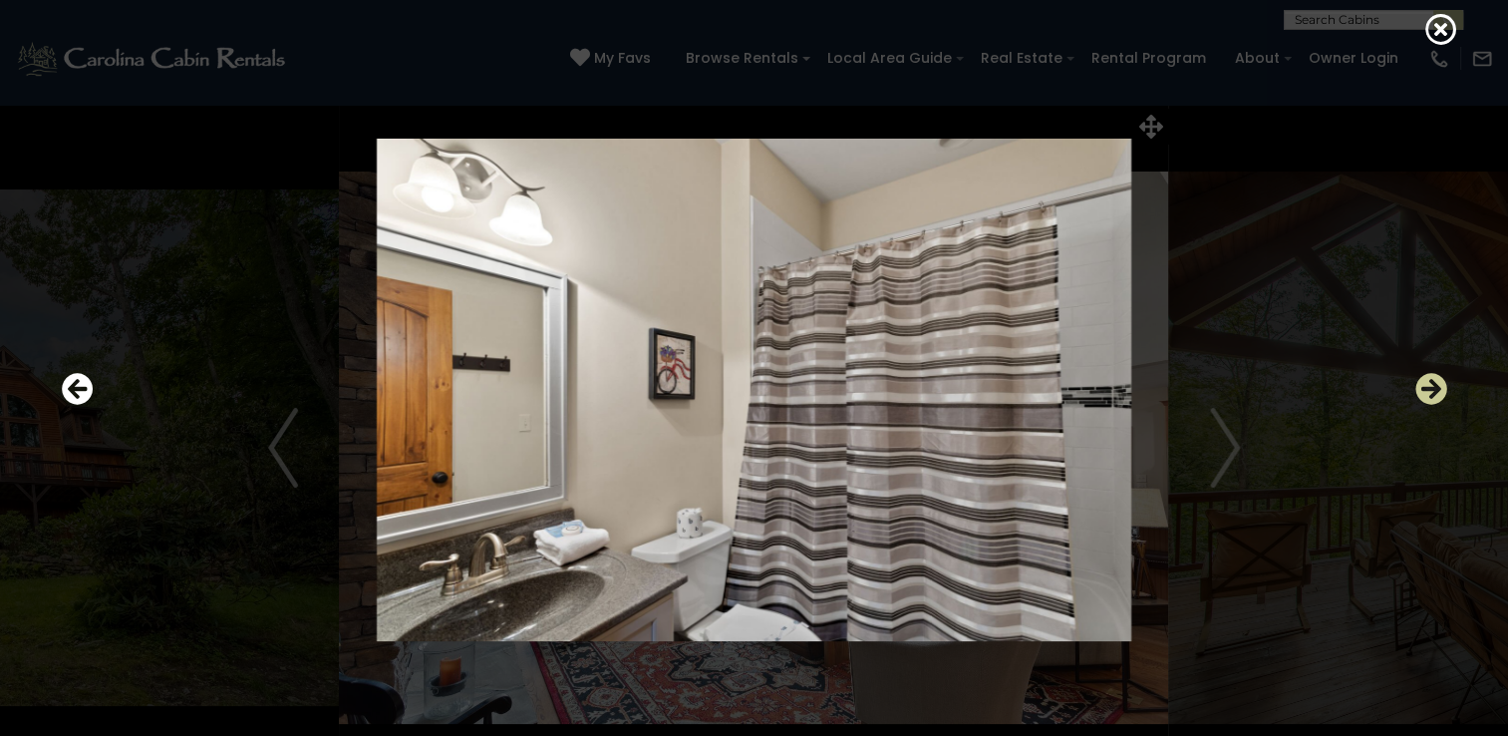
click at [1433, 389] on icon "Next" at bounding box center [1431, 389] width 32 height 32
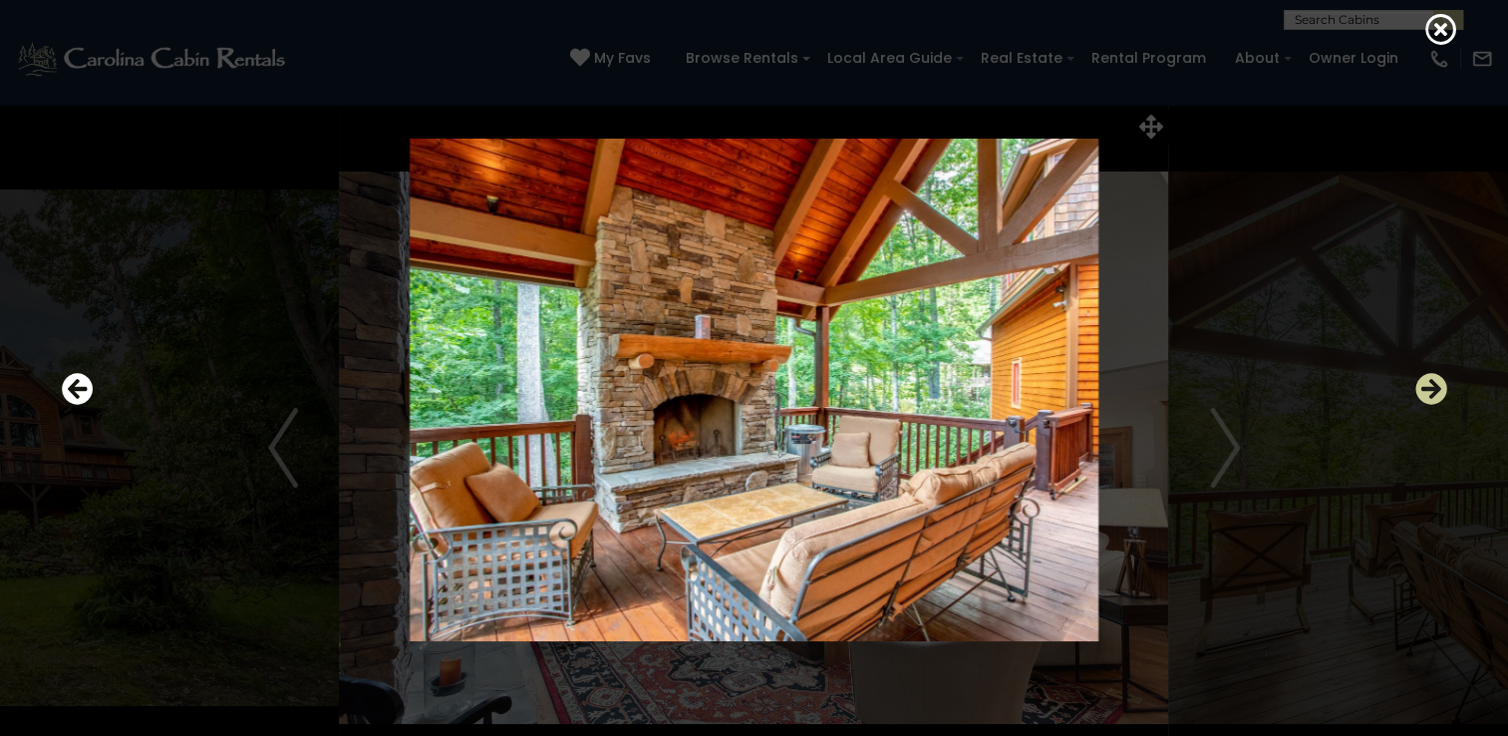
click at [1433, 389] on icon "Next" at bounding box center [1431, 389] width 32 height 32
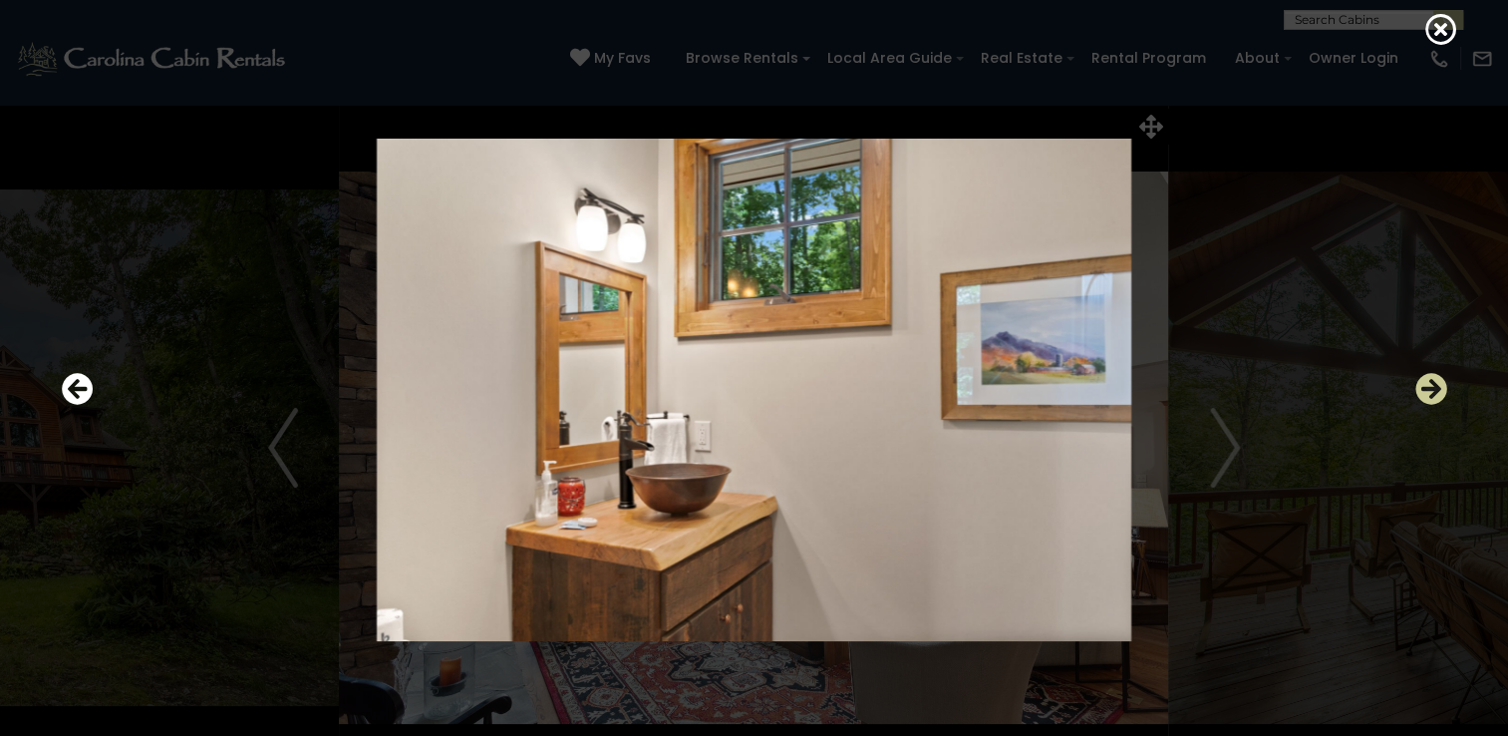
click at [1433, 389] on icon "Next" at bounding box center [1431, 389] width 32 height 32
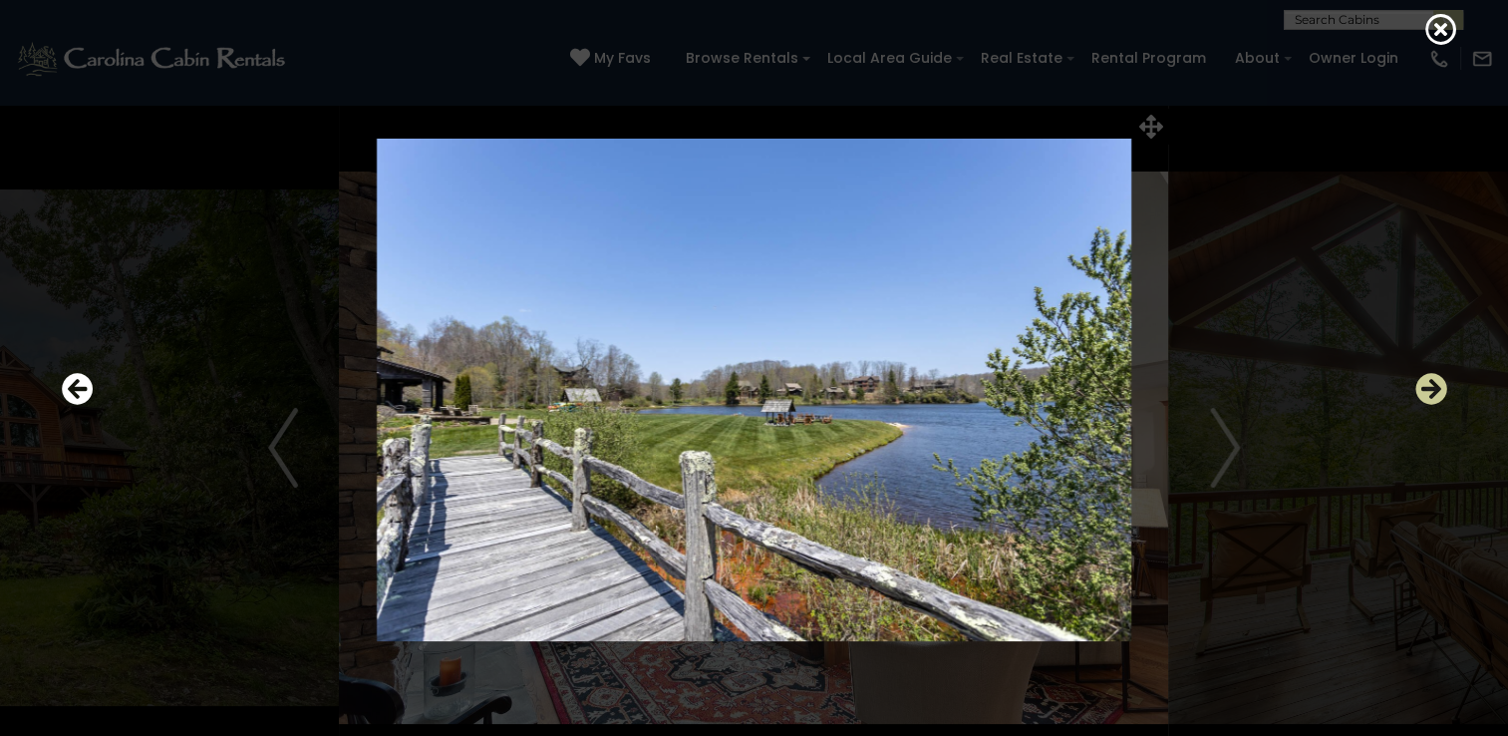
click at [1433, 389] on icon "Next" at bounding box center [1431, 389] width 32 height 32
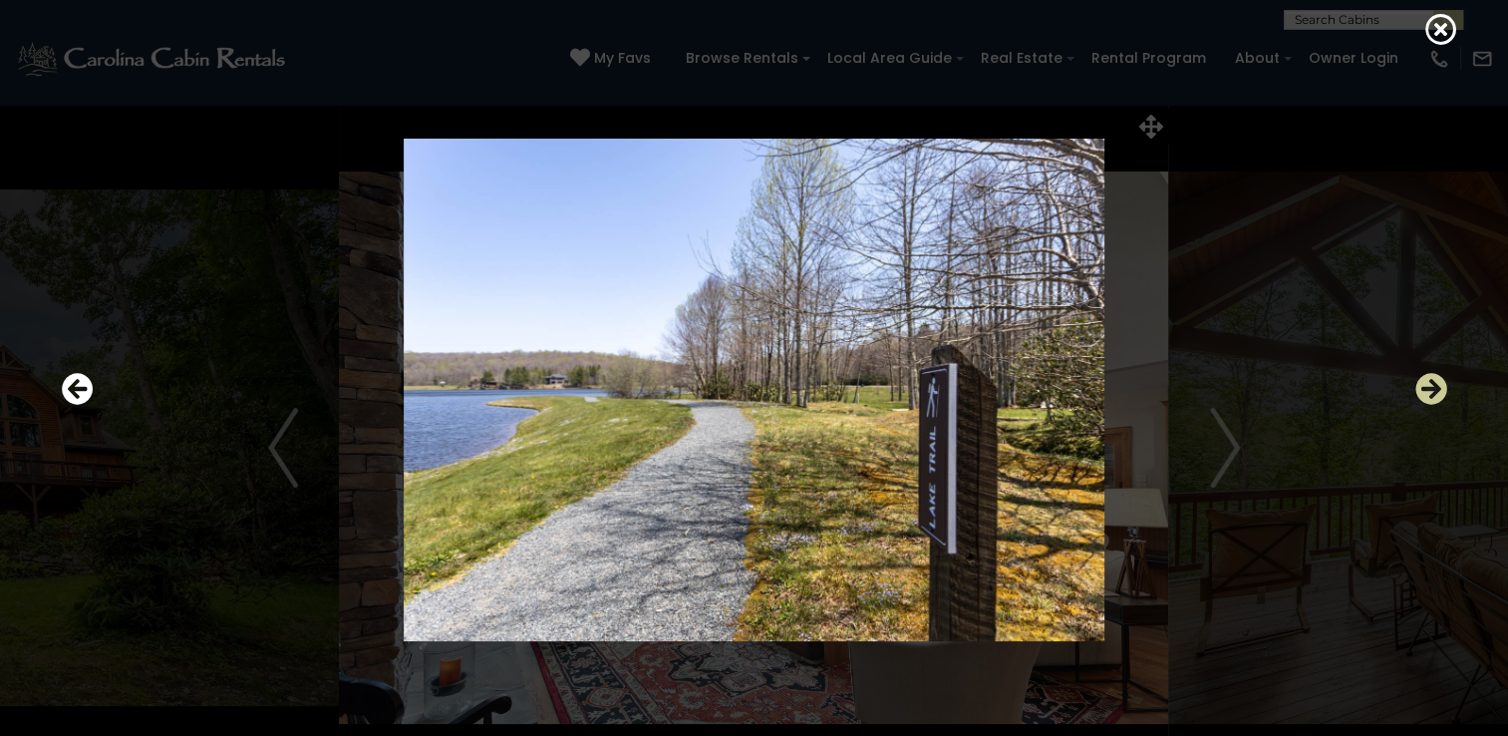
click at [1433, 389] on icon "Next" at bounding box center [1431, 389] width 32 height 32
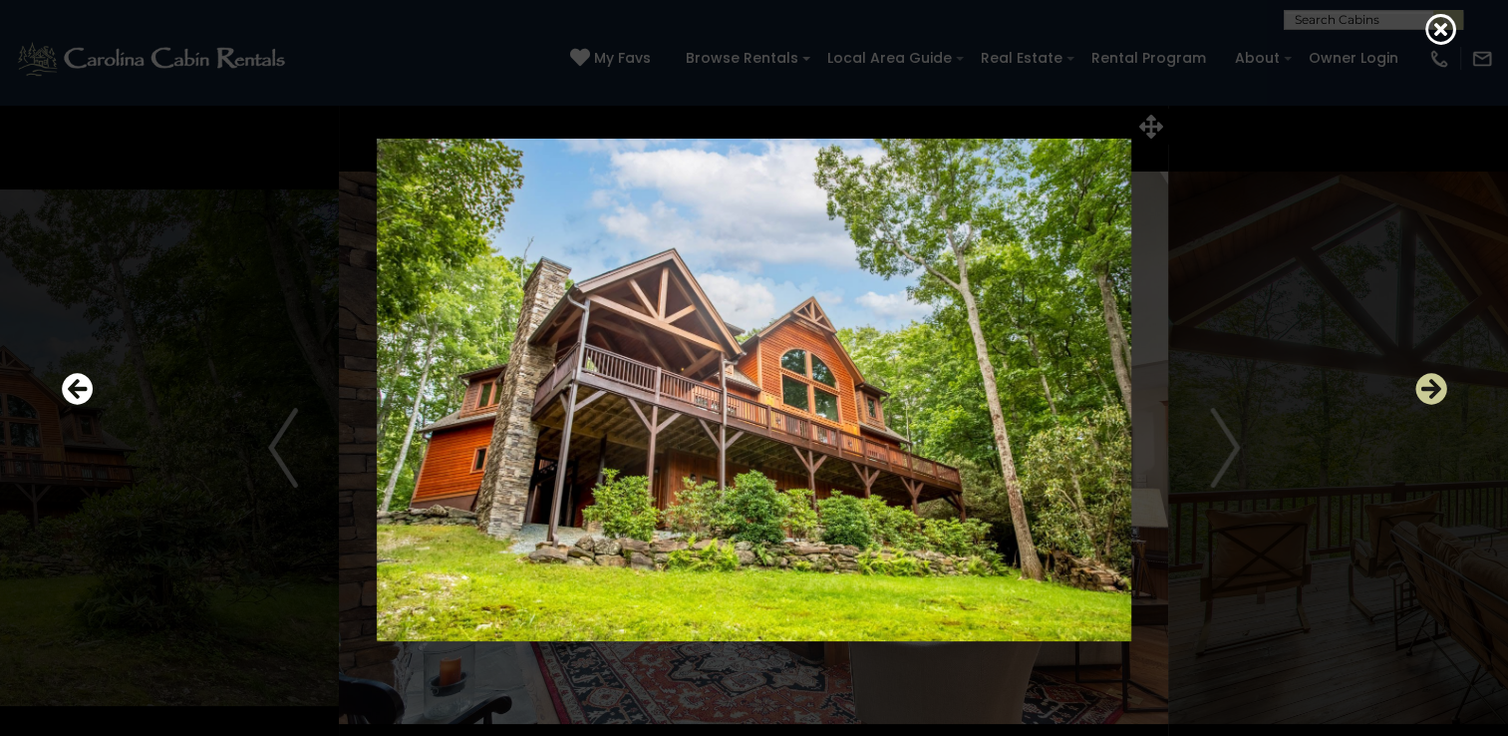
click at [1433, 389] on icon "Next" at bounding box center [1431, 389] width 32 height 32
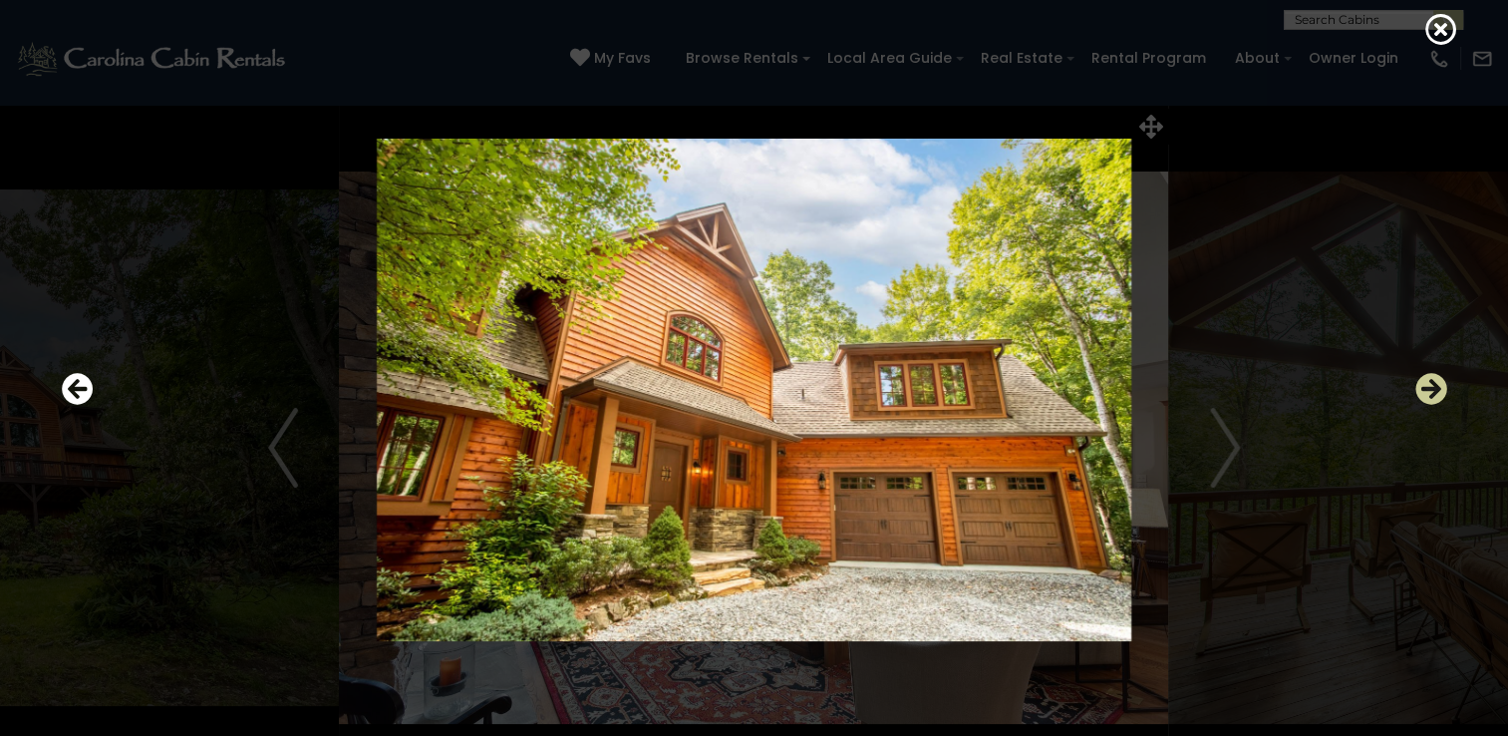
click at [1433, 389] on icon "Next" at bounding box center [1431, 389] width 32 height 32
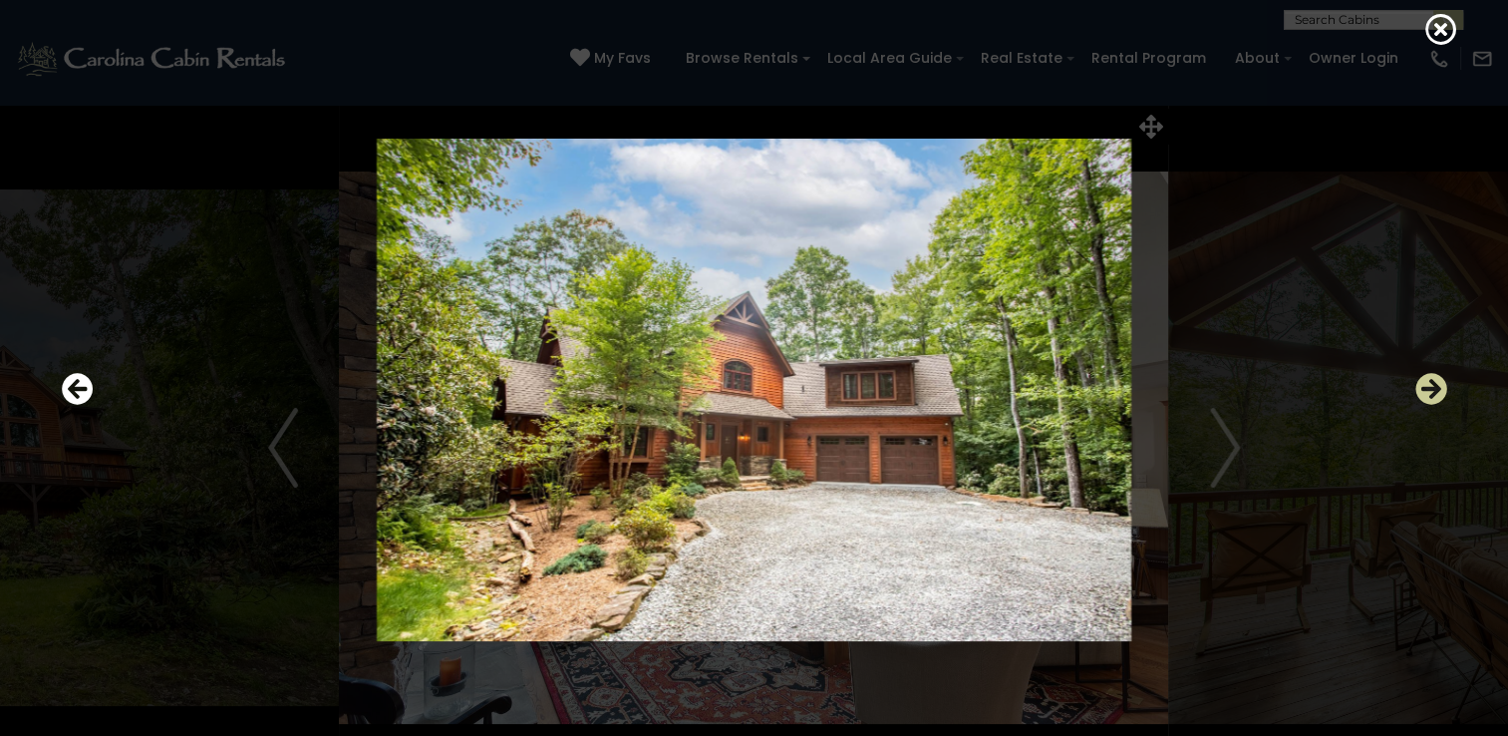
click at [1433, 389] on icon "Next" at bounding box center [1431, 389] width 32 height 32
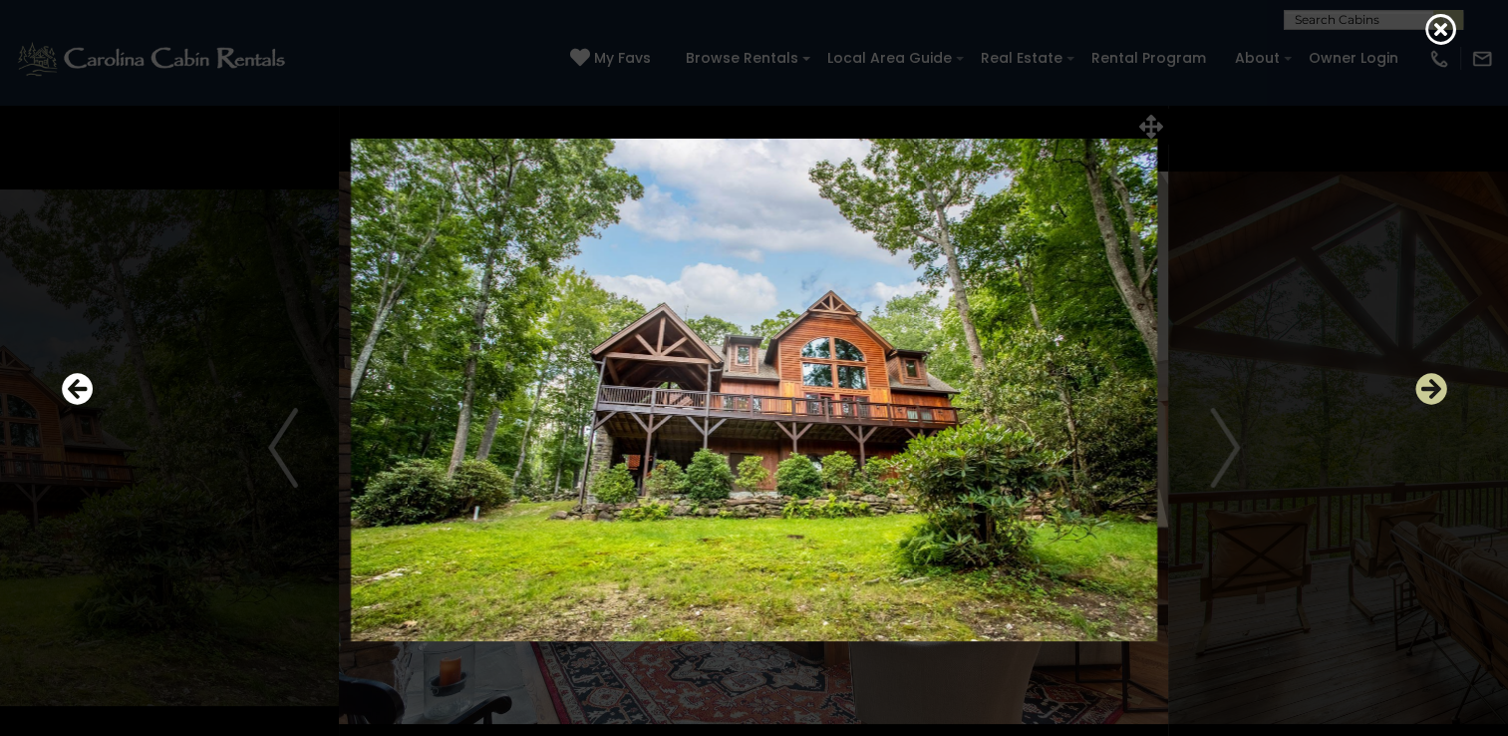
click at [1433, 389] on icon "Next" at bounding box center [1431, 389] width 32 height 32
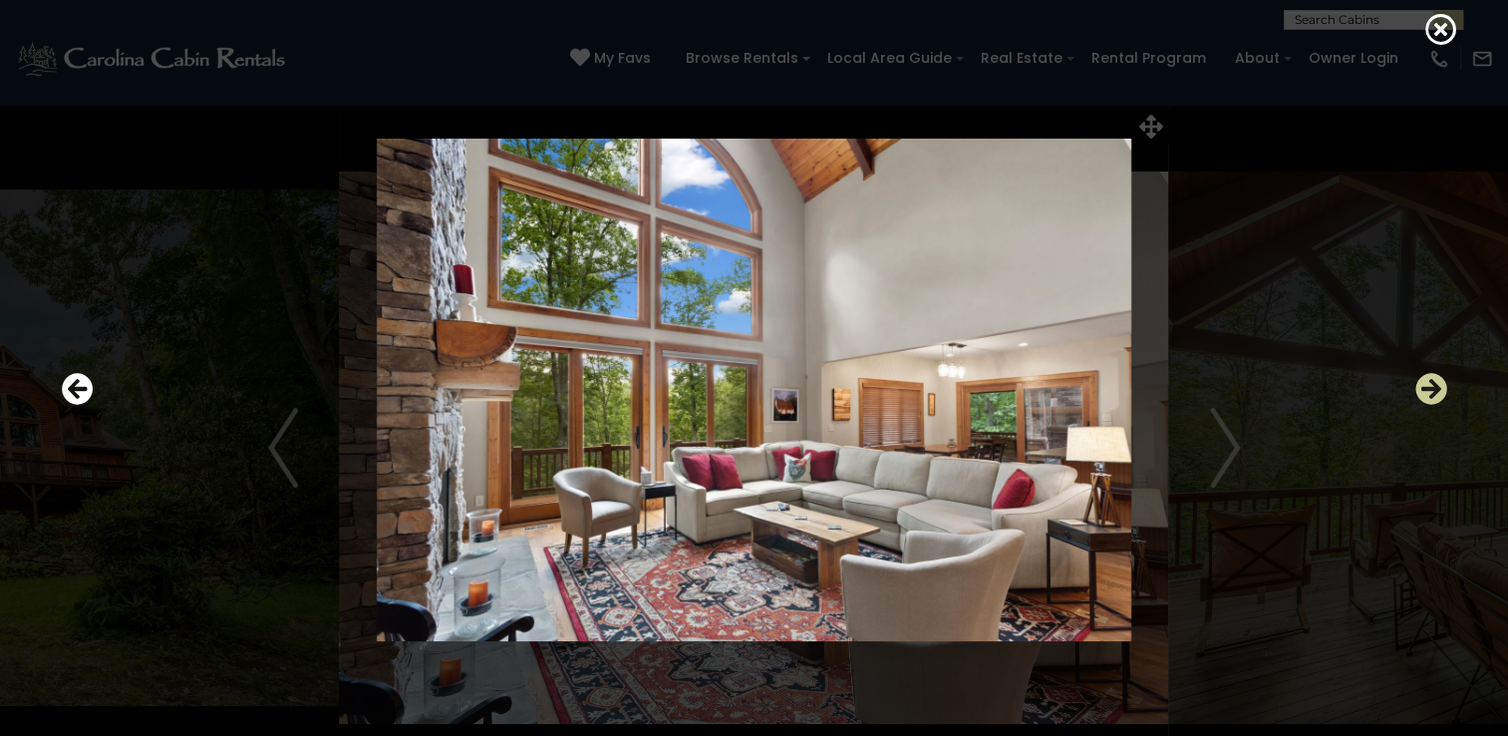
click at [1433, 389] on icon "Next" at bounding box center [1431, 389] width 32 height 32
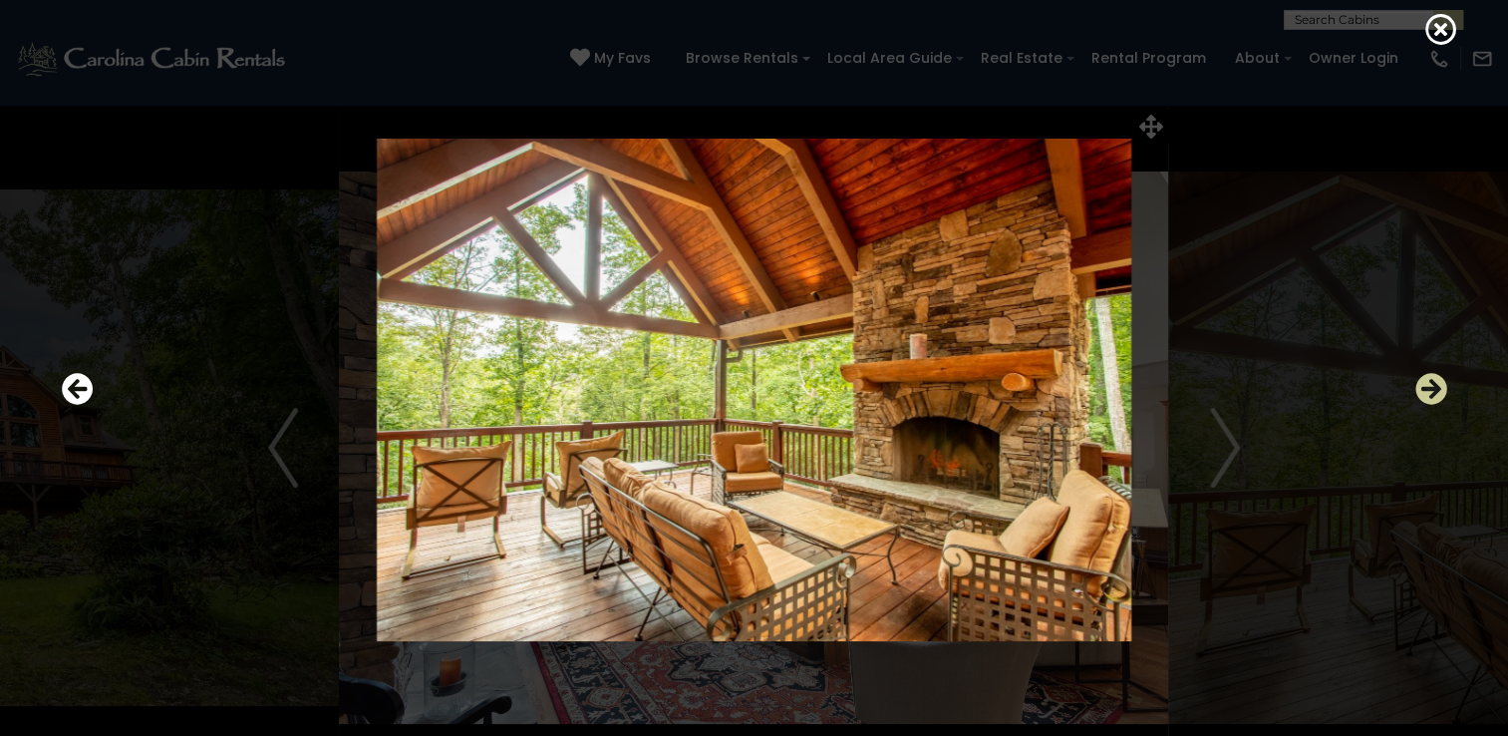
click at [1433, 389] on icon "Next" at bounding box center [1431, 389] width 32 height 32
